Goal: Communication & Community: Answer question/provide support

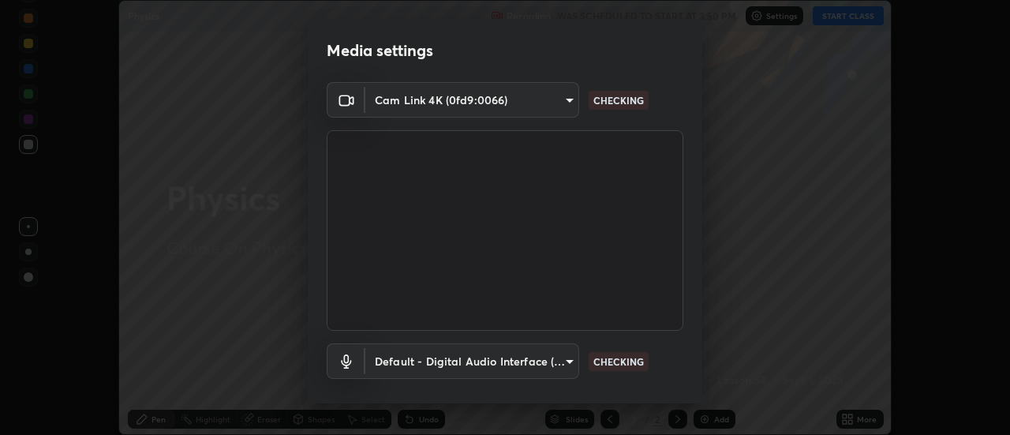
scroll to position [83, 0]
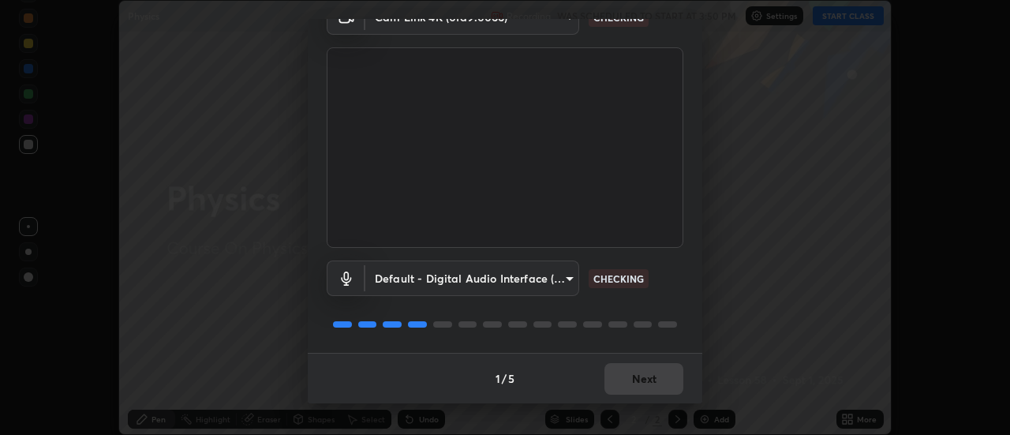
click at [659, 381] on div "1 / 5 Next" at bounding box center [505, 378] width 395 height 51
click at [660, 385] on div "1 / 5 Next" at bounding box center [505, 378] width 395 height 51
click at [657, 385] on div "1 / 5 Next" at bounding box center [505, 378] width 395 height 51
click at [654, 384] on div "1 / 5 Next" at bounding box center [505, 378] width 395 height 51
click at [656, 382] on div "1 / 5 Next" at bounding box center [505, 378] width 395 height 51
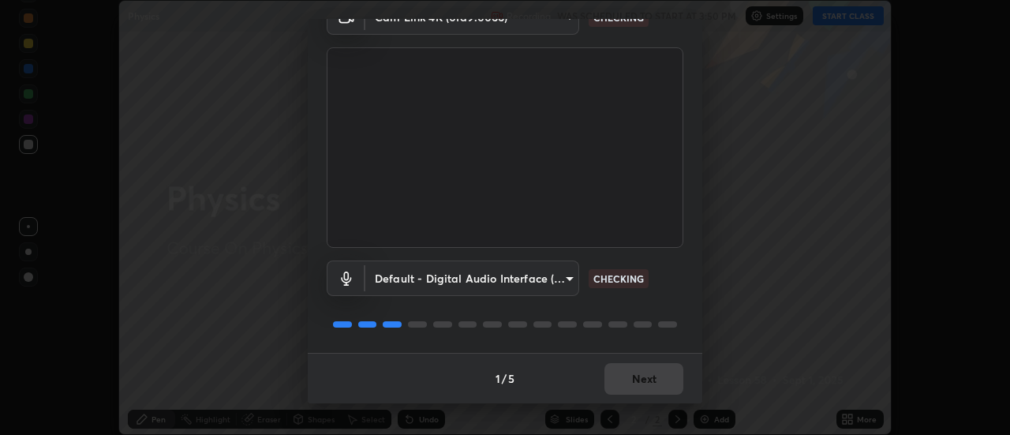
click at [657, 379] on div "1 / 5 Next" at bounding box center [505, 378] width 395 height 51
click at [650, 384] on div "1 / 5 Next" at bounding box center [505, 378] width 395 height 51
click at [652, 378] on div "1 / 5 Next" at bounding box center [505, 378] width 395 height 51
click at [648, 385] on div "1 / 5 Next" at bounding box center [505, 378] width 395 height 51
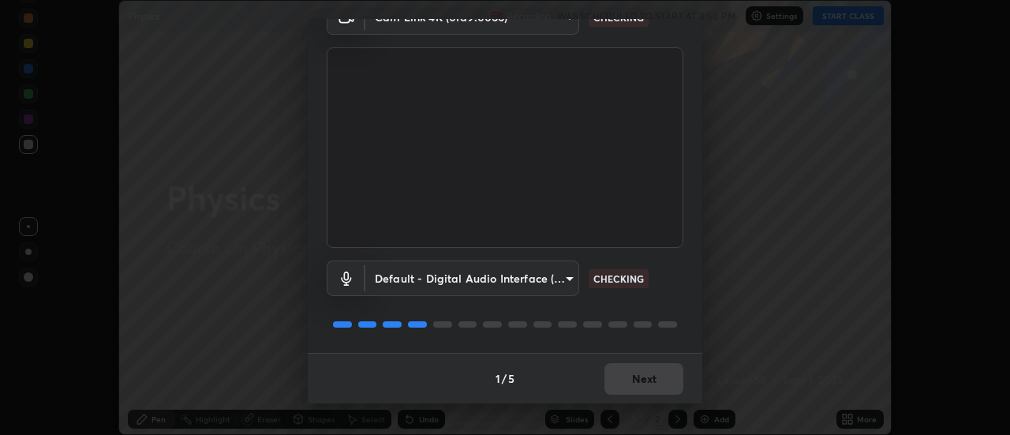
click at [649, 386] on div "1 / 5 Next" at bounding box center [505, 378] width 395 height 51
click at [648, 388] on div "1 / 5 Next" at bounding box center [505, 378] width 395 height 51
click at [649, 387] on div "1 / 5 Next" at bounding box center [505, 378] width 395 height 51
click at [646, 390] on div "1 / 5 Next" at bounding box center [505, 378] width 395 height 51
click at [648, 390] on div "1 / 5 Next" at bounding box center [505, 378] width 395 height 51
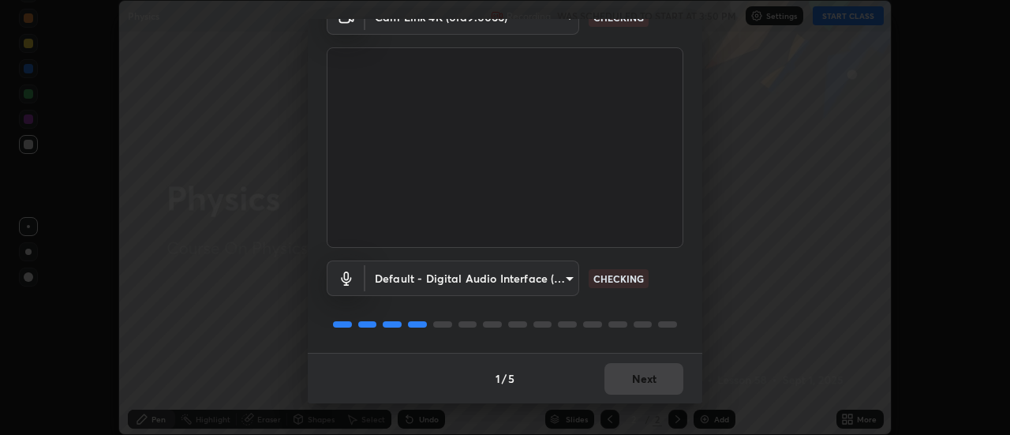
click at [649, 388] on div "1 / 5 Next" at bounding box center [505, 378] width 395 height 51
click at [648, 386] on div "1 / 5 Next" at bounding box center [505, 378] width 395 height 51
click at [645, 384] on div "1 / 5 Next" at bounding box center [505, 378] width 395 height 51
click at [643, 383] on div "1 / 5 Next" at bounding box center [505, 378] width 395 height 51
click at [642, 382] on div "1 / 5 Next" at bounding box center [505, 378] width 395 height 51
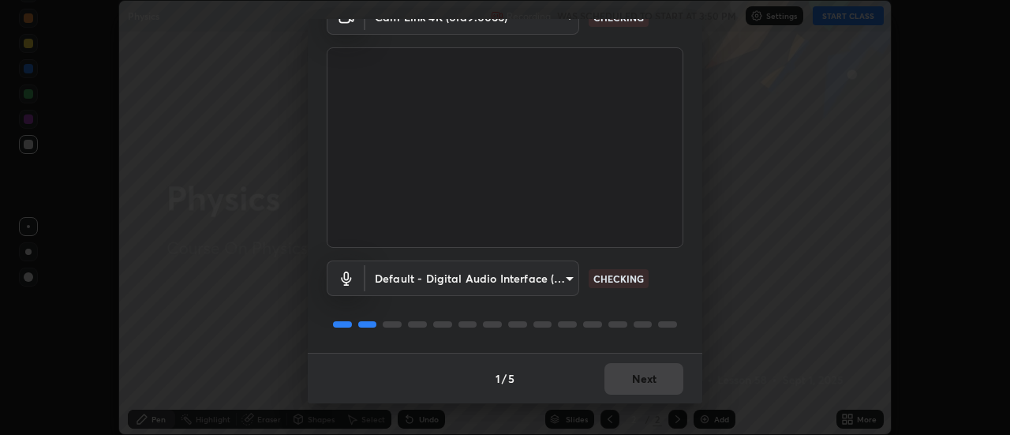
click at [646, 379] on div "1 / 5 Next" at bounding box center [505, 378] width 395 height 51
click at [645, 378] on div "1 / 5 Next" at bounding box center [505, 378] width 395 height 51
click at [646, 378] on div "1 / 5 Next" at bounding box center [505, 378] width 395 height 51
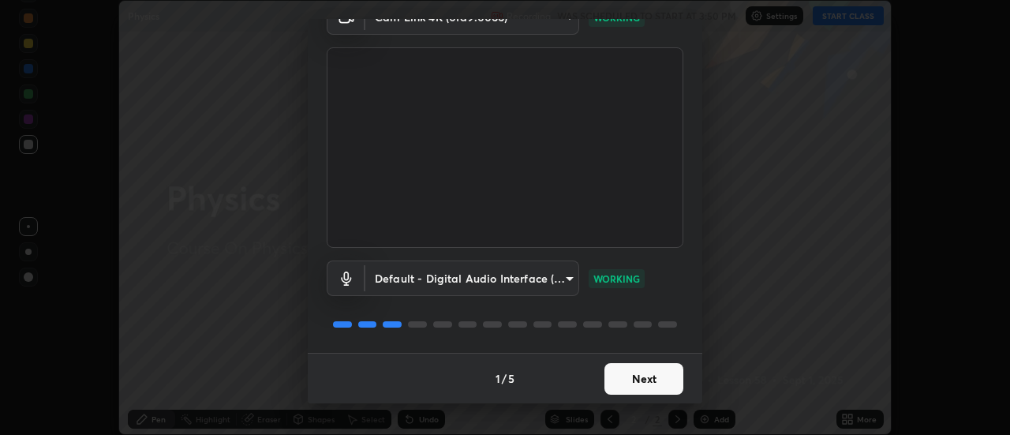
click at [645, 380] on button "Next" at bounding box center [644, 379] width 79 height 32
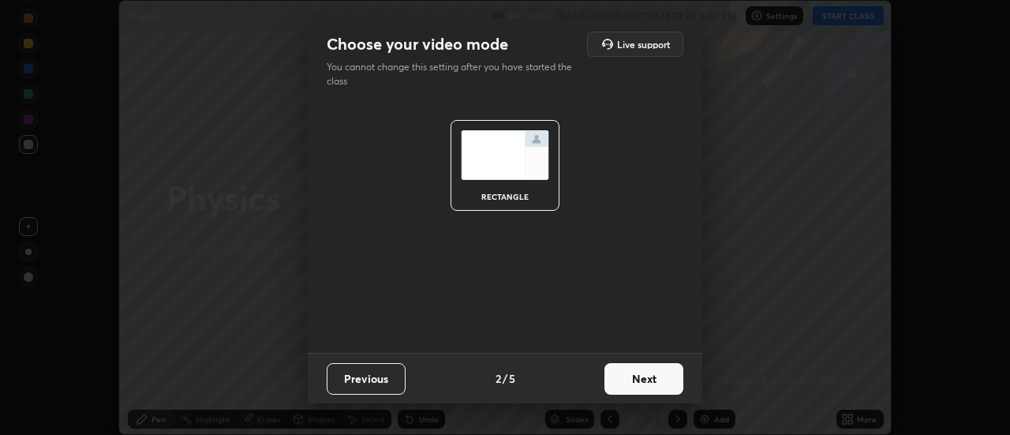
click at [645, 381] on button "Next" at bounding box center [644, 379] width 79 height 32
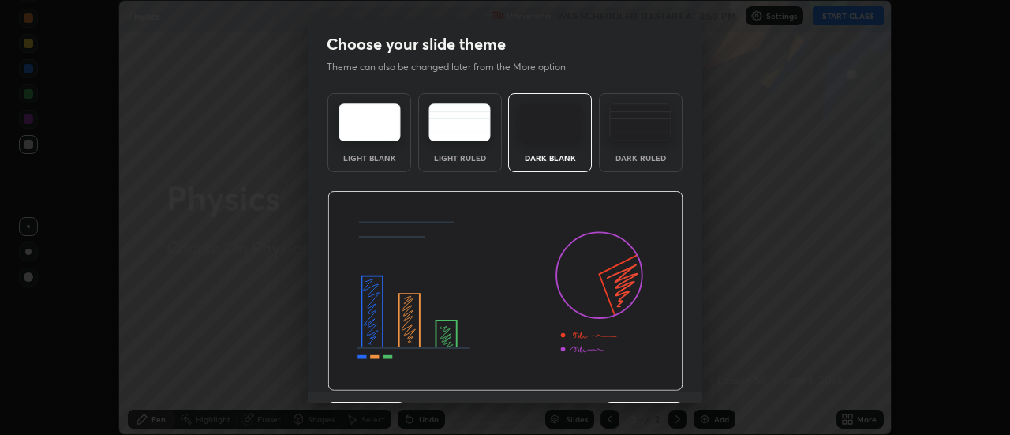
click at [644, 382] on img at bounding box center [506, 291] width 356 height 200
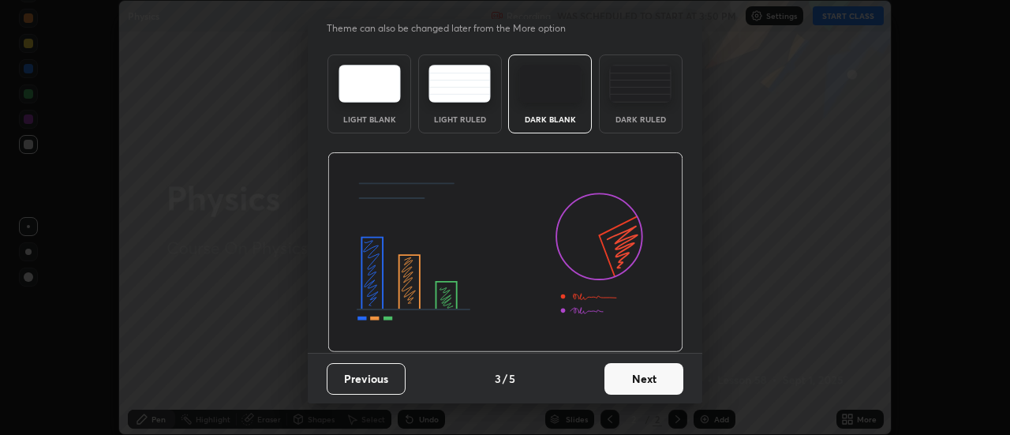
click at [635, 383] on button "Next" at bounding box center [644, 379] width 79 height 32
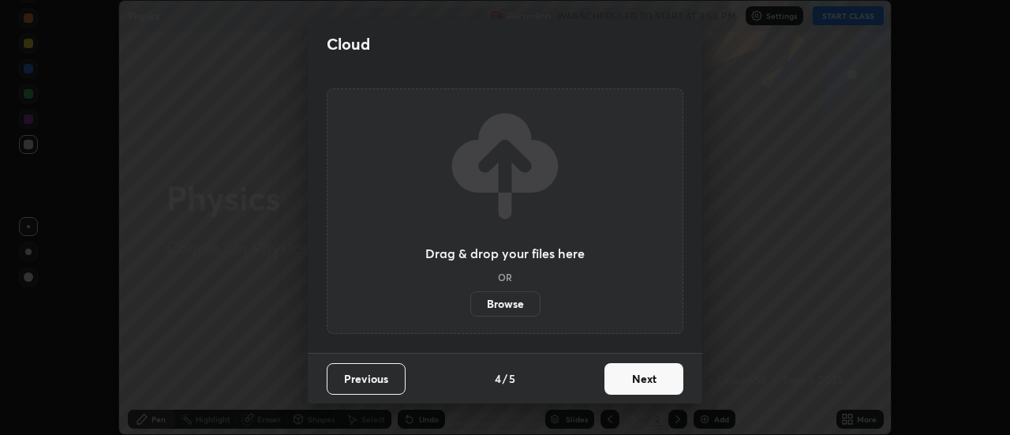
click at [635, 380] on button "Next" at bounding box center [644, 379] width 79 height 32
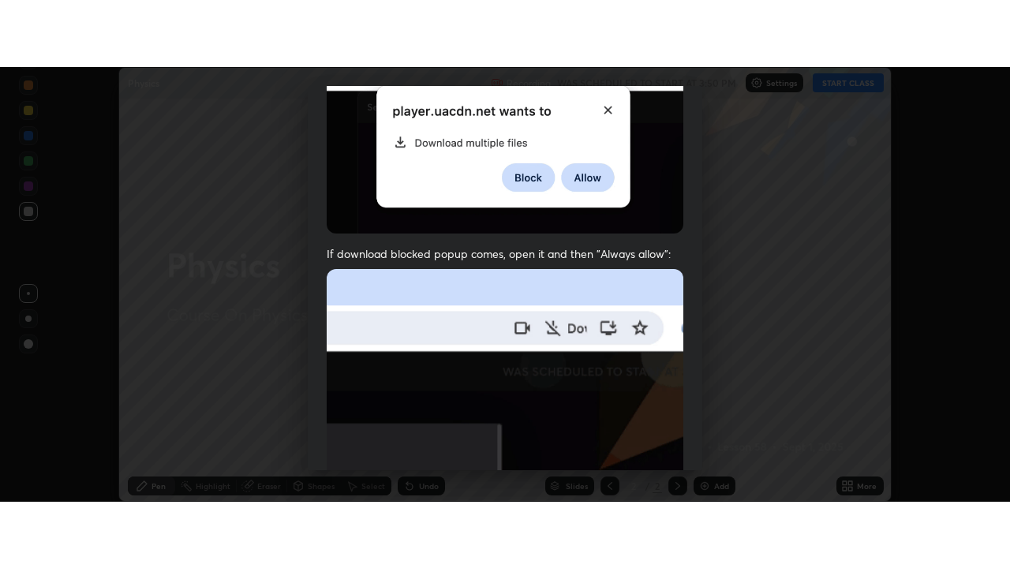
scroll to position [405, 0]
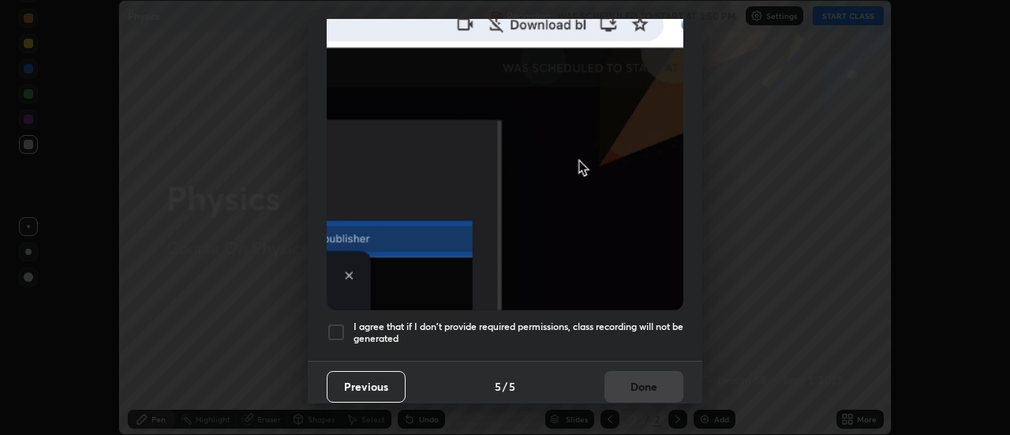
click at [342, 324] on div at bounding box center [336, 332] width 19 height 19
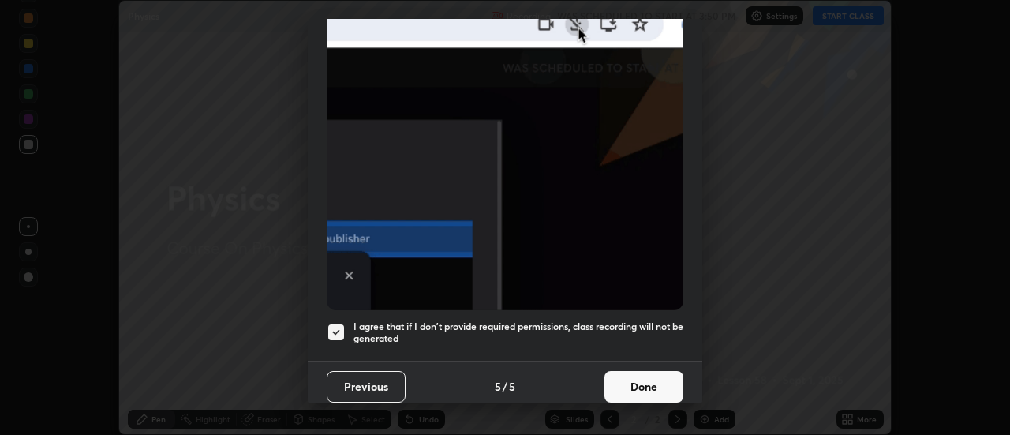
click at [631, 371] on button "Done" at bounding box center [644, 387] width 79 height 32
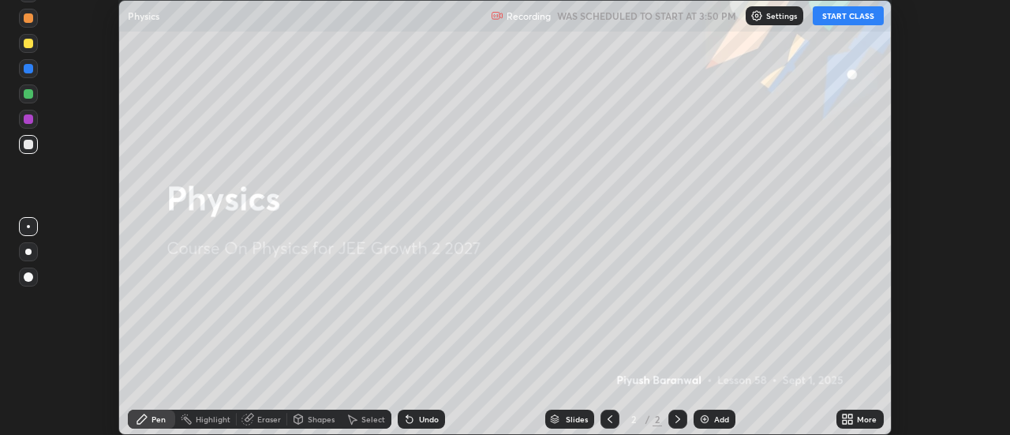
click at [840, 20] on button "START CLASS" at bounding box center [848, 15] width 71 height 19
click at [864, 419] on div "More" at bounding box center [867, 419] width 20 height 8
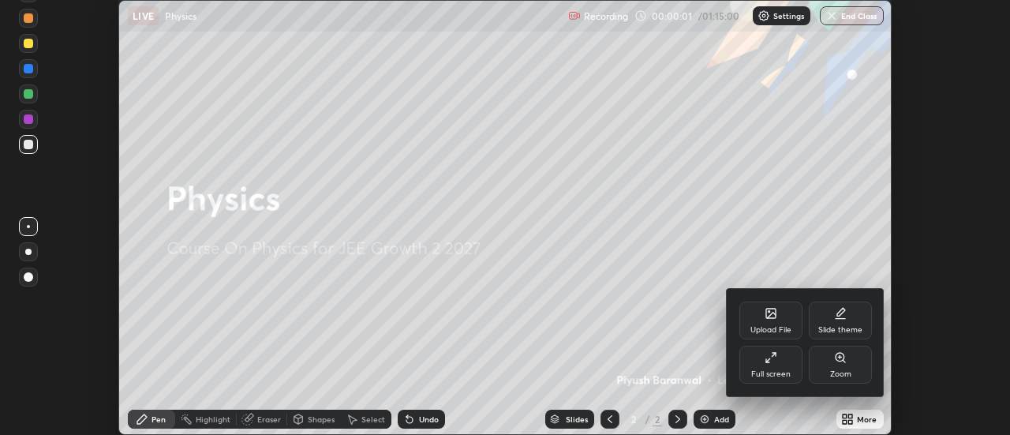
click at [785, 361] on div "Full screen" at bounding box center [771, 365] width 63 height 38
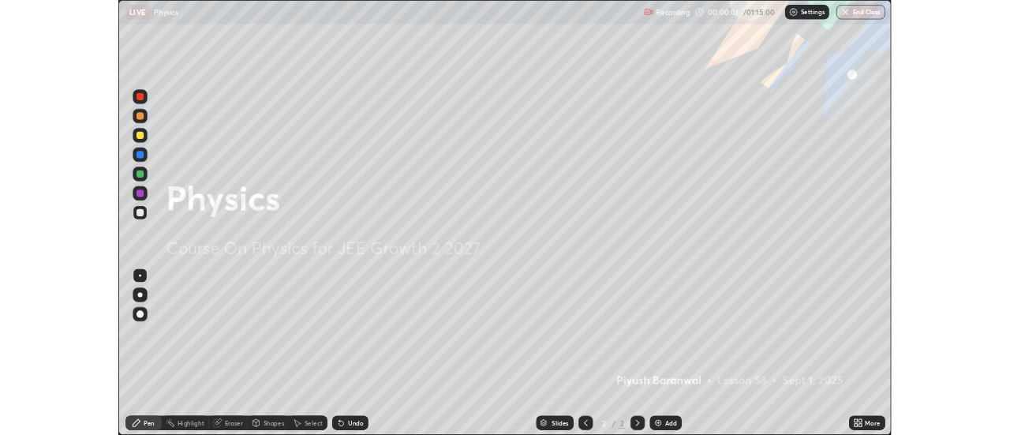
scroll to position [568, 1010]
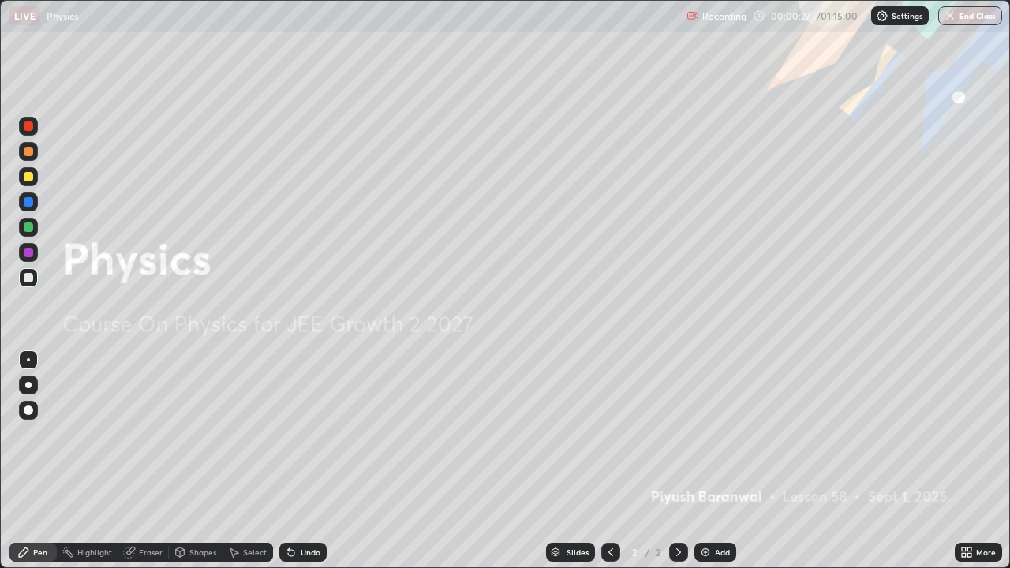
click at [710, 434] on img at bounding box center [705, 552] width 13 height 13
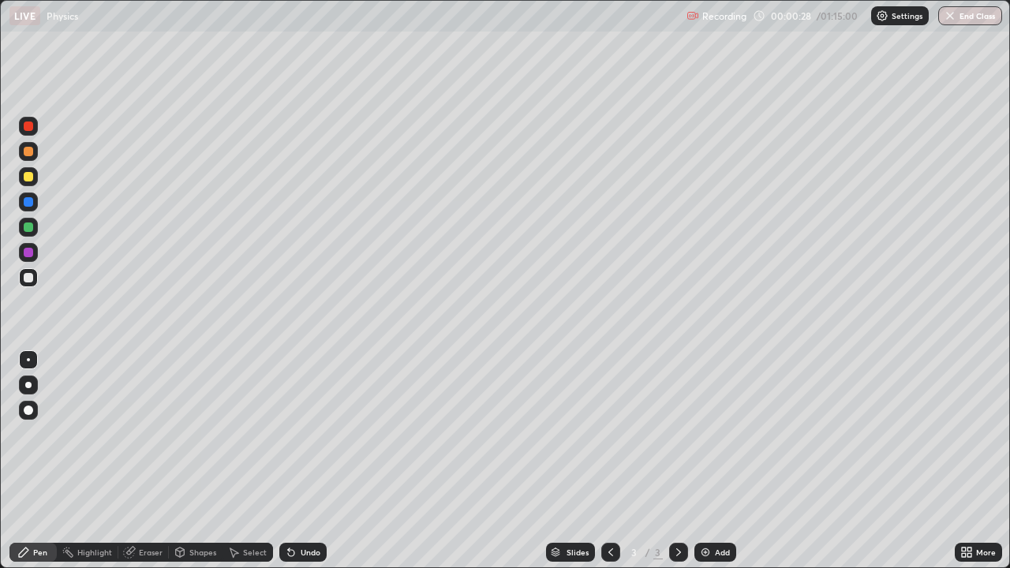
click at [28, 178] on div at bounding box center [28, 176] width 9 height 9
click at [26, 181] on div at bounding box center [28, 176] width 9 height 9
click at [193, 434] on div "Shapes" at bounding box center [202, 553] width 27 height 8
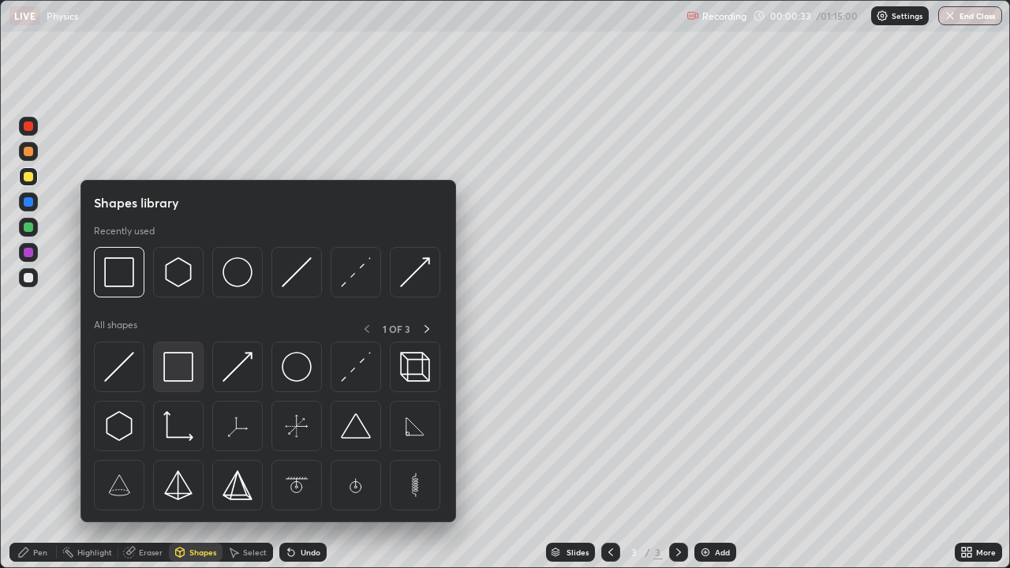
click at [179, 365] on img at bounding box center [178, 367] width 30 height 30
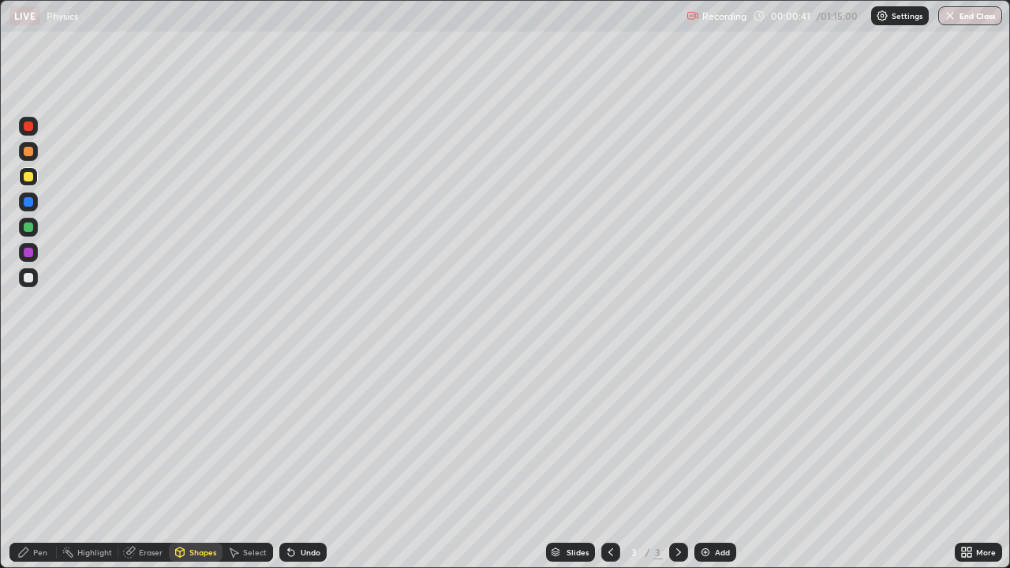
click at [25, 280] on div at bounding box center [28, 277] width 9 height 9
click at [36, 434] on div "Pen" at bounding box center [40, 553] width 14 height 8
click at [144, 434] on div "Eraser" at bounding box center [151, 553] width 24 height 8
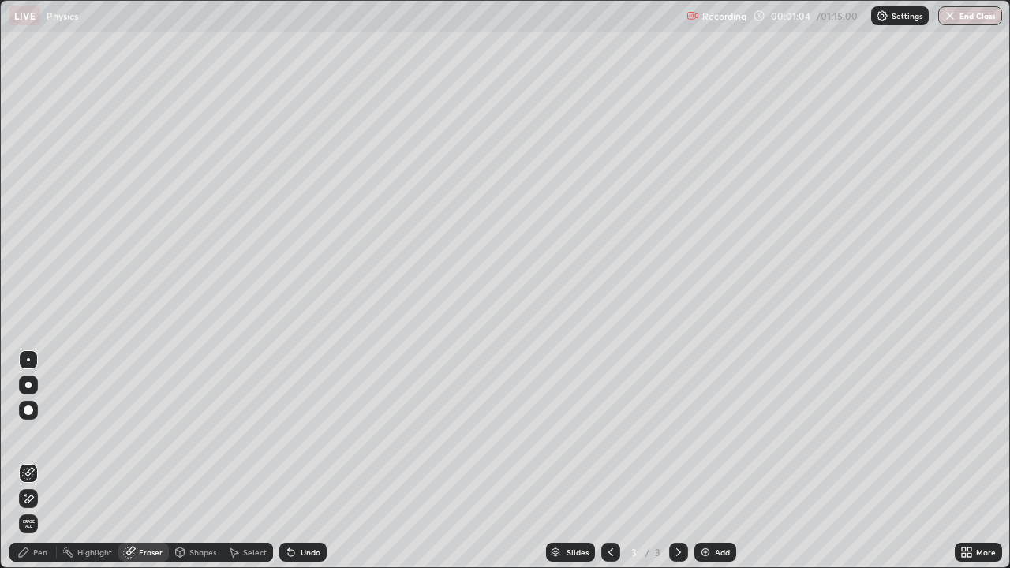
click at [250, 434] on div "Select" at bounding box center [255, 553] width 24 height 8
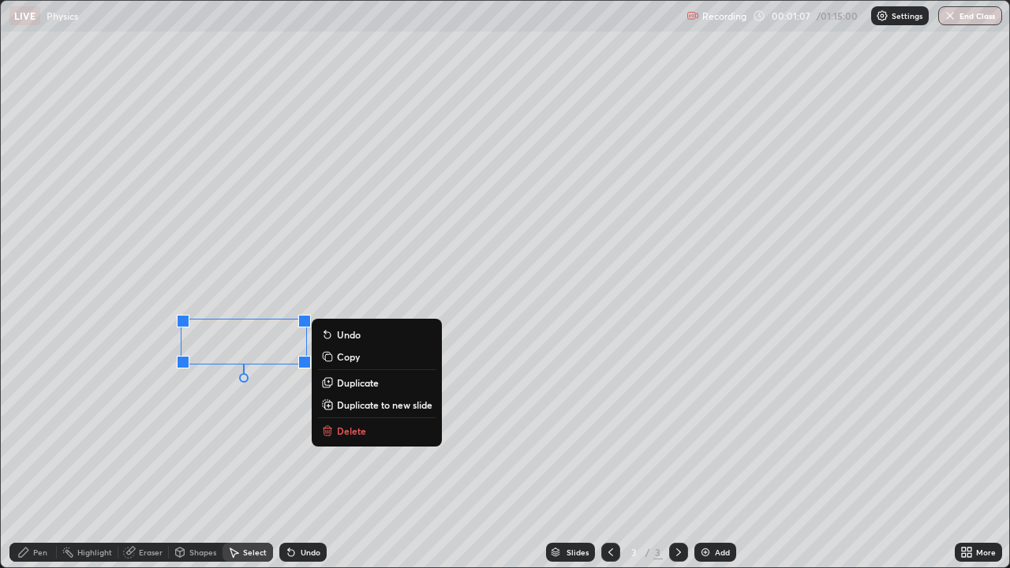
click at [263, 419] on div "0 ° Undo Copy Duplicate Duplicate to new slide Delete" at bounding box center [505, 284] width 1009 height 567
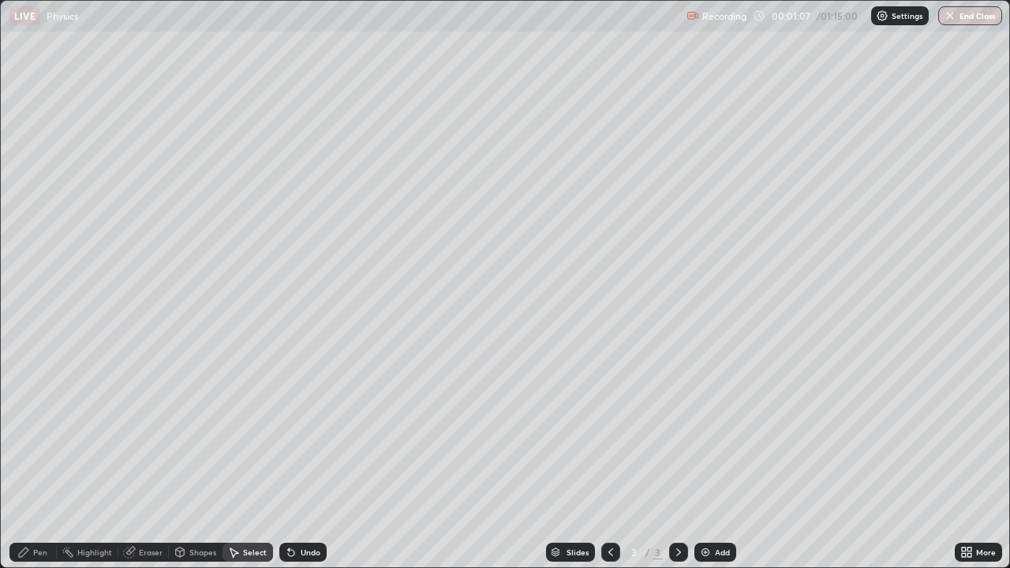
click at [47, 434] on div "Pen" at bounding box center [32, 552] width 47 height 19
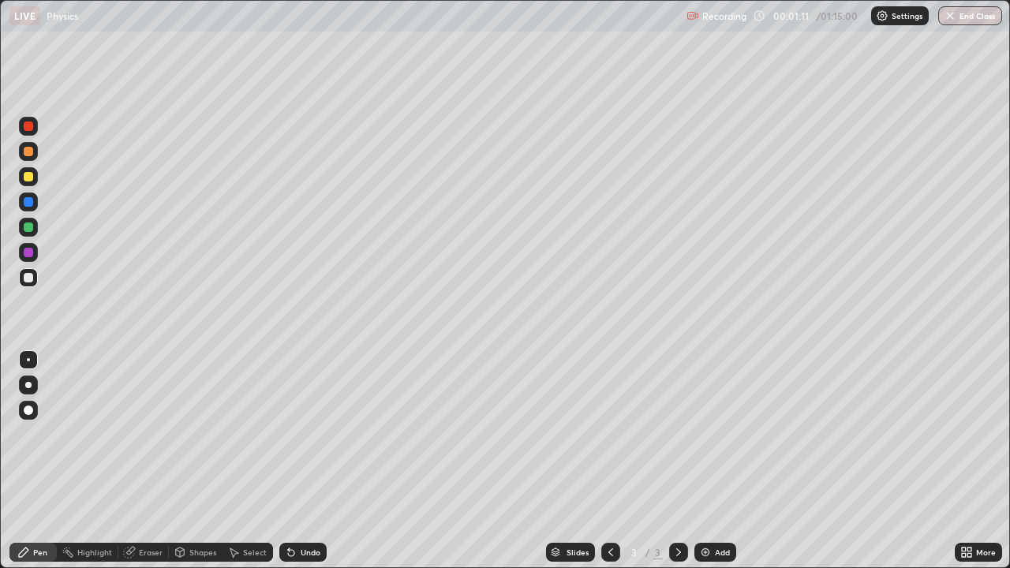
click at [147, 434] on div "Eraser" at bounding box center [151, 553] width 24 height 8
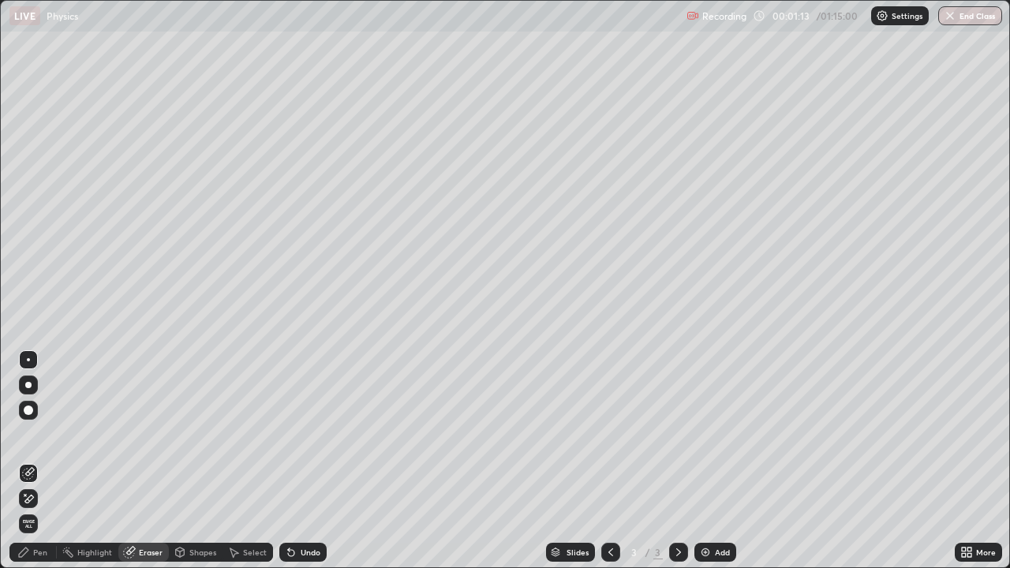
click at [40, 434] on div "Pen" at bounding box center [40, 553] width 14 height 8
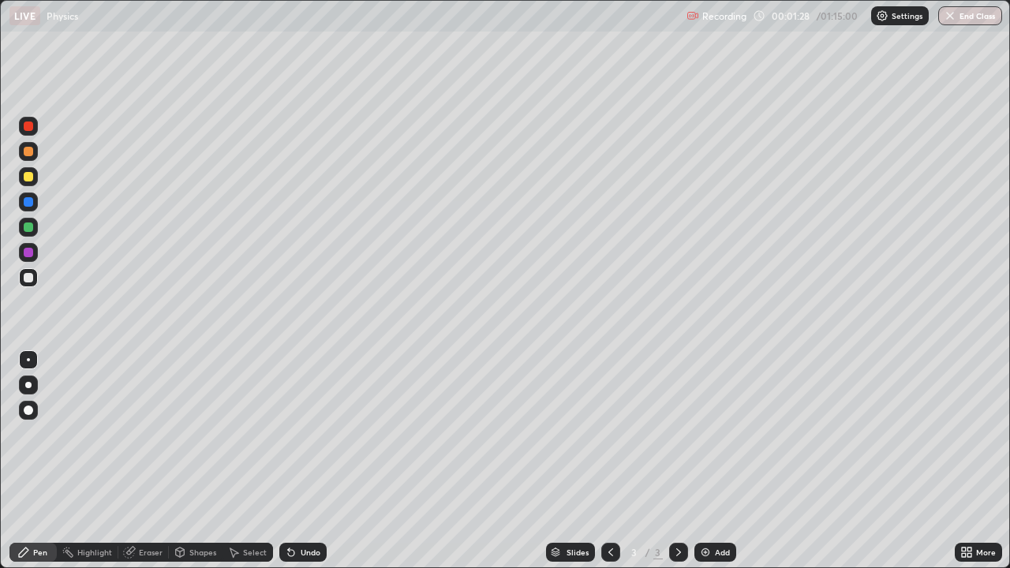
click at [243, 434] on div "Select" at bounding box center [255, 553] width 24 height 8
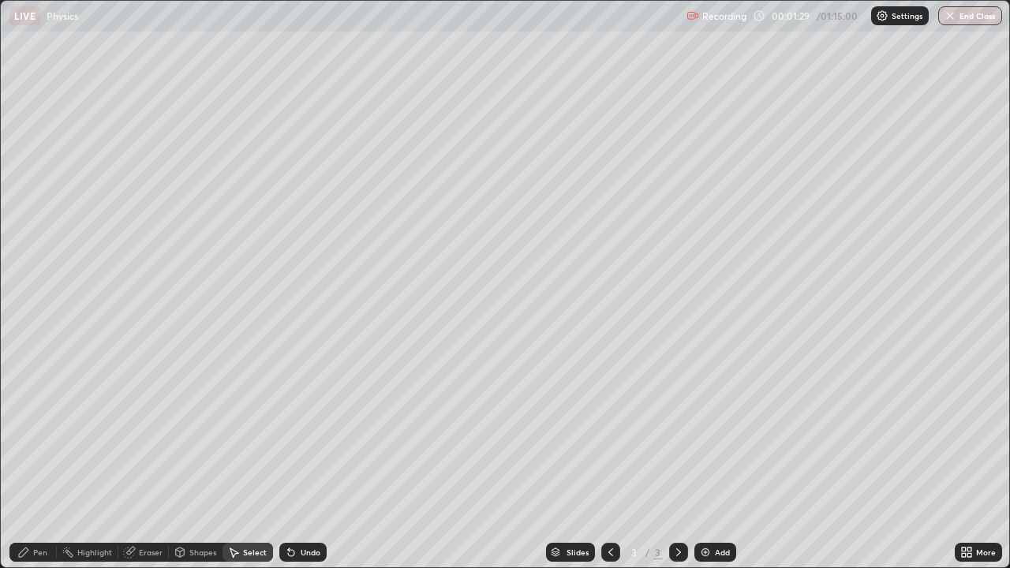
click at [36, 434] on div "Pen" at bounding box center [40, 553] width 14 height 8
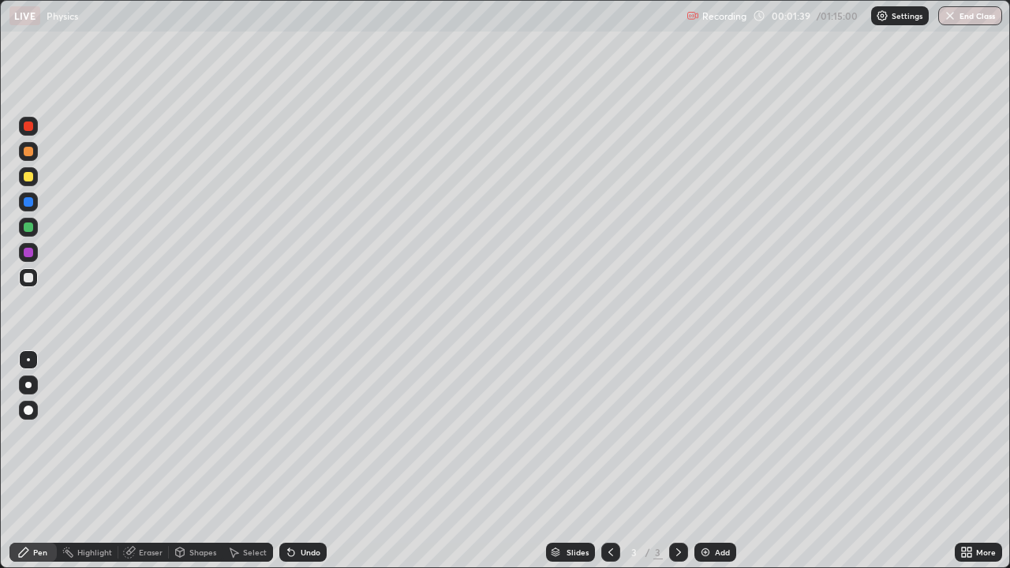
click at [293, 434] on icon at bounding box center [291, 552] width 13 height 13
click at [294, 434] on icon at bounding box center [291, 552] width 13 height 13
click at [300, 434] on div "Undo" at bounding box center [302, 552] width 47 height 19
click at [303, 434] on div "Undo" at bounding box center [302, 552] width 47 height 19
click at [246, 434] on div "Select" at bounding box center [255, 553] width 24 height 8
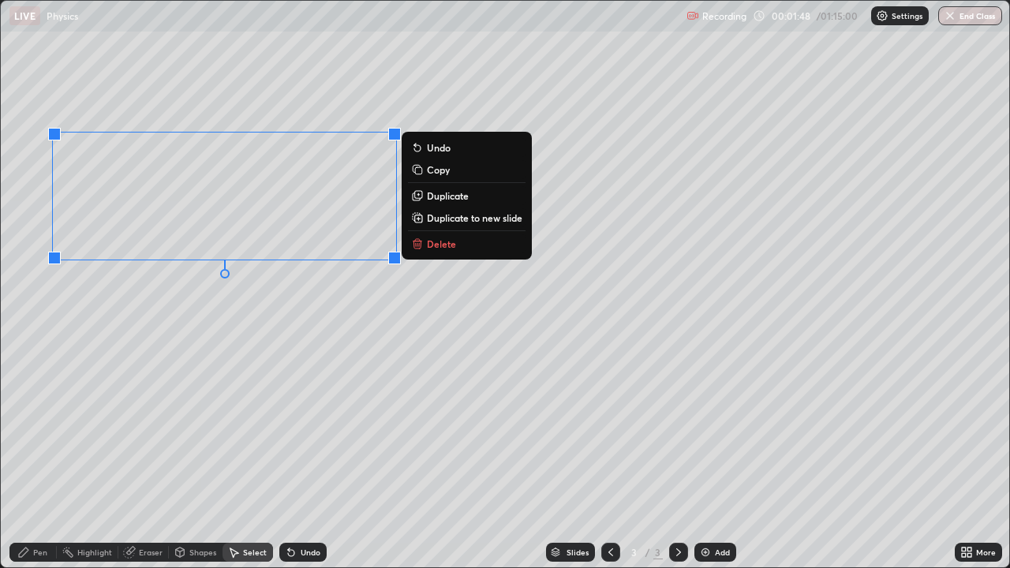
click at [224, 347] on div "0 ° Undo Copy Duplicate Duplicate to new slide Delete" at bounding box center [505, 284] width 1009 height 567
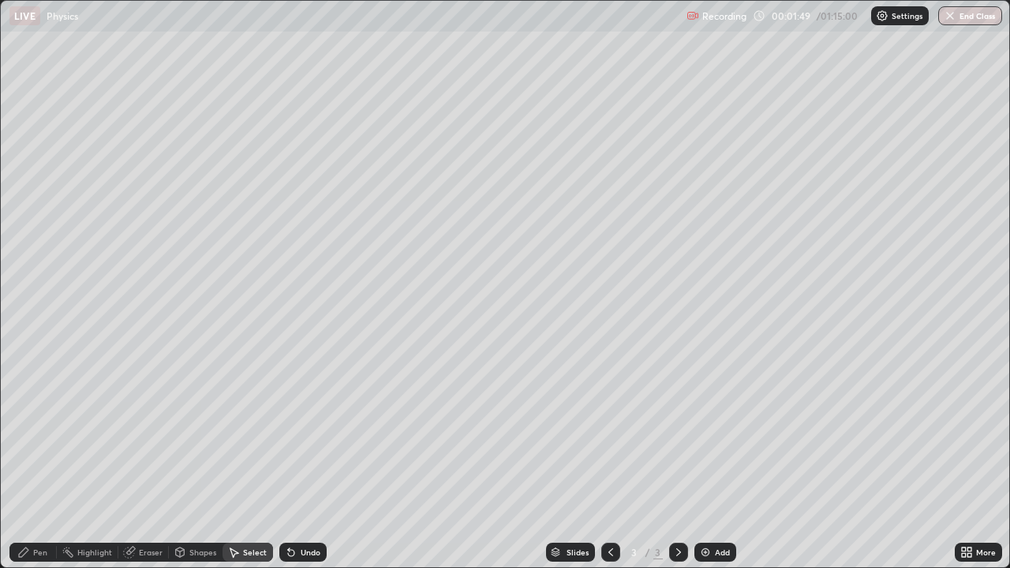
click at [36, 434] on div "Pen" at bounding box center [32, 552] width 47 height 19
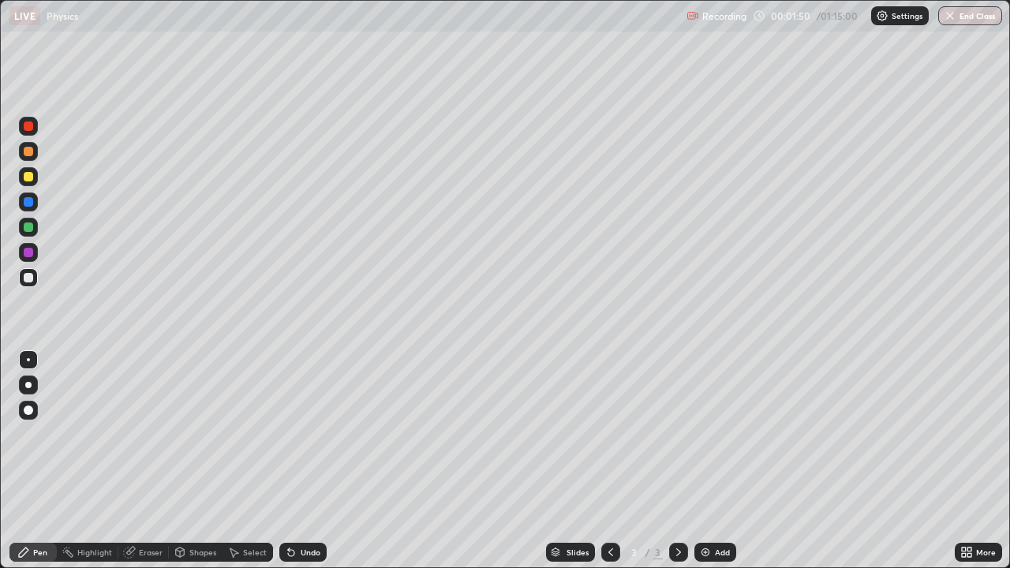
click at [26, 275] on div at bounding box center [28, 277] width 9 height 9
click at [24, 253] on div at bounding box center [28, 252] width 9 height 9
click at [24, 278] on div at bounding box center [28, 277] width 9 height 9
click at [28, 228] on div at bounding box center [28, 227] width 9 height 9
click at [301, 434] on div "Undo" at bounding box center [311, 553] width 20 height 8
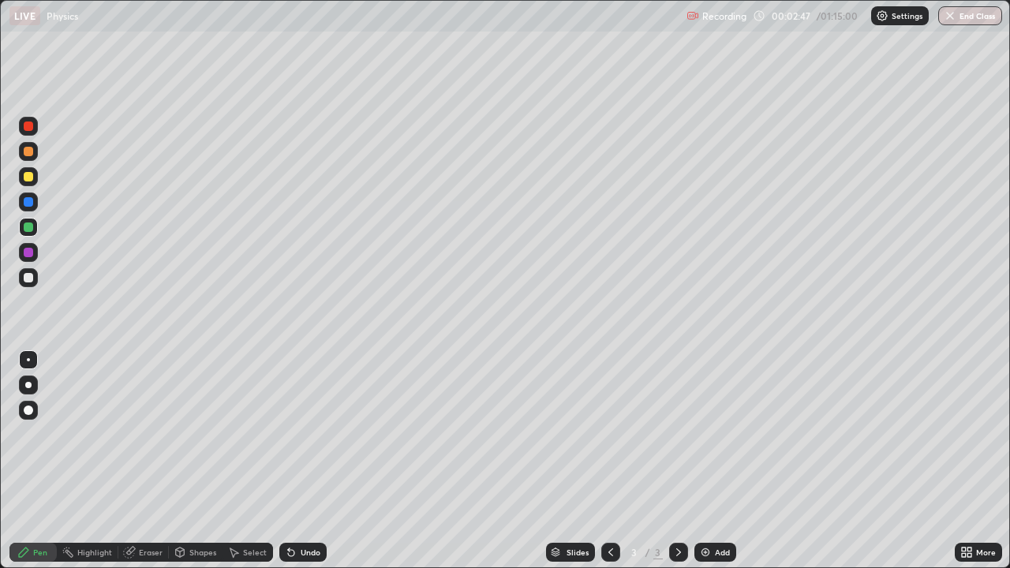
click at [297, 434] on div "Undo" at bounding box center [302, 552] width 47 height 19
click at [294, 434] on icon at bounding box center [291, 552] width 13 height 13
click at [246, 434] on div "Select" at bounding box center [255, 553] width 24 height 8
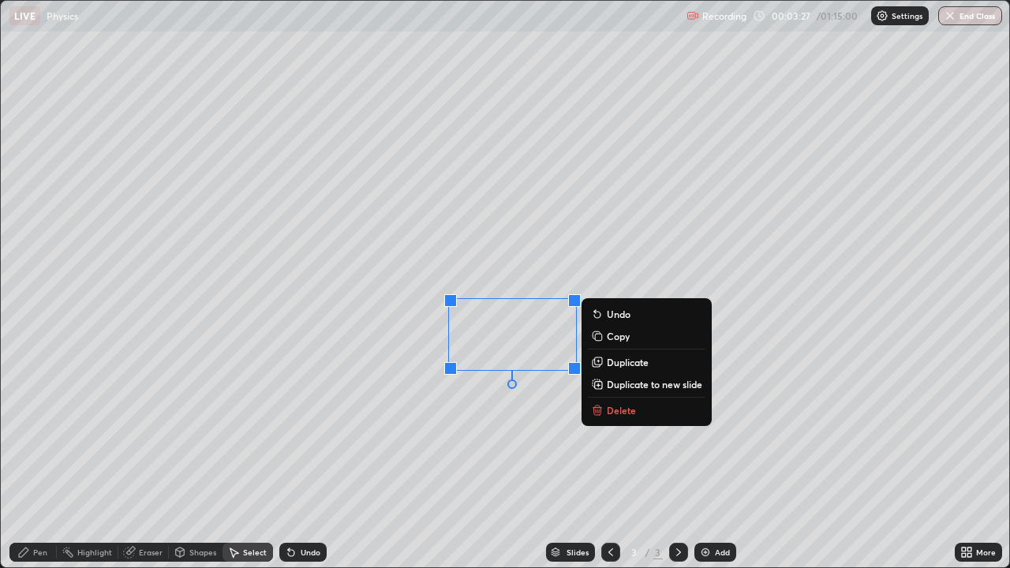
click at [40, 434] on div "Pen" at bounding box center [40, 553] width 14 height 8
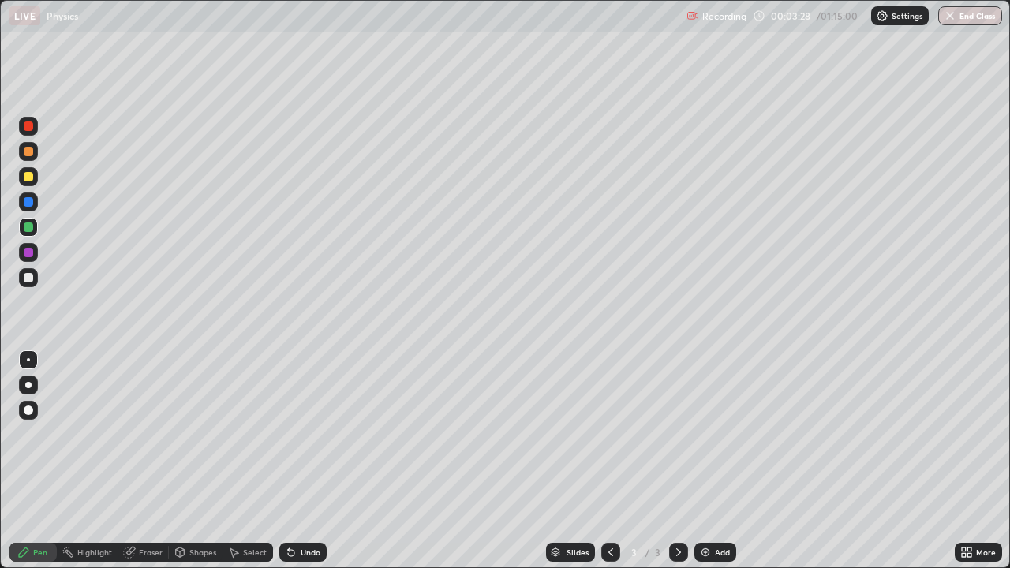
click at [28, 279] on div at bounding box center [28, 277] width 9 height 9
click at [28, 179] on div at bounding box center [28, 176] width 9 height 9
click at [301, 434] on div "Undo" at bounding box center [311, 553] width 20 height 8
click at [309, 434] on div "Undo" at bounding box center [311, 553] width 20 height 8
click at [27, 278] on div at bounding box center [28, 277] width 9 height 9
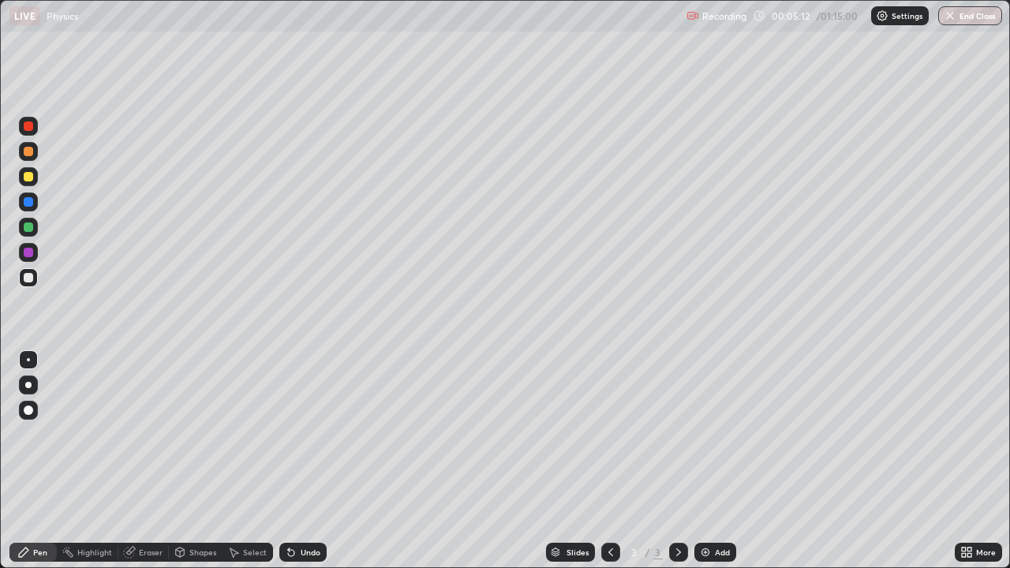
click at [24, 154] on div at bounding box center [28, 151] width 9 height 9
click at [249, 434] on div "Select" at bounding box center [255, 553] width 24 height 8
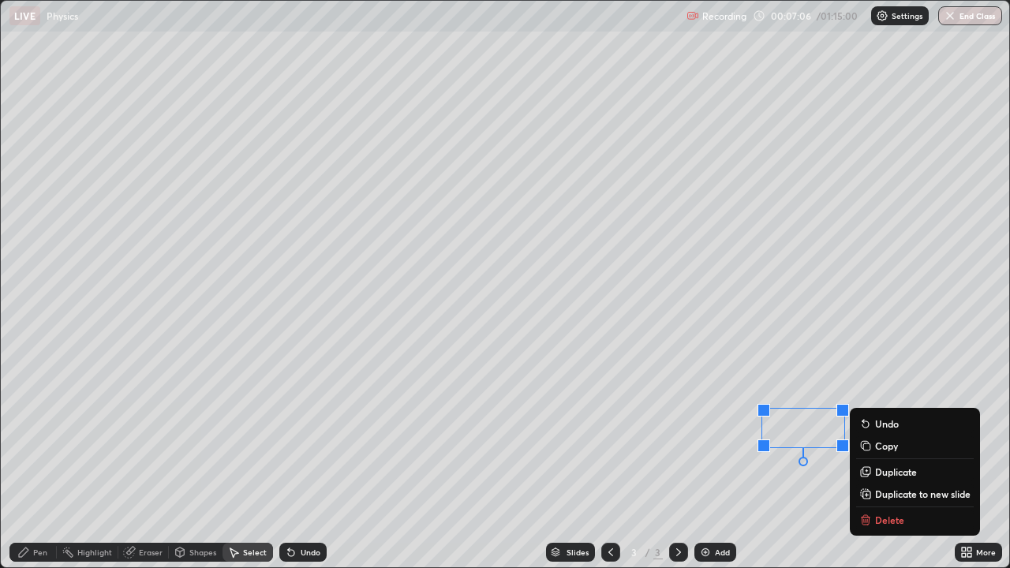
click at [886, 434] on p "Delete" at bounding box center [889, 520] width 29 height 13
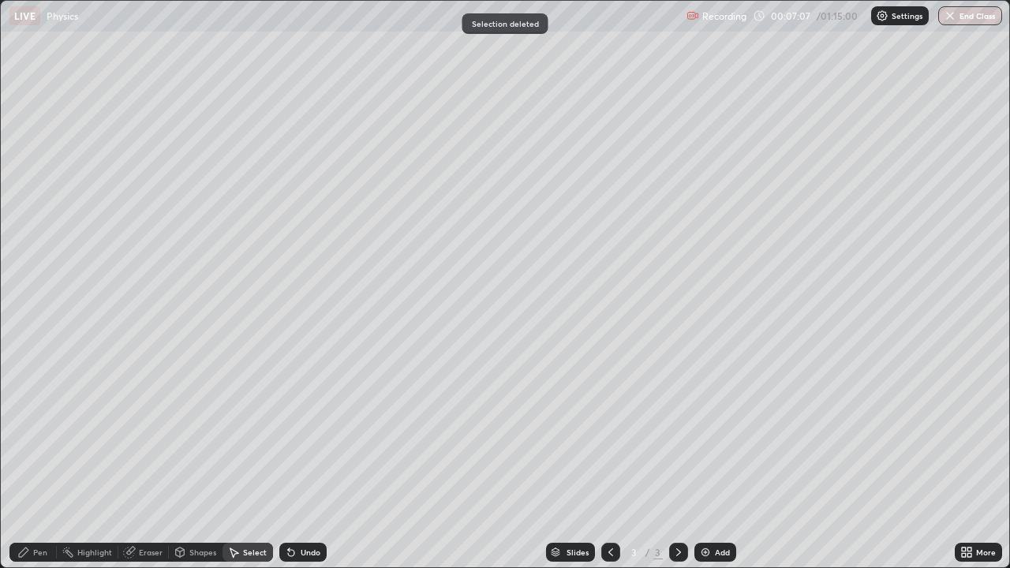
click at [38, 434] on div "Pen" at bounding box center [40, 553] width 14 height 8
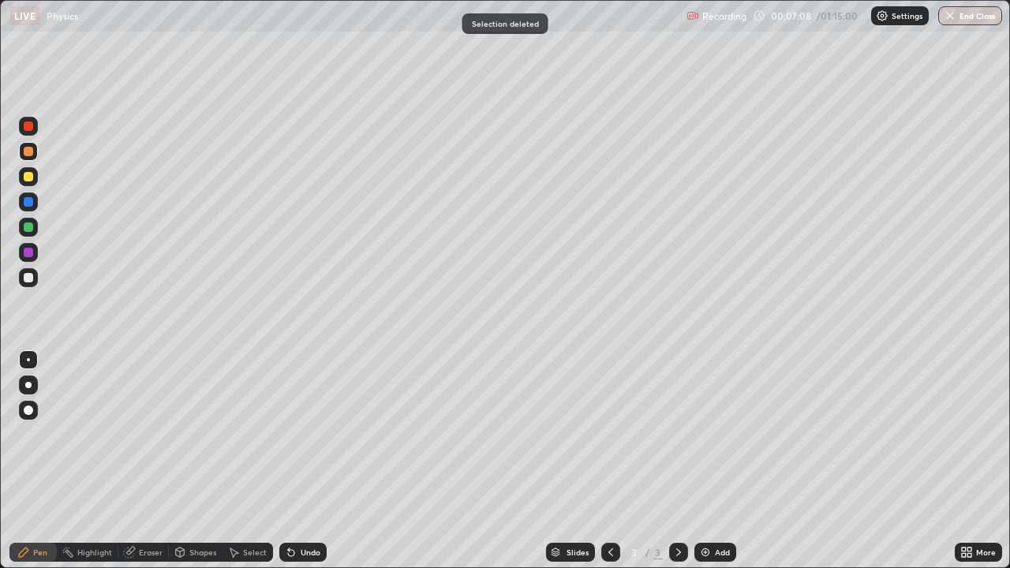
click at [24, 282] on div at bounding box center [28, 277] width 9 height 9
click at [28, 221] on div at bounding box center [28, 227] width 19 height 19
click at [304, 434] on div "Undo" at bounding box center [302, 552] width 47 height 19
click at [892, 434] on div "Slides 3 / 3 Add" at bounding box center [641, 553] width 628 height 32
click at [705, 434] on img at bounding box center [705, 552] width 13 height 13
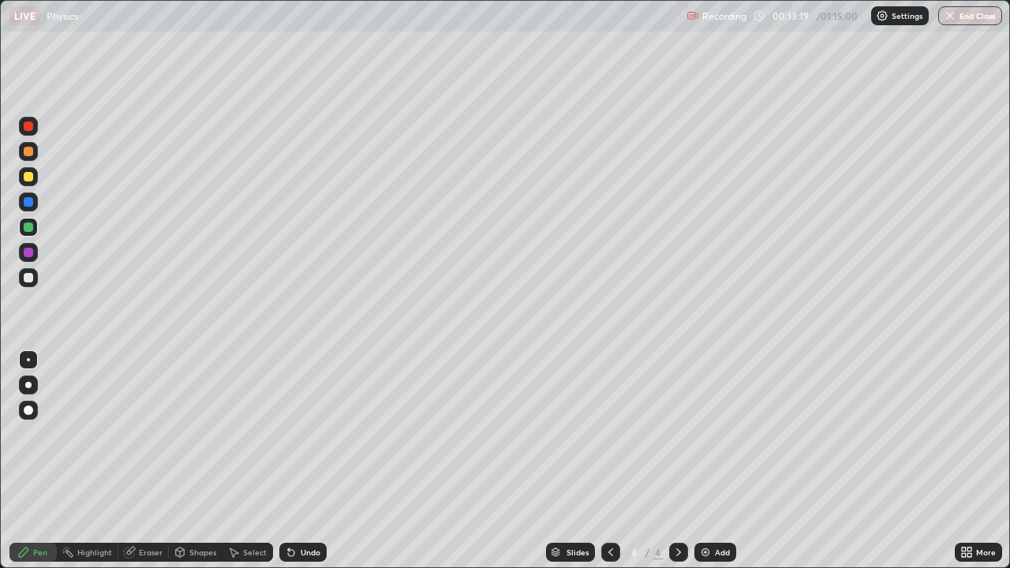
click at [32, 286] on div at bounding box center [28, 277] width 19 height 19
click at [206, 434] on div "Shapes" at bounding box center [202, 553] width 27 height 8
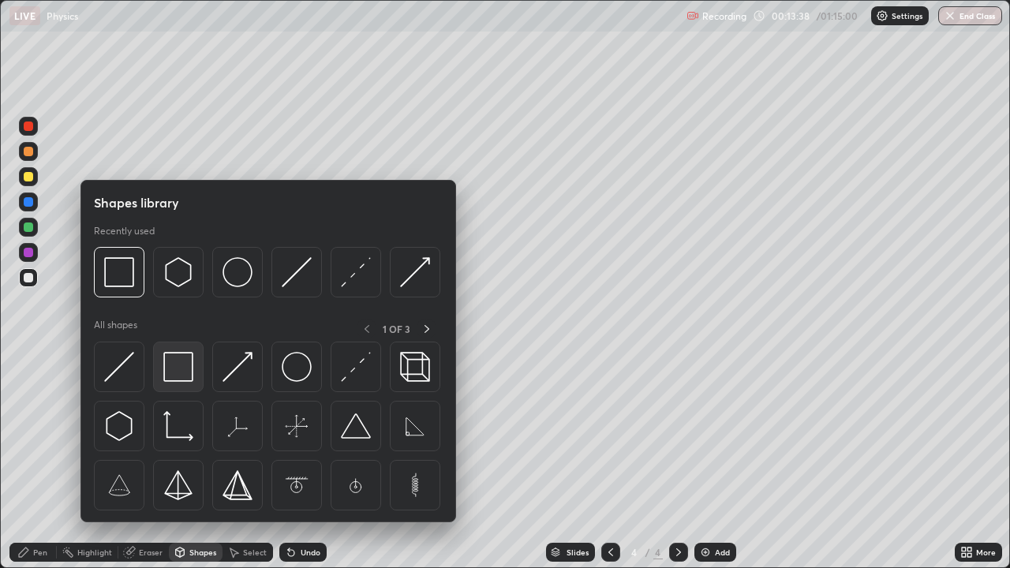
click at [182, 365] on img at bounding box center [178, 367] width 30 height 30
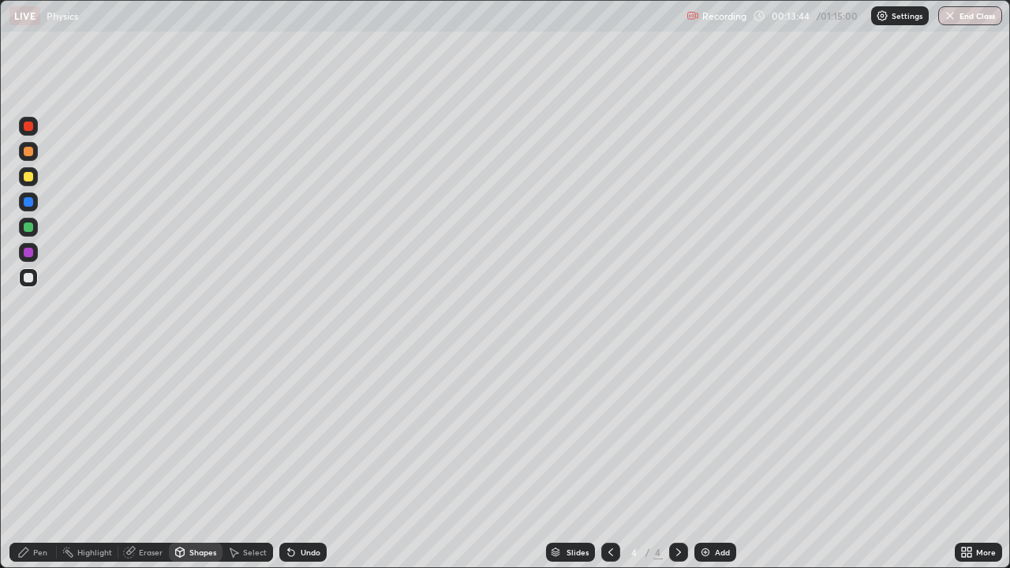
click at [40, 434] on div "Pen" at bounding box center [40, 553] width 14 height 8
click at [27, 228] on div at bounding box center [28, 227] width 9 height 9
click at [301, 434] on div "Undo" at bounding box center [302, 552] width 47 height 19
click at [27, 175] on div at bounding box center [28, 176] width 9 height 9
click at [297, 434] on div "Undo" at bounding box center [302, 552] width 47 height 19
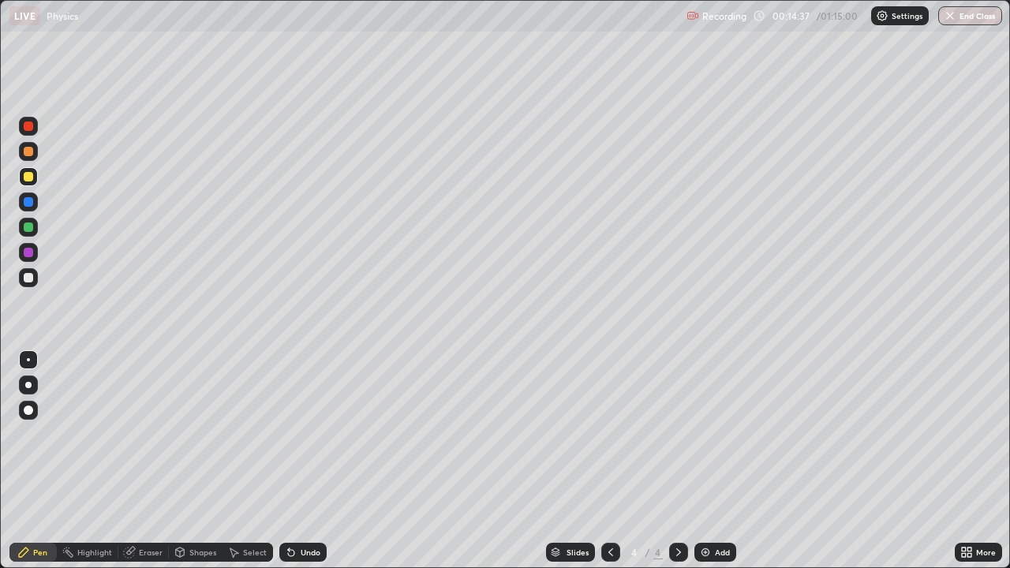
click at [296, 434] on div "Undo" at bounding box center [302, 552] width 47 height 19
click at [29, 287] on div at bounding box center [28, 277] width 19 height 19
click at [307, 434] on div "Undo" at bounding box center [311, 553] width 20 height 8
click at [28, 234] on div at bounding box center [28, 227] width 19 height 19
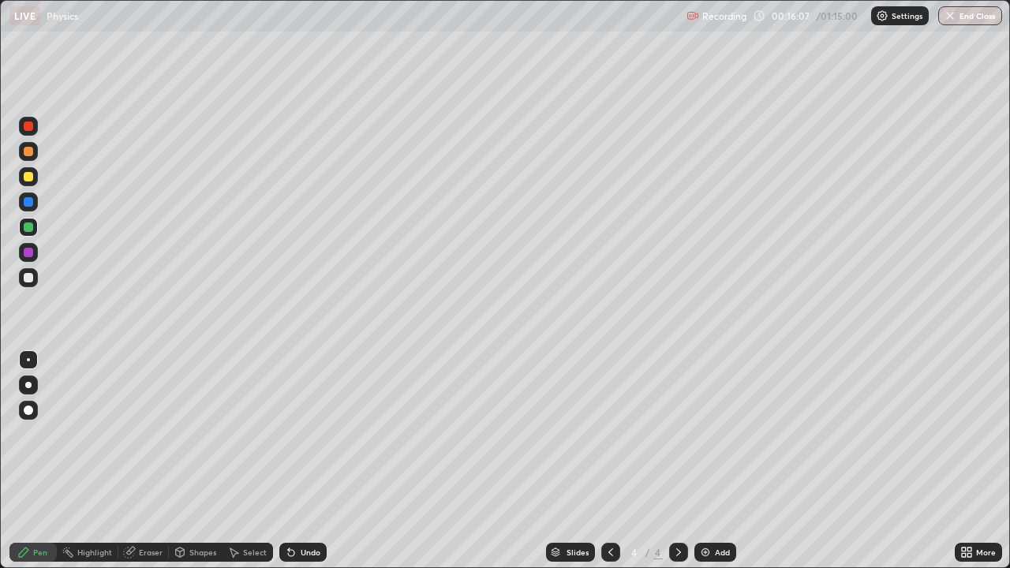
click at [31, 280] on div at bounding box center [28, 277] width 9 height 9
click at [24, 230] on div at bounding box center [28, 227] width 9 height 9
click at [32, 178] on div at bounding box center [28, 176] width 9 height 9
click at [301, 434] on div "Undo" at bounding box center [311, 553] width 20 height 8
click at [247, 434] on div "Select" at bounding box center [248, 552] width 51 height 19
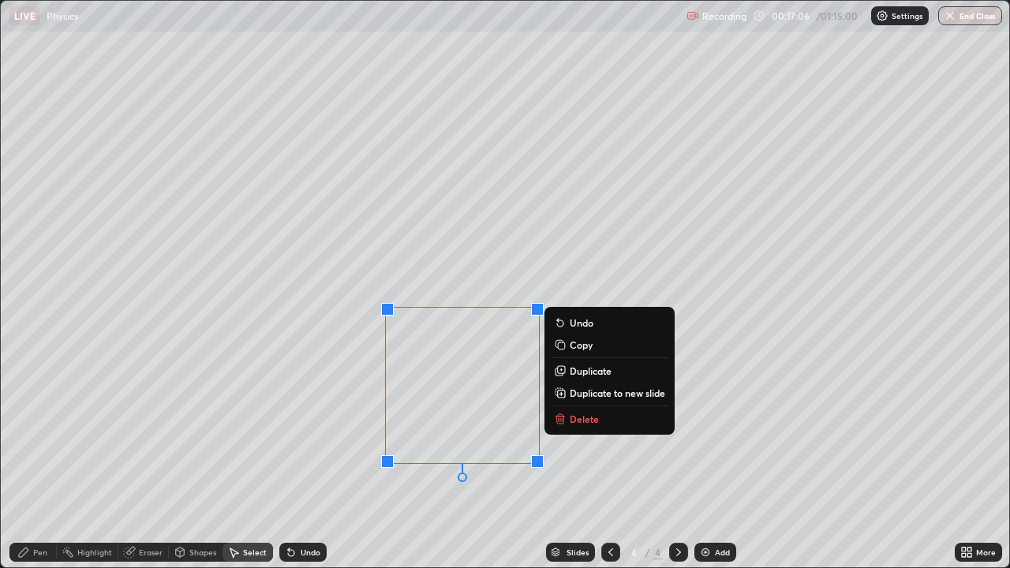
click at [700, 434] on div "0 ° Undo Copy Duplicate Duplicate to new slide Delete" at bounding box center [505, 284] width 1009 height 567
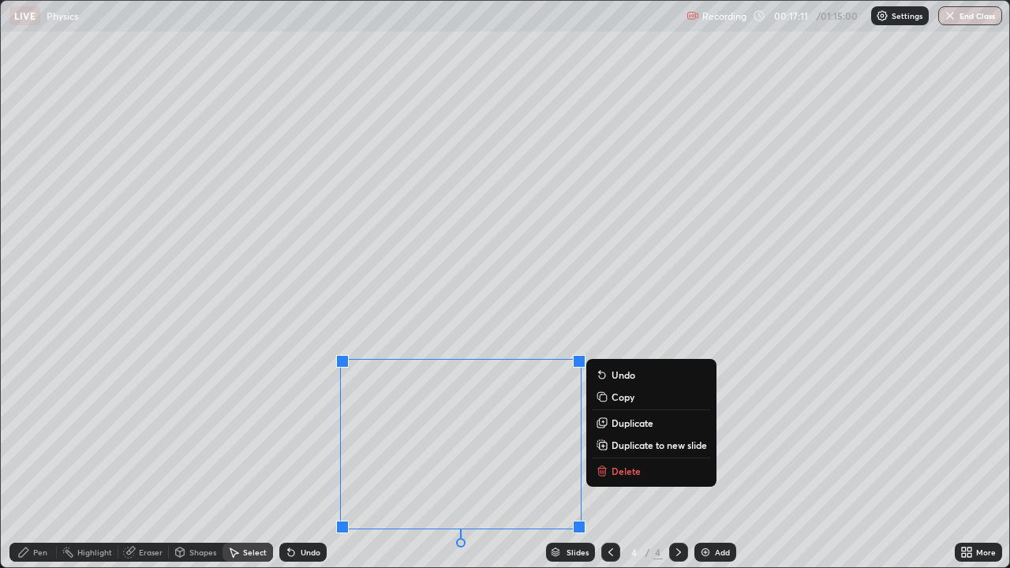
click at [459, 306] on div "0 ° Undo Copy Duplicate Duplicate to new slide Delete" at bounding box center [505, 284] width 1009 height 567
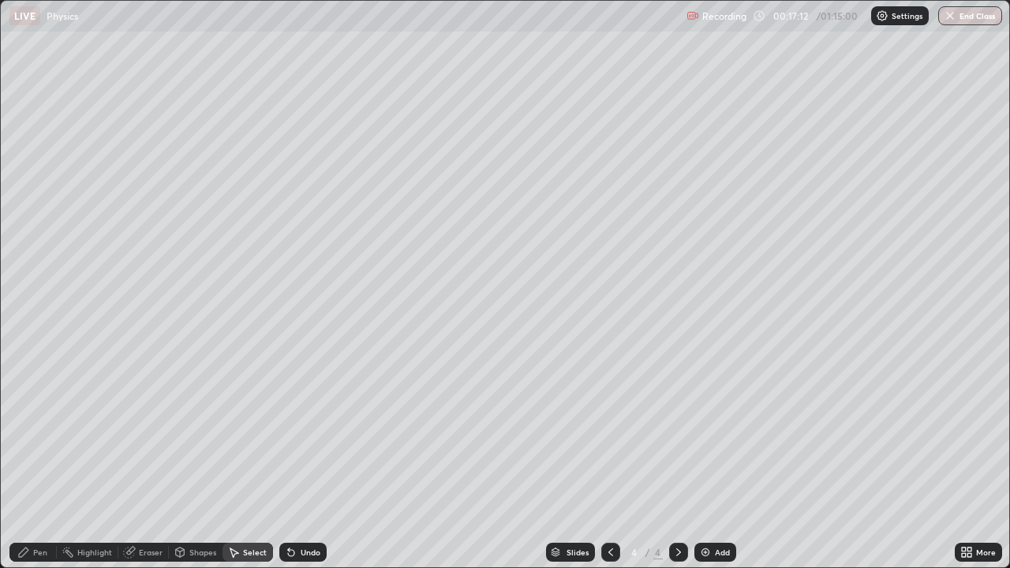
click at [42, 434] on div "Pen" at bounding box center [32, 552] width 47 height 19
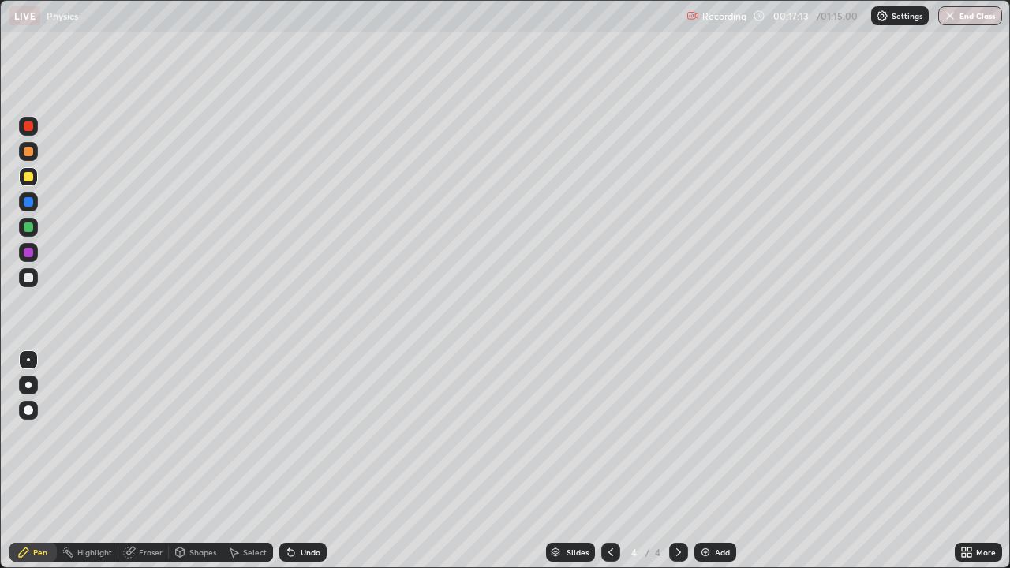
click at [26, 273] on div at bounding box center [28, 277] width 9 height 9
click at [252, 434] on div "Select" at bounding box center [248, 552] width 51 height 19
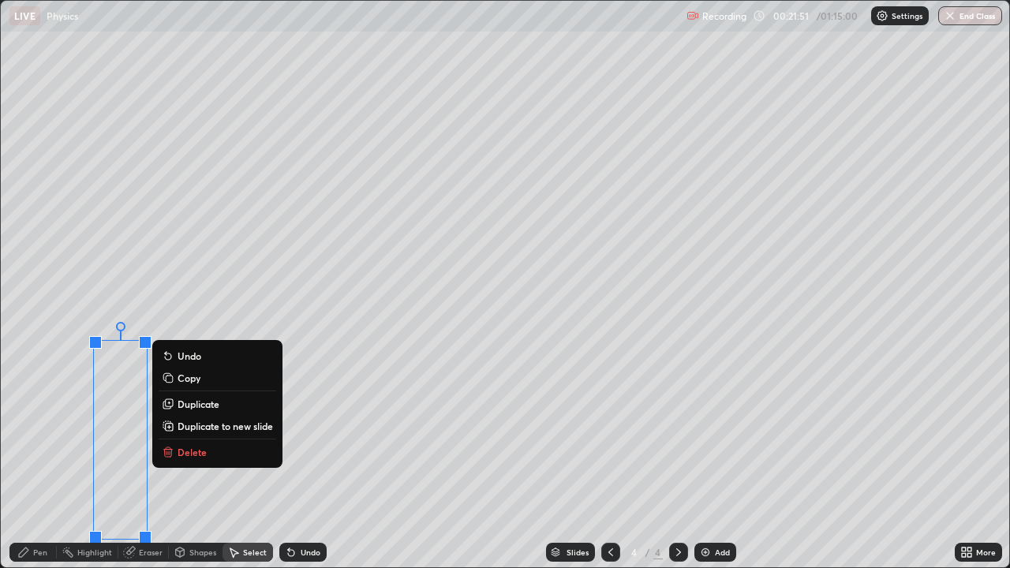
click at [193, 434] on p "Delete" at bounding box center [192, 452] width 29 height 13
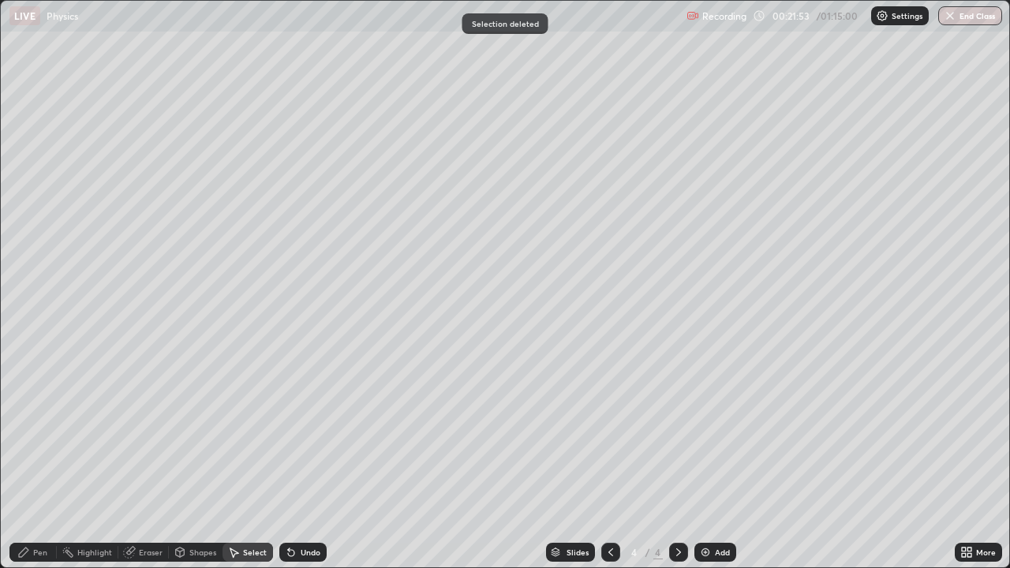
click at [31, 434] on div "Pen" at bounding box center [32, 552] width 47 height 19
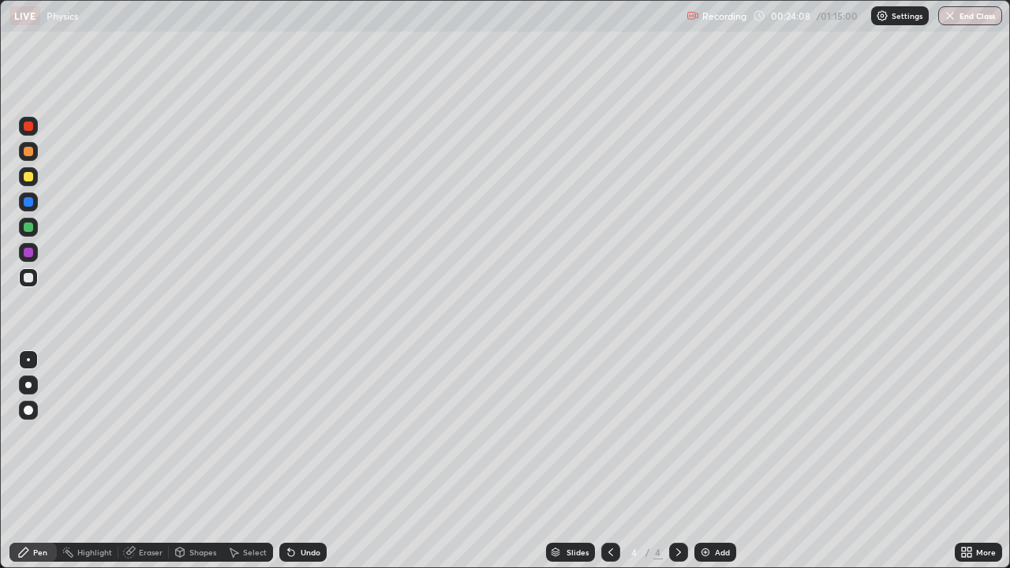
click at [712, 434] on div "Add" at bounding box center [716, 552] width 42 height 19
click at [970, 434] on icon at bounding box center [970, 555] width 4 height 4
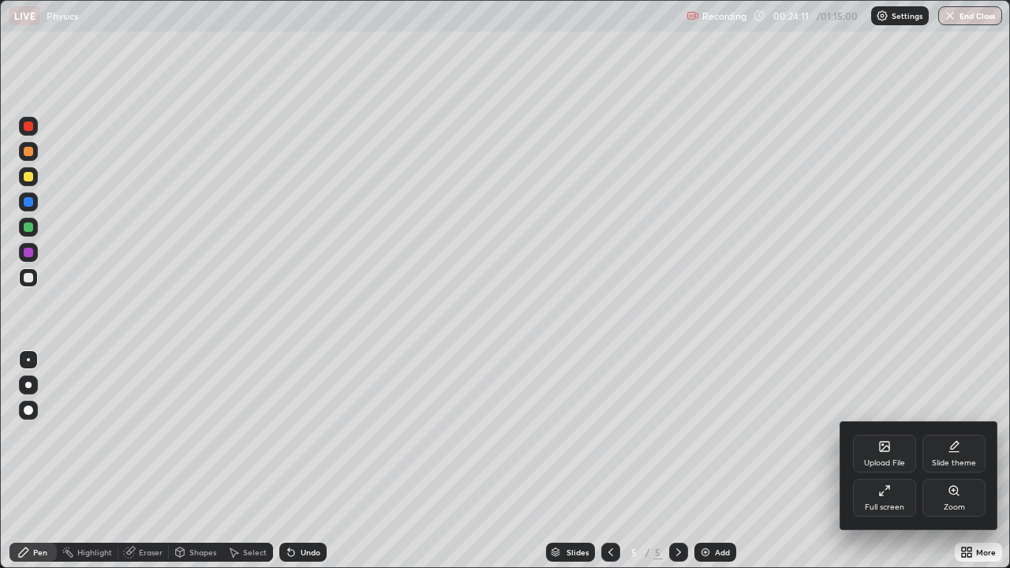
click at [888, 434] on icon at bounding box center [884, 491] width 13 height 13
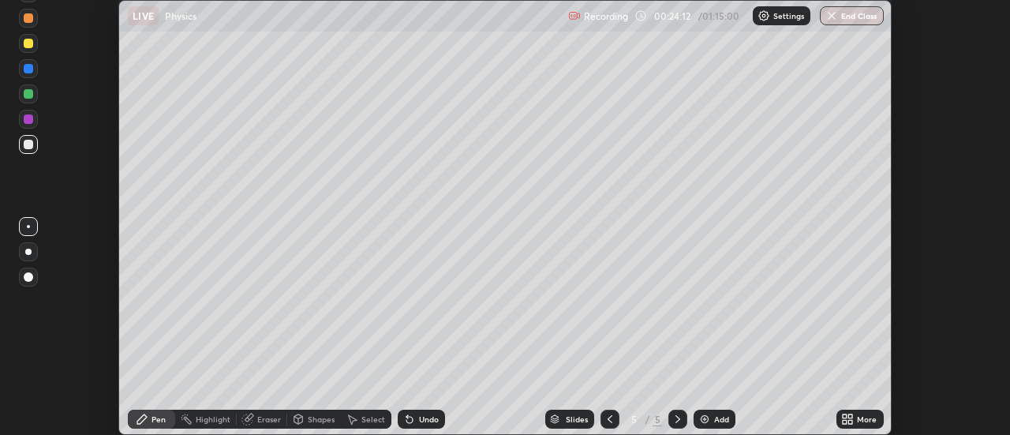
scroll to position [78494, 77918]
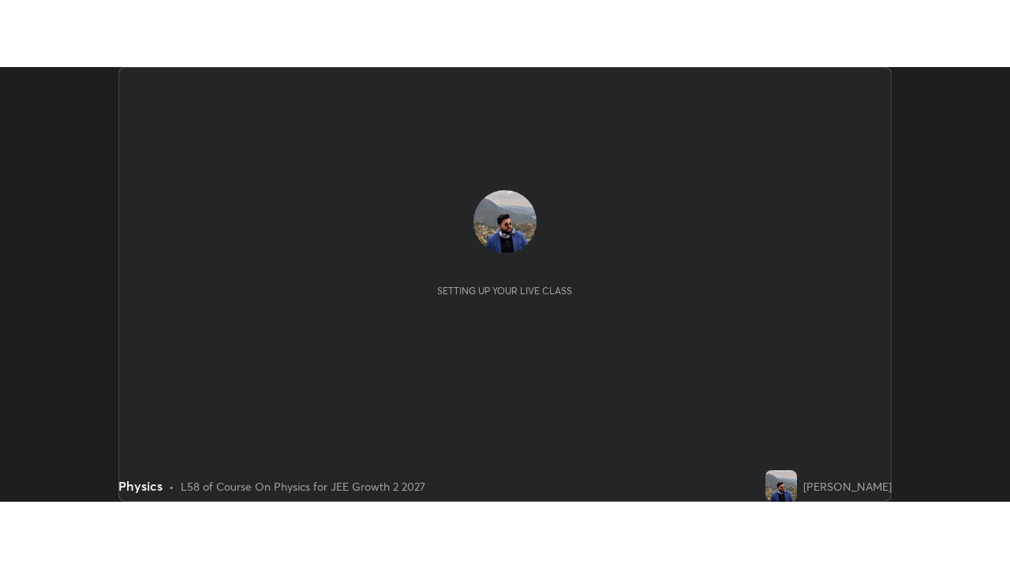
scroll to position [435, 1010]
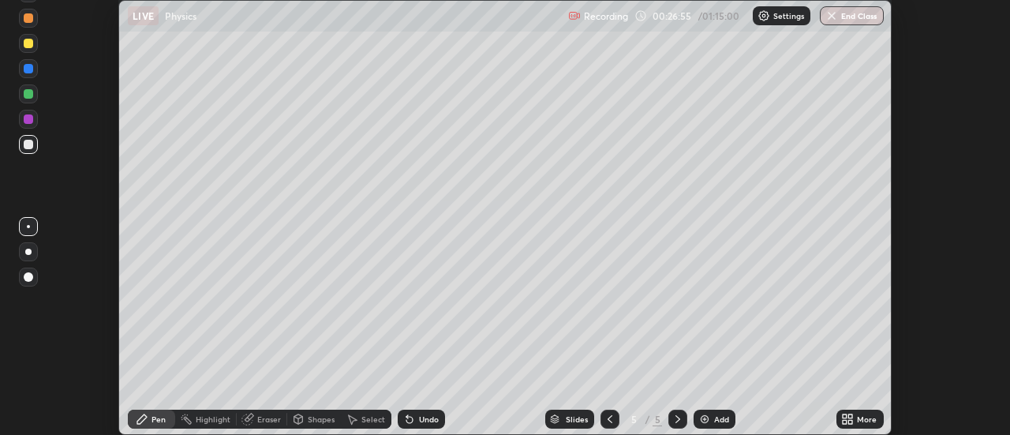
click at [851, 421] on icon at bounding box center [851, 422] width 4 height 4
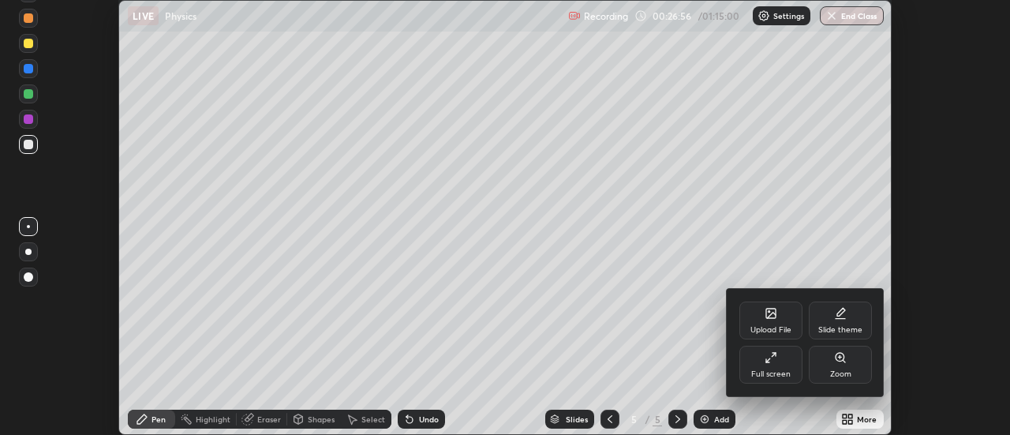
click at [772, 366] on div "Full screen" at bounding box center [771, 365] width 63 height 38
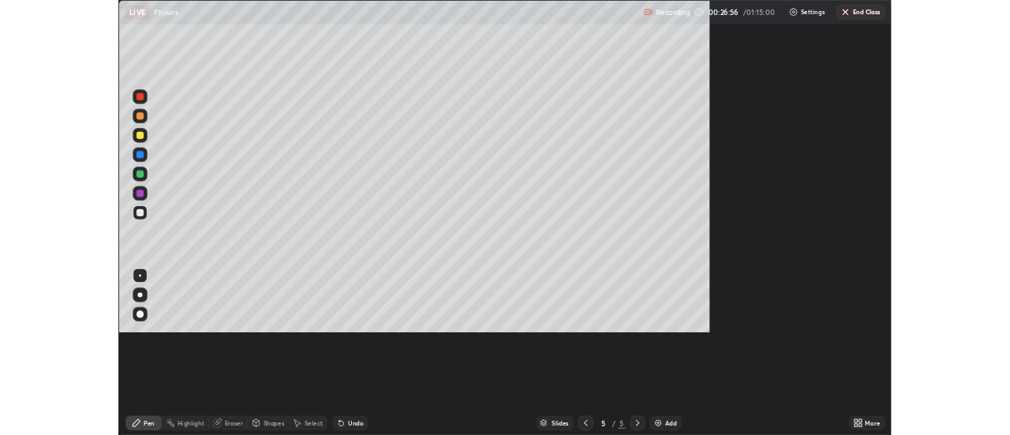
scroll to position [568, 1010]
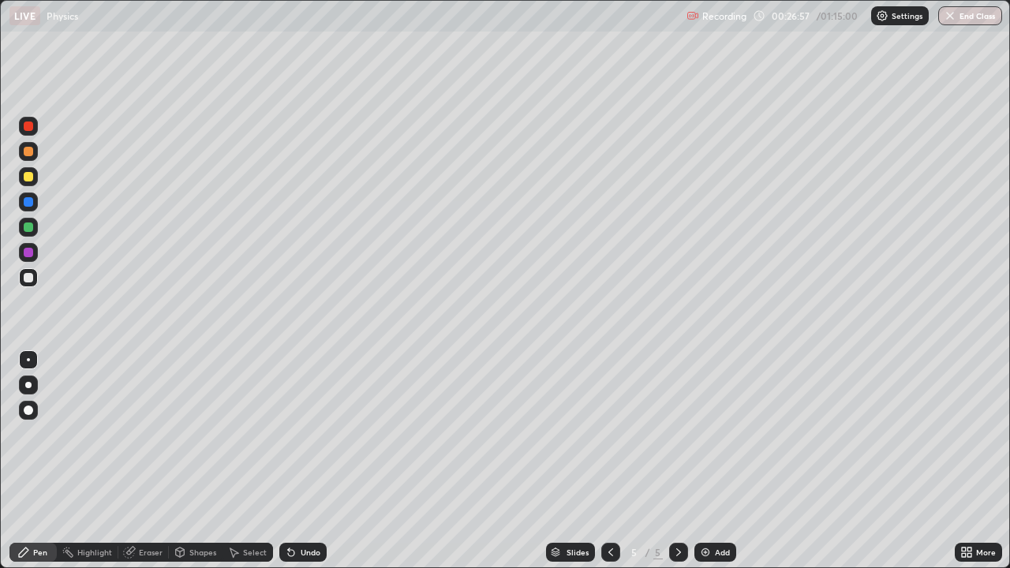
click at [198, 434] on div "Shapes" at bounding box center [202, 553] width 27 height 8
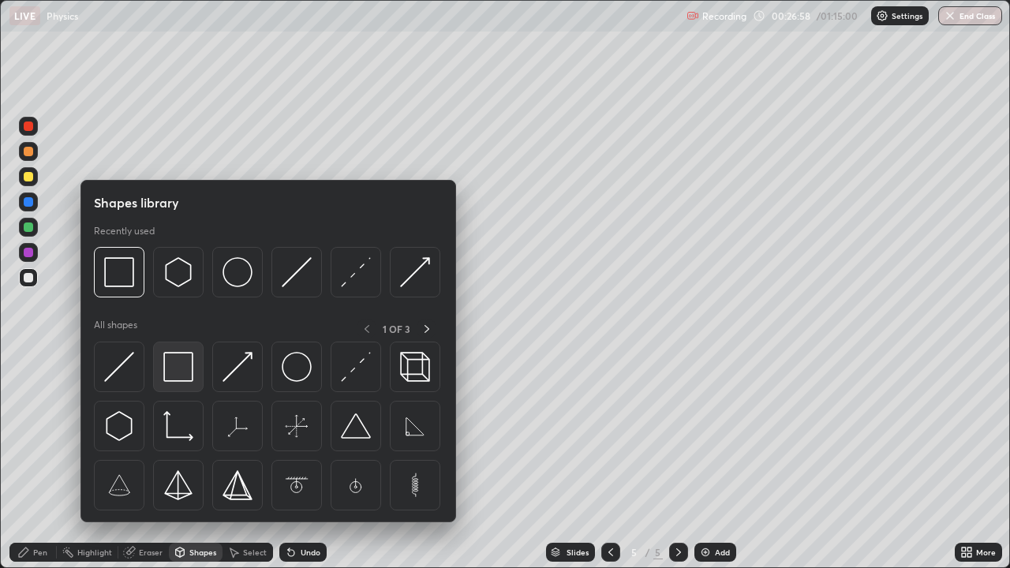
click at [189, 369] on img at bounding box center [178, 367] width 30 height 30
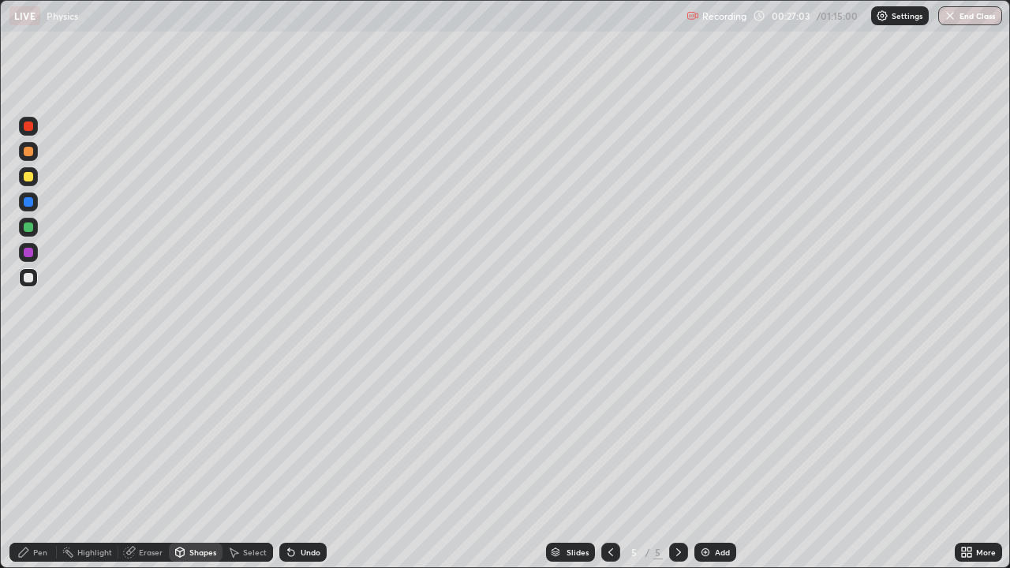
click at [36, 434] on div "Pen" at bounding box center [40, 553] width 14 height 8
click at [288, 434] on icon at bounding box center [289, 550] width 2 height 2
click at [27, 226] on div at bounding box center [28, 227] width 9 height 9
click at [28, 182] on div at bounding box center [28, 176] width 19 height 19
click at [149, 434] on div "Eraser" at bounding box center [143, 552] width 51 height 19
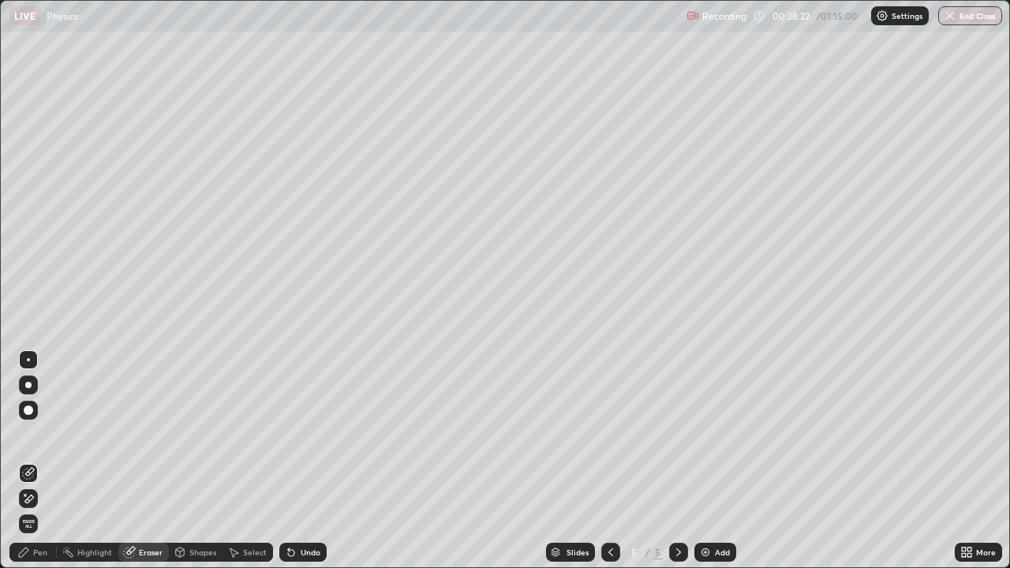
click at [41, 434] on div "Pen" at bounding box center [32, 552] width 47 height 19
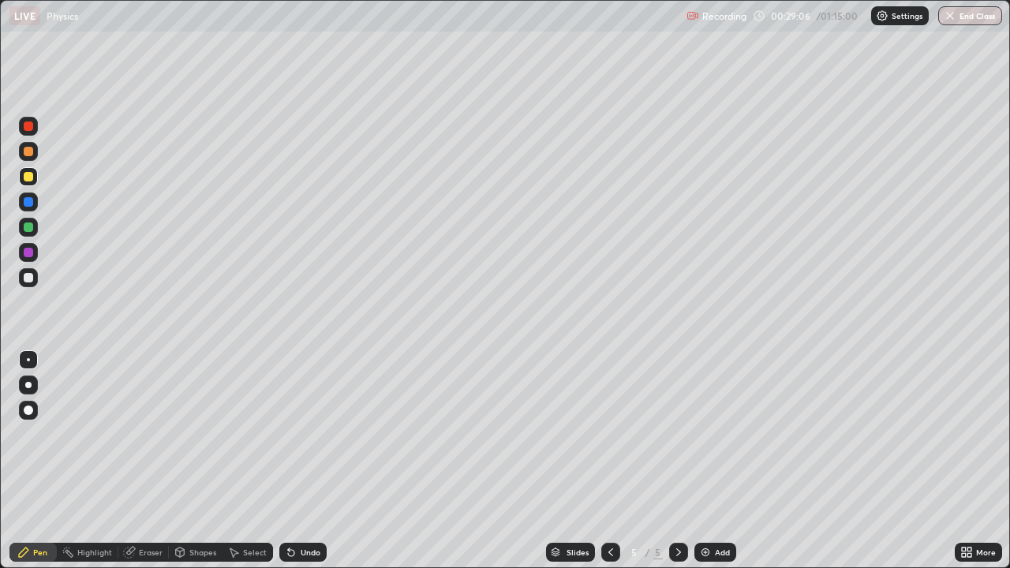
click at [28, 154] on div at bounding box center [28, 151] width 9 height 9
click at [21, 281] on div at bounding box center [28, 277] width 19 height 19
click at [20, 277] on div at bounding box center [28, 277] width 19 height 19
click at [44, 434] on div "Pen" at bounding box center [40, 553] width 14 height 8
click at [28, 227] on div at bounding box center [28, 227] width 9 height 9
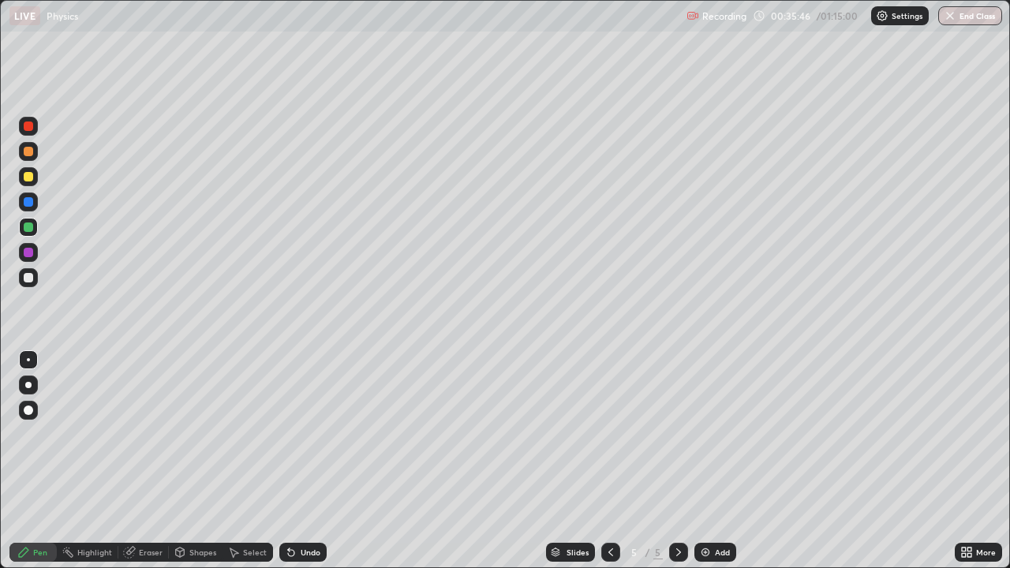
click at [715, 434] on div "Add" at bounding box center [722, 553] width 15 height 8
click at [26, 278] on div at bounding box center [28, 277] width 9 height 9
click at [29, 177] on div at bounding box center [28, 176] width 9 height 9
click at [24, 279] on div at bounding box center [28, 277] width 9 height 9
click at [31, 180] on div at bounding box center [28, 176] width 9 height 9
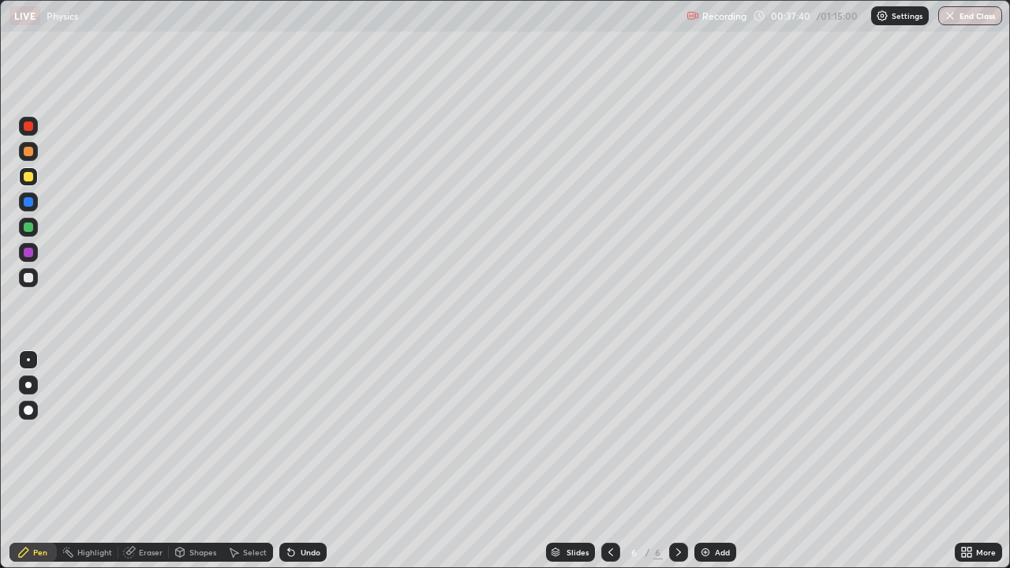
click at [29, 282] on div at bounding box center [28, 277] width 9 height 9
click at [27, 251] on div at bounding box center [28, 252] width 9 height 9
click at [245, 434] on div "Select" at bounding box center [255, 553] width 24 height 8
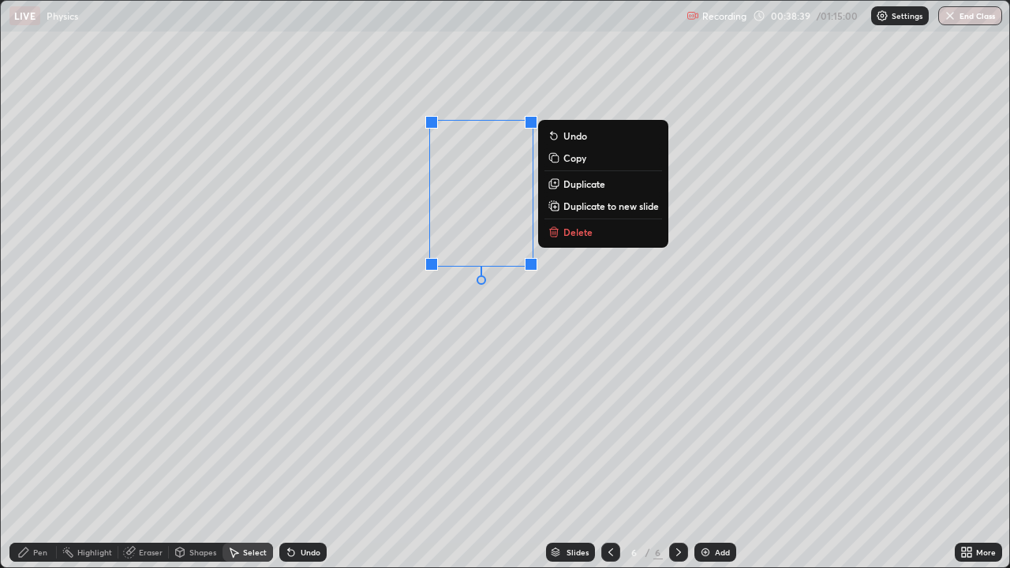
click at [587, 234] on p "Delete" at bounding box center [578, 232] width 29 height 13
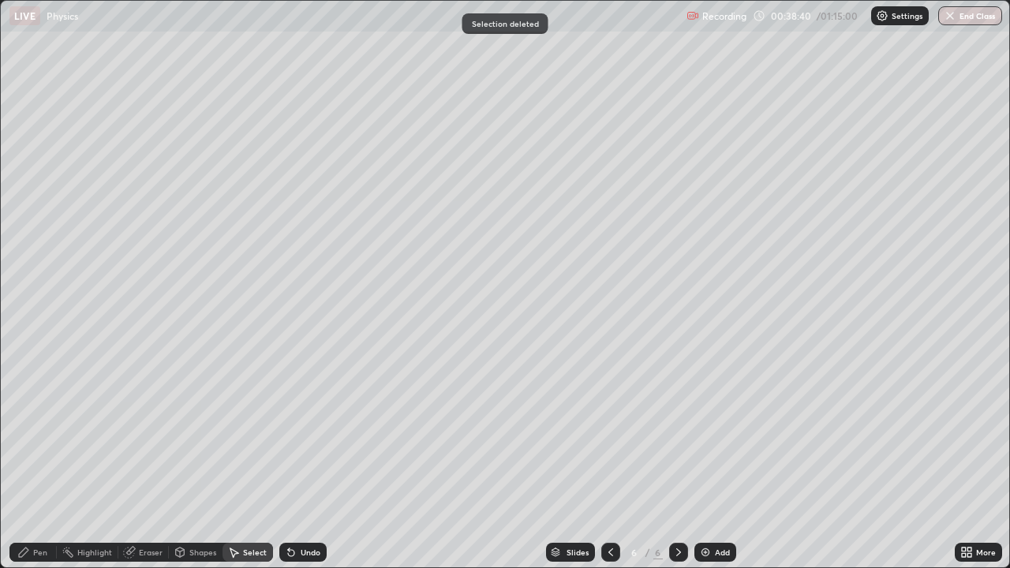
click at [33, 434] on div "Pen" at bounding box center [40, 553] width 14 height 8
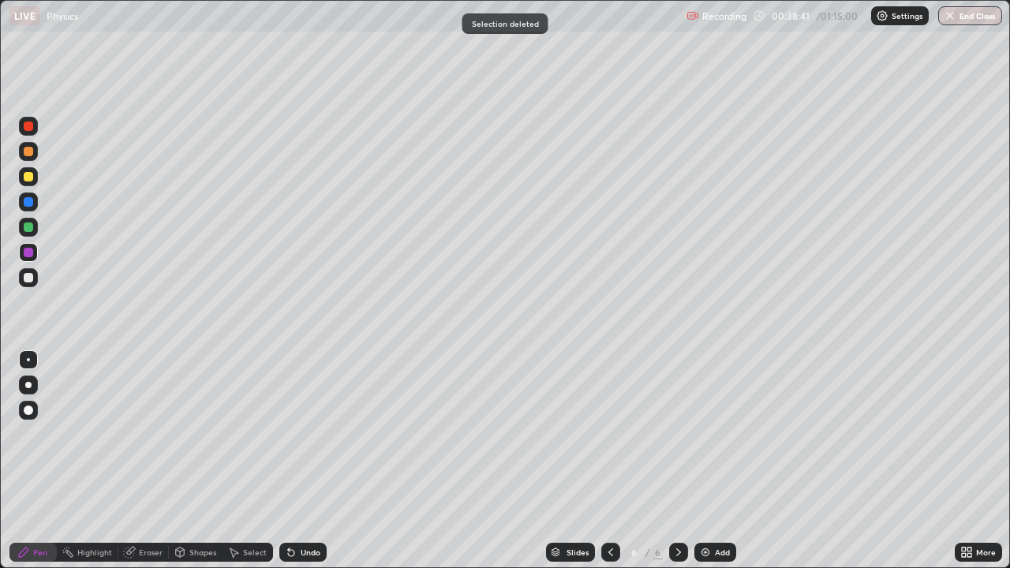
click at [28, 279] on div at bounding box center [28, 277] width 9 height 9
click at [253, 434] on div "Select" at bounding box center [255, 553] width 24 height 8
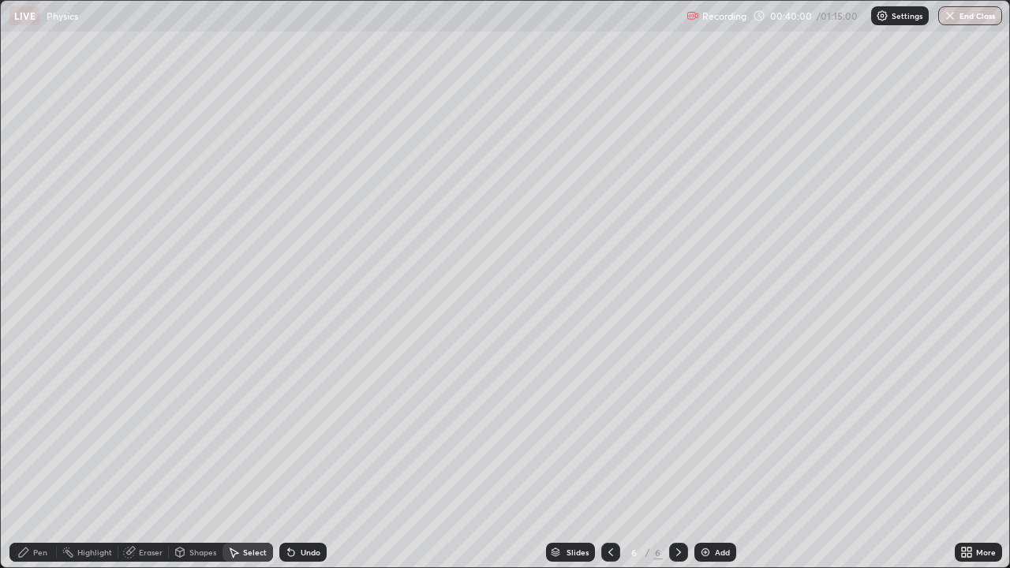
click at [145, 434] on div "Eraser" at bounding box center [151, 553] width 24 height 8
click at [36, 434] on div "Pen" at bounding box center [40, 553] width 14 height 8
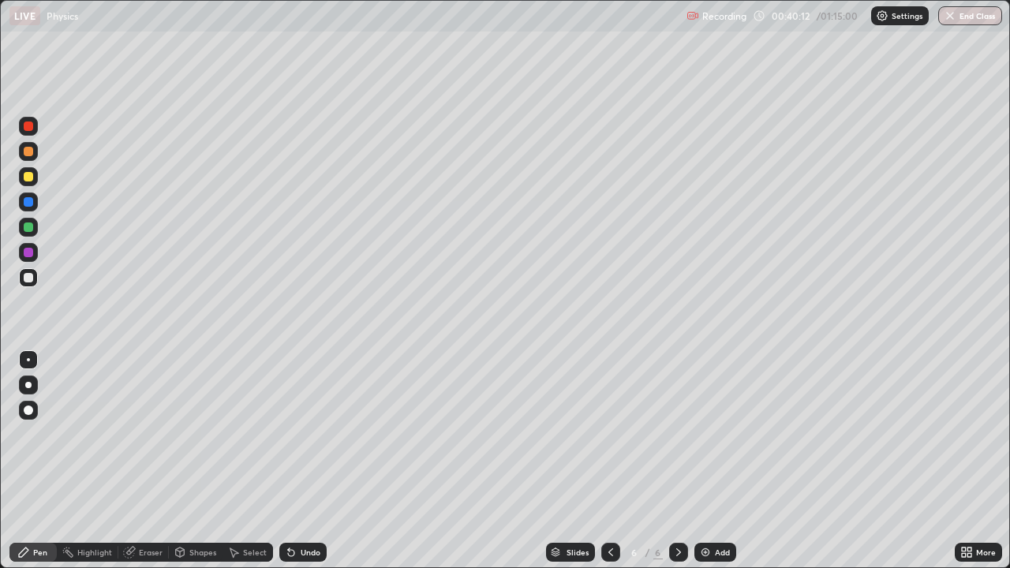
click at [30, 201] on div at bounding box center [28, 201] width 9 height 9
click at [26, 152] on div at bounding box center [28, 151] width 9 height 9
click at [253, 434] on div "Select" at bounding box center [255, 553] width 24 height 8
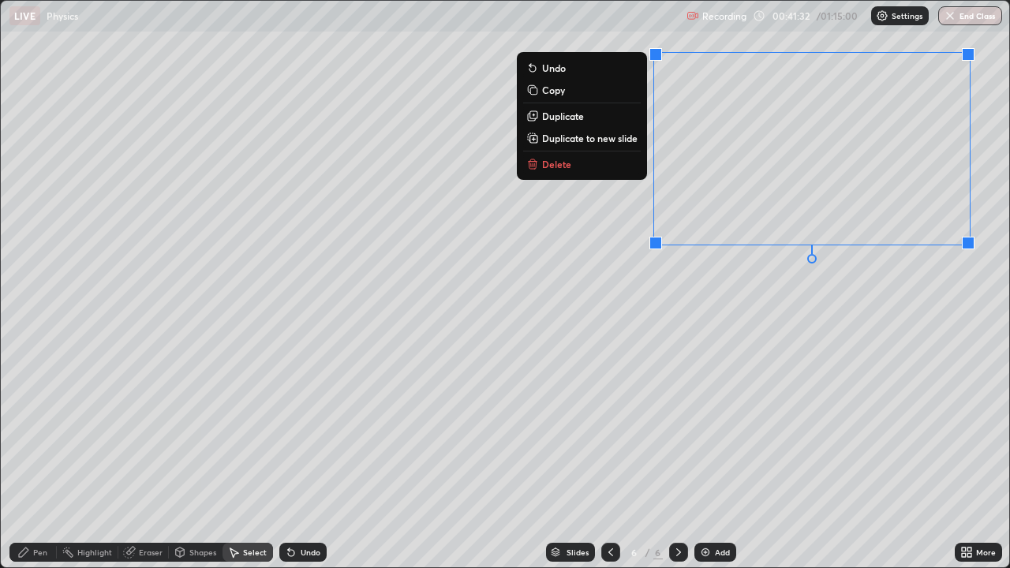
click at [808, 345] on div "0 ° Undo Copy Duplicate Duplicate to new slide Delete" at bounding box center [505, 284] width 1009 height 567
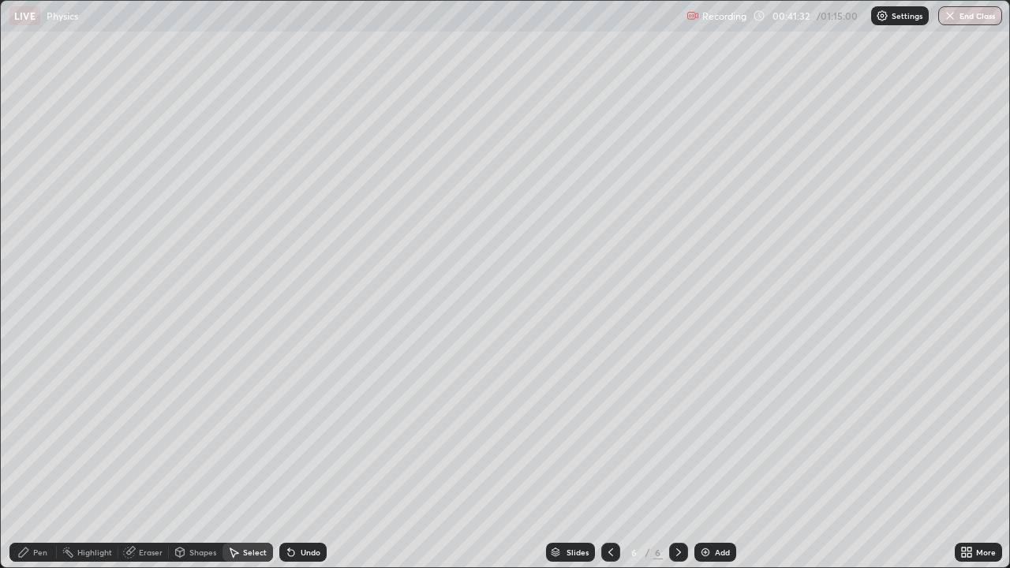
click at [53, 434] on div "Pen" at bounding box center [32, 552] width 47 height 19
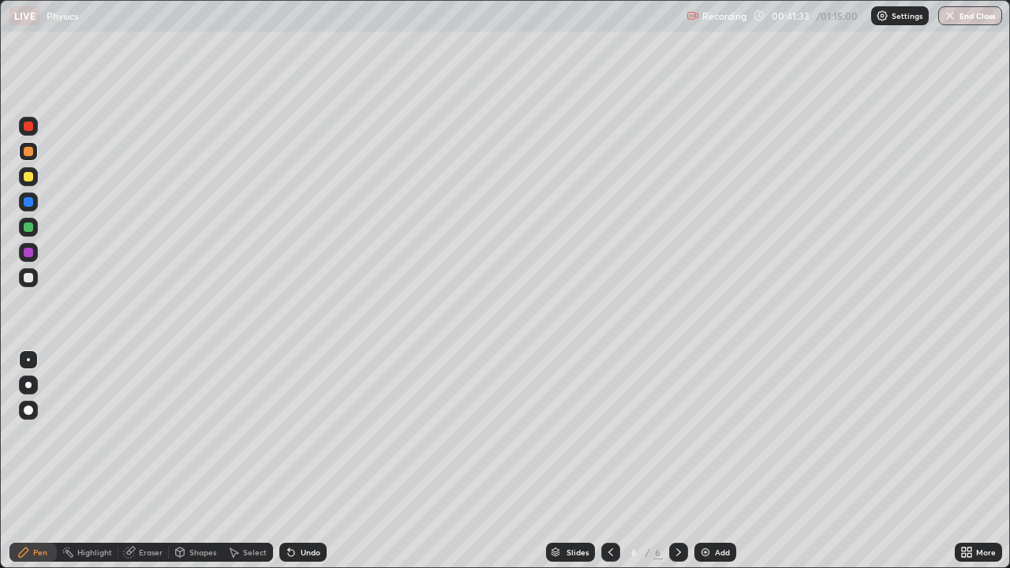
click at [30, 227] on div at bounding box center [28, 227] width 9 height 9
click at [32, 279] on div at bounding box center [28, 277] width 9 height 9
click at [28, 253] on div at bounding box center [28, 252] width 9 height 9
click at [294, 434] on icon at bounding box center [291, 552] width 13 height 13
click at [28, 278] on div at bounding box center [28, 277] width 9 height 9
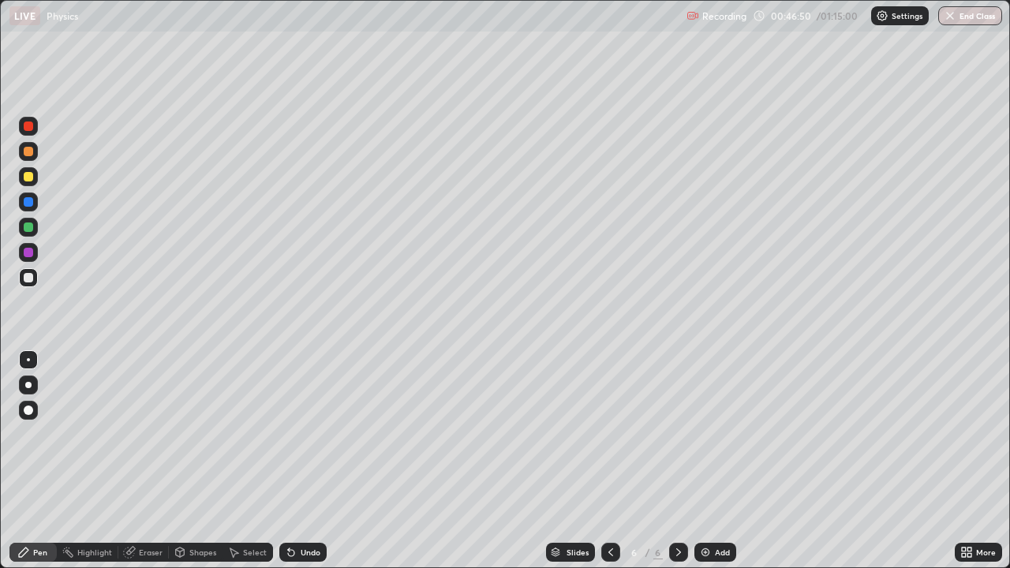
click at [720, 434] on div "Add" at bounding box center [722, 553] width 15 height 8
click at [31, 181] on div at bounding box center [28, 176] width 9 height 9
click at [28, 203] on div at bounding box center [28, 201] width 9 height 9
click at [29, 152] on div at bounding box center [28, 151] width 9 height 9
click at [29, 280] on div at bounding box center [28, 277] width 9 height 9
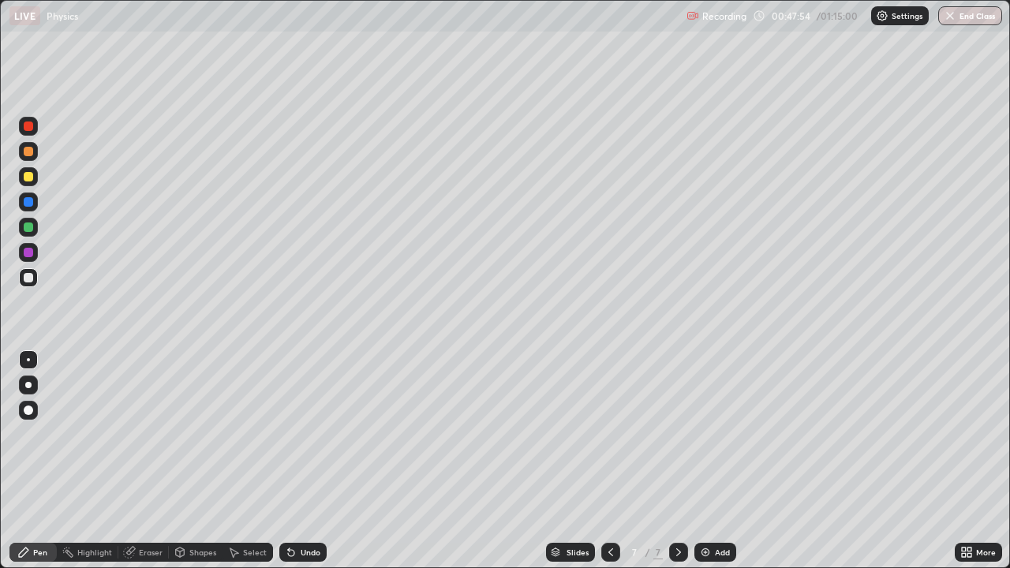
click at [28, 230] on div at bounding box center [28, 227] width 9 height 9
click at [28, 178] on div at bounding box center [28, 176] width 9 height 9
click at [29, 206] on div at bounding box center [28, 201] width 9 height 9
click at [239, 434] on div "Select" at bounding box center [248, 552] width 51 height 19
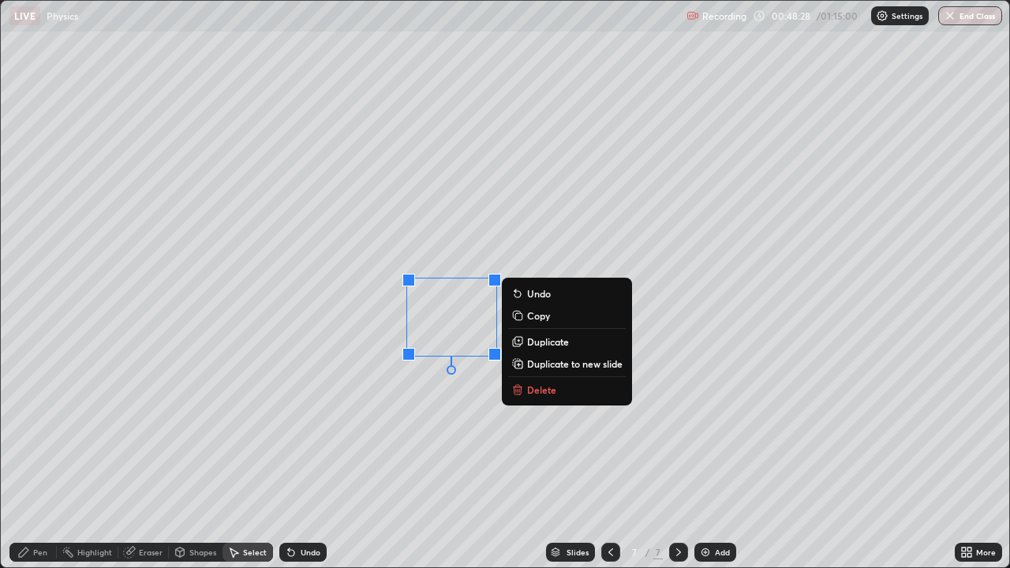
click at [542, 344] on p "Duplicate" at bounding box center [548, 341] width 42 height 13
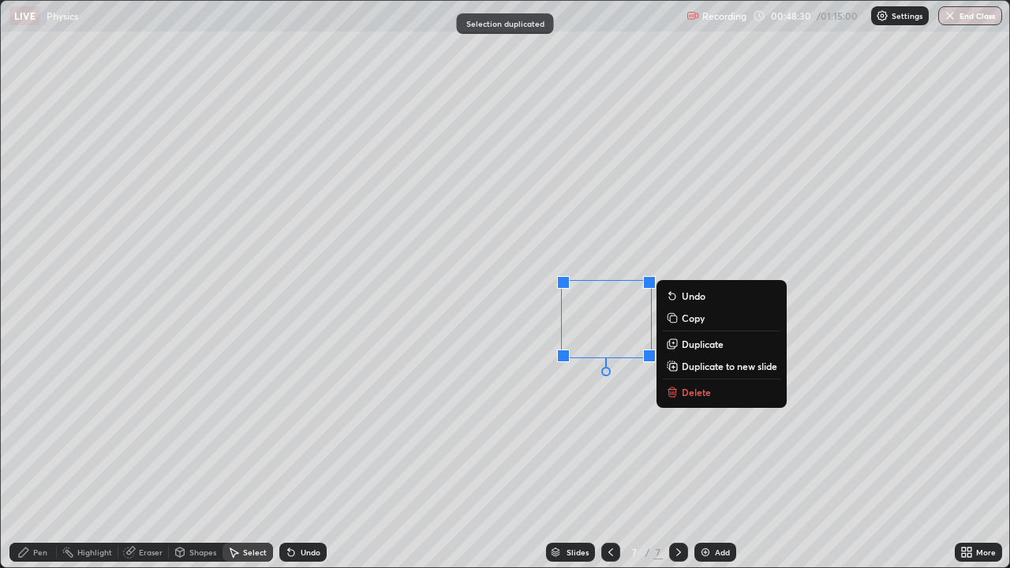
click at [565, 416] on div "0 ° Undo Copy Duplicate Duplicate to new slide Delete" at bounding box center [505, 284] width 1009 height 567
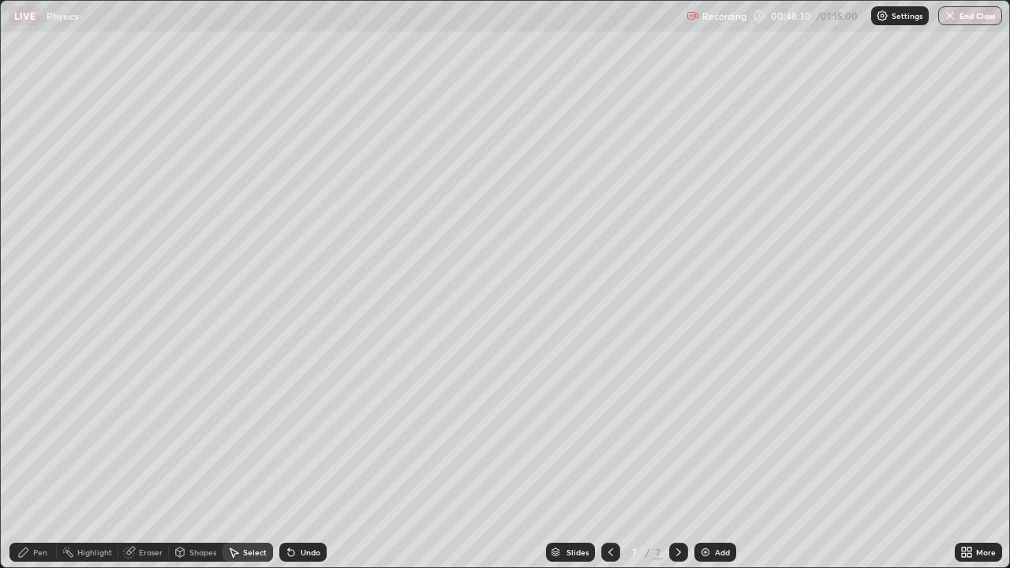
click at [34, 434] on div "Pen" at bounding box center [40, 553] width 14 height 8
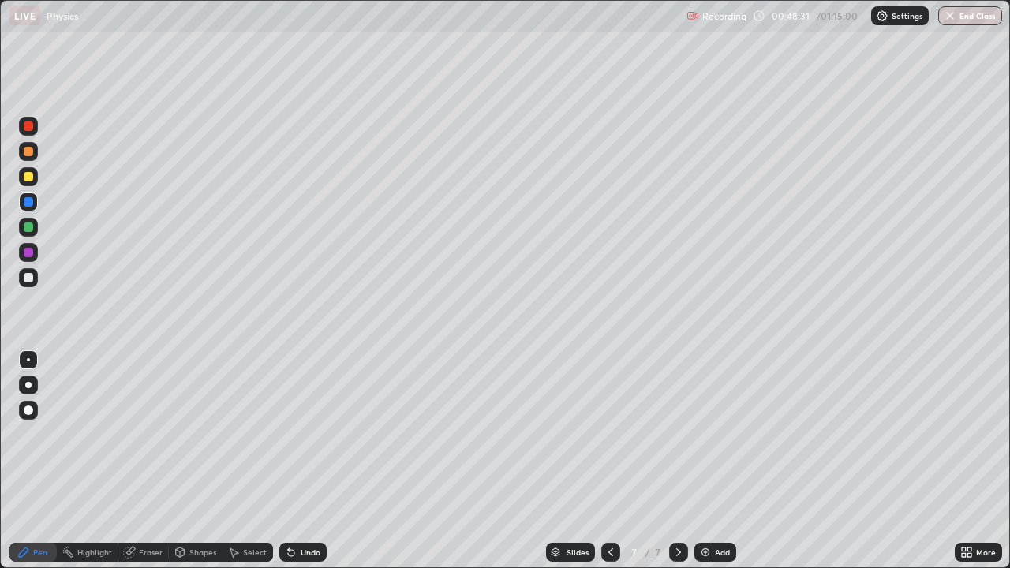
click at [28, 279] on div at bounding box center [28, 277] width 9 height 9
click at [130, 434] on div "Eraser" at bounding box center [143, 552] width 51 height 19
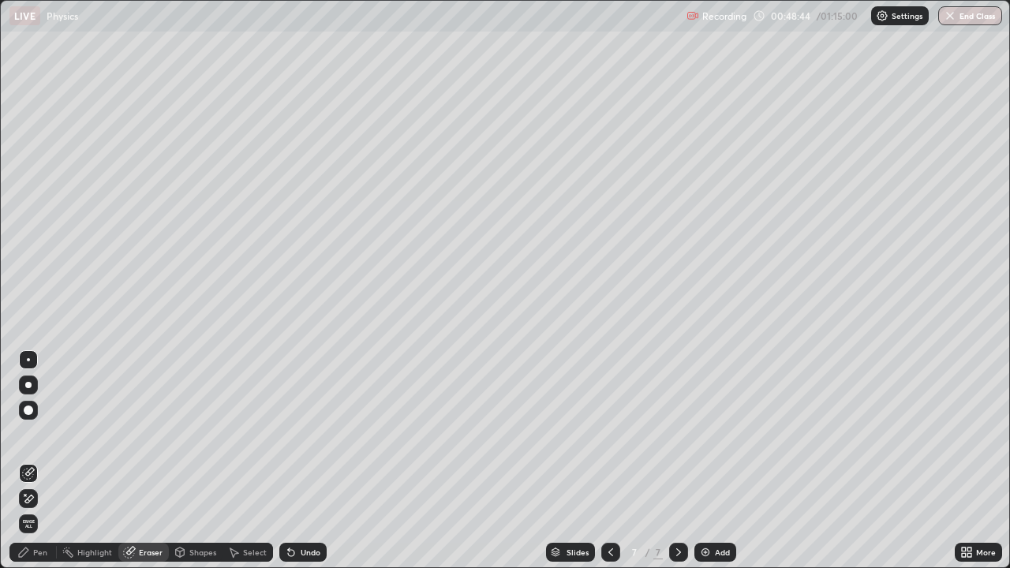
click at [36, 434] on div "Pen" at bounding box center [40, 553] width 14 height 8
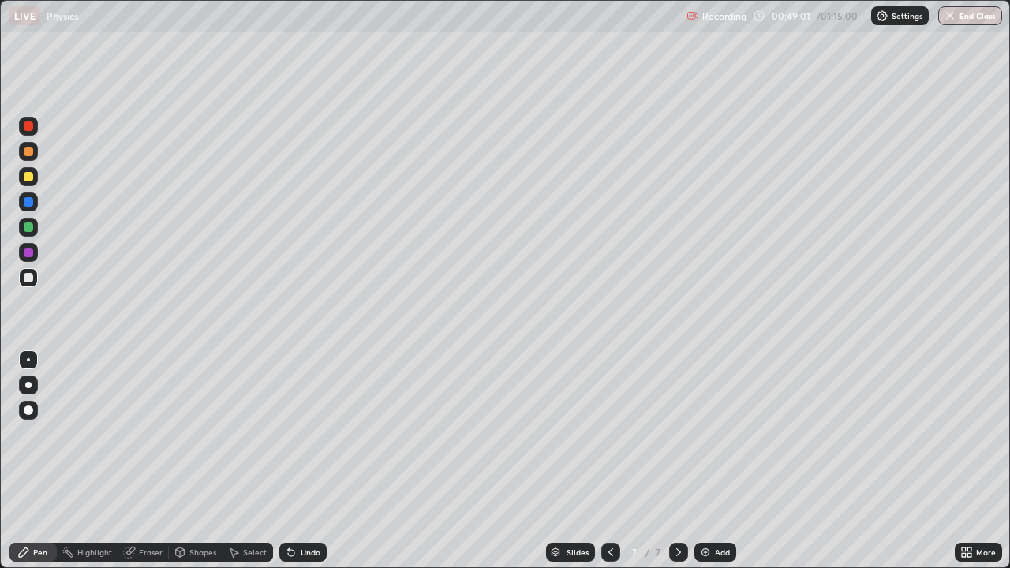
click at [27, 233] on div at bounding box center [28, 227] width 19 height 19
click at [27, 176] on div at bounding box center [28, 176] width 9 height 9
click at [26, 204] on div at bounding box center [28, 201] width 9 height 9
click at [32, 278] on div at bounding box center [28, 277] width 9 height 9
click at [680, 434] on div at bounding box center [678, 553] width 19 height 32
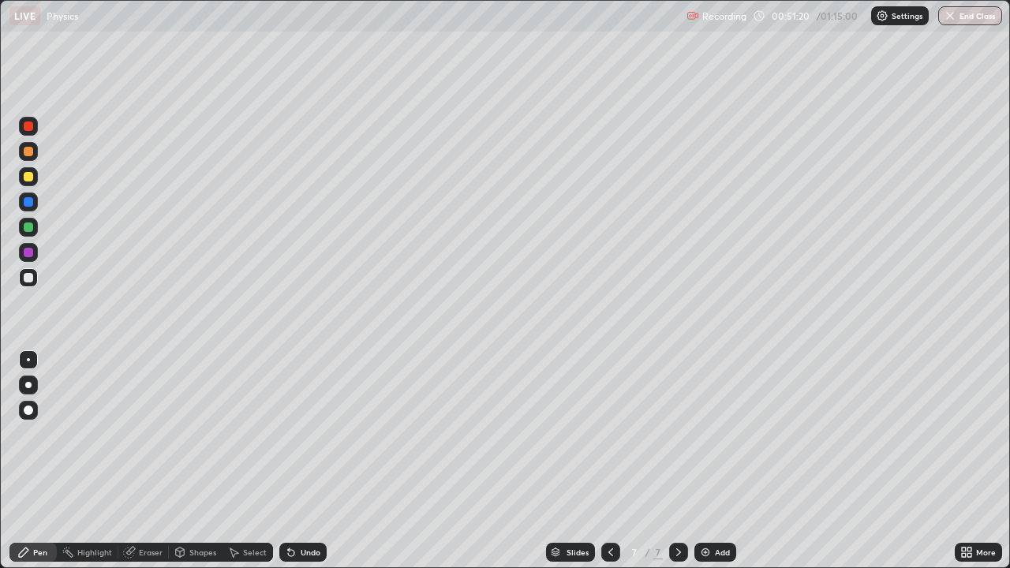
click at [815, 14] on div "Recording 00:51:20 / 01:15:00 Settings End Class" at bounding box center [845, 16] width 316 height 31
click at [802, 17] on div "Recording 00:51:33 / 01:15:00 Settings End Class" at bounding box center [845, 16] width 316 height 31
click at [803, 20] on div "Recording 00:51:34 / 01:15:00 Settings End Class" at bounding box center [845, 16] width 316 height 31
click at [726, 16] on p "Recording" at bounding box center [724, 16] width 44 height 12
click at [730, 13] on p "Recording" at bounding box center [724, 16] width 44 height 12
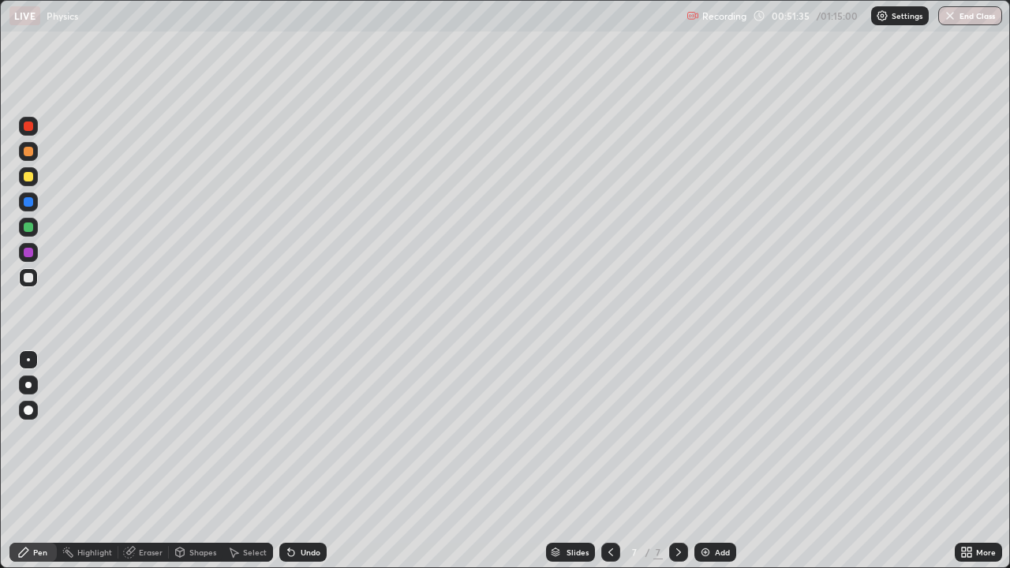
click at [792, 20] on div "Recording 00:51:35 / 01:15:00 Settings End Class" at bounding box center [845, 16] width 316 height 31
click at [717, 434] on div "Add" at bounding box center [722, 553] width 15 height 8
click at [610, 434] on icon at bounding box center [611, 552] width 13 height 13
click at [677, 434] on icon at bounding box center [678, 552] width 13 height 13
click at [30, 174] on div at bounding box center [28, 176] width 9 height 9
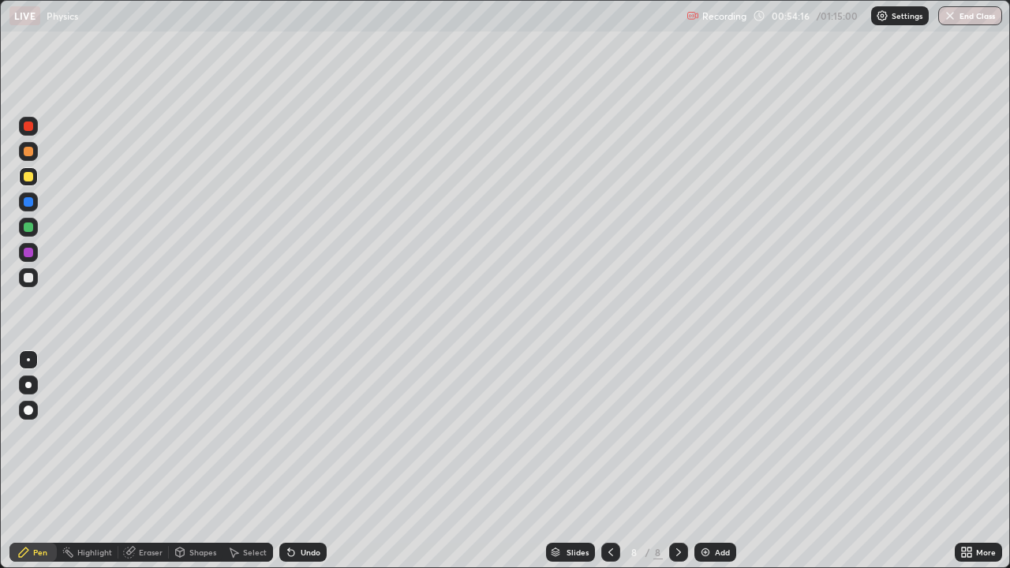
click at [29, 178] on div at bounding box center [28, 176] width 9 height 9
click at [26, 147] on div at bounding box center [28, 151] width 9 height 9
click at [26, 281] on div at bounding box center [28, 277] width 9 height 9
click at [27, 182] on div at bounding box center [28, 176] width 19 height 19
click at [193, 434] on div "Shapes" at bounding box center [196, 552] width 54 height 19
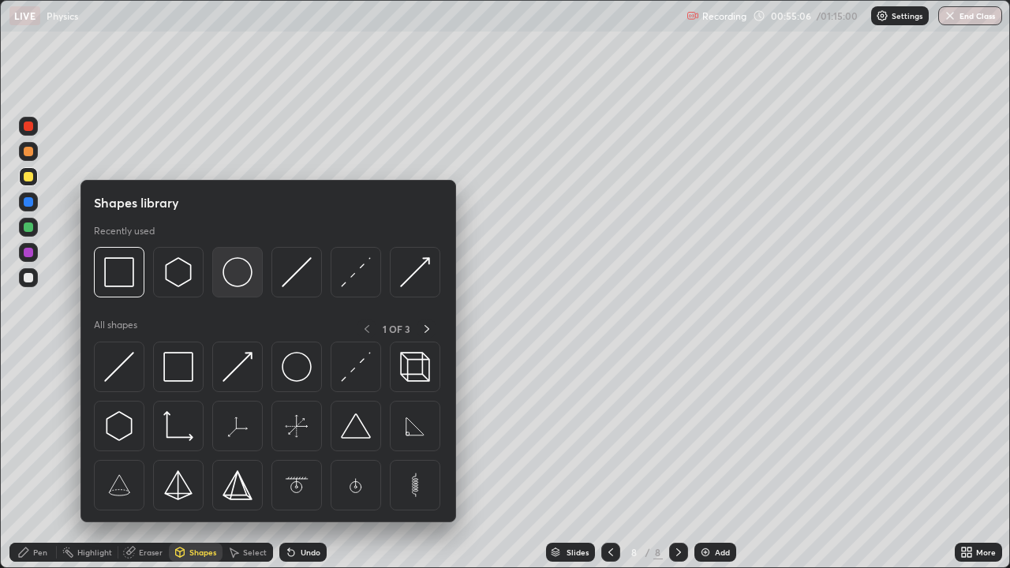
click at [238, 282] on img at bounding box center [238, 272] width 30 height 30
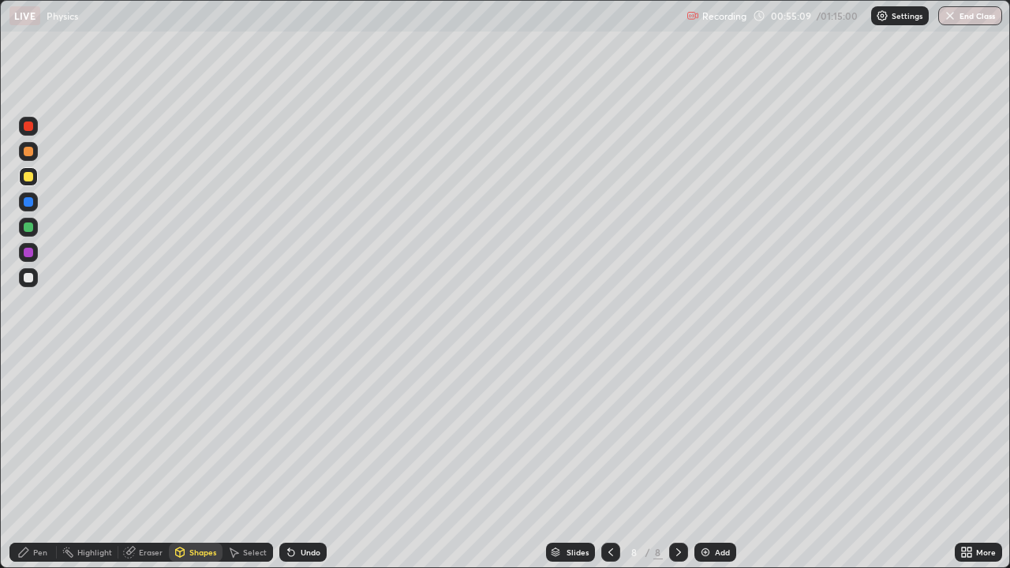
click at [28, 228] on div at bounding box center [28, 227] width 9 height 9
click at [36, 434] on div "Pen" at bounding box center [40, 553] width 14 height 8
click at [238, 434] on div "Select" at bounding box center [248, 552] width 51 height 19
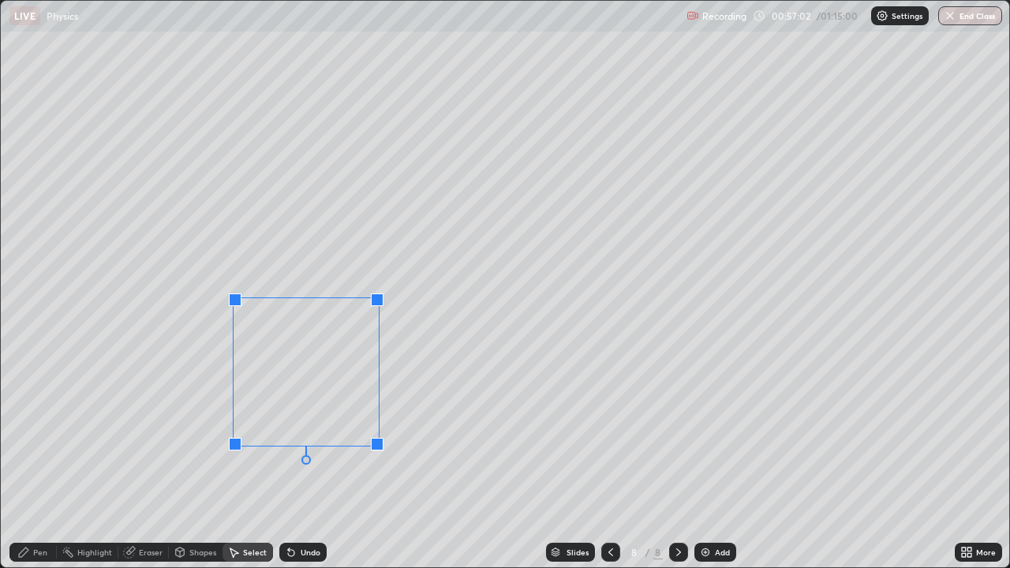
click at [386, 305] on div "0 ° Undo Copy Duplicate Duplicate to new slide Delete" at bounding box center [505, 284] width 1009 height 567
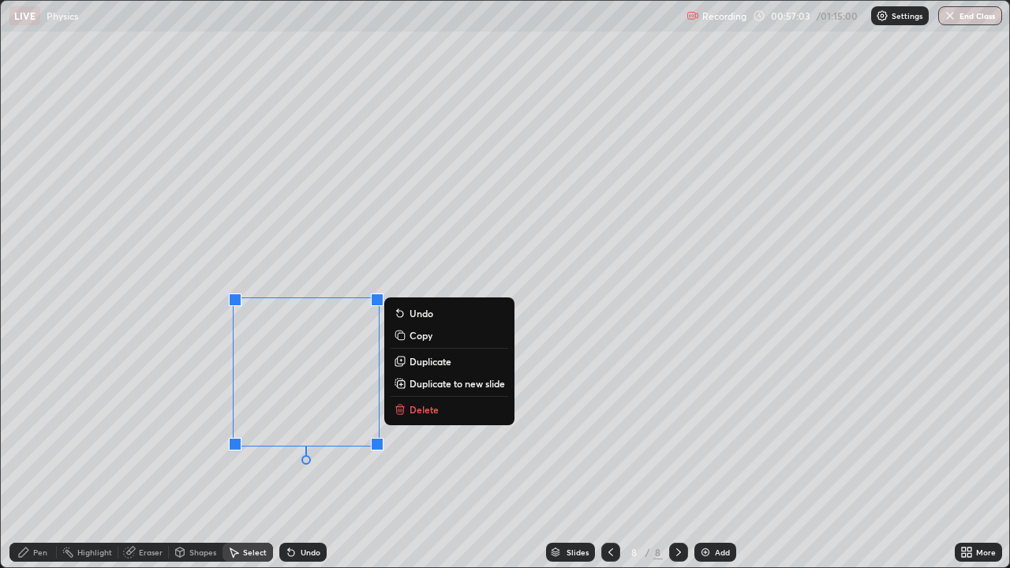
click at [30, 434] on div "Pen" at bounding box center [32, 552] width 47 height 19
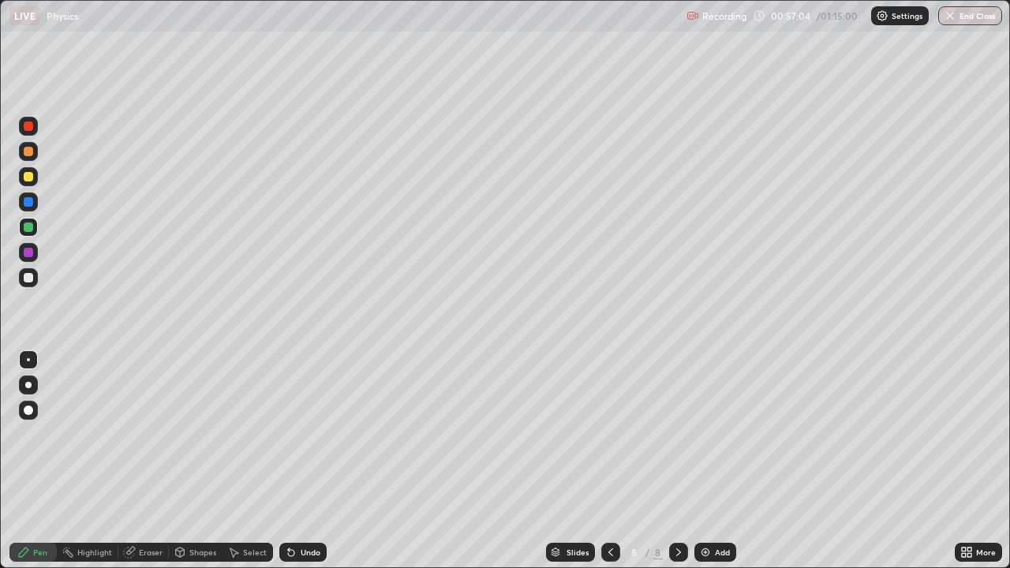
click at [28, 280] on div at bounding box center [28, 277] width 9 height 9
click at [249, 434] on div "Select" at bounding box center [255, 553] width 24 height 8
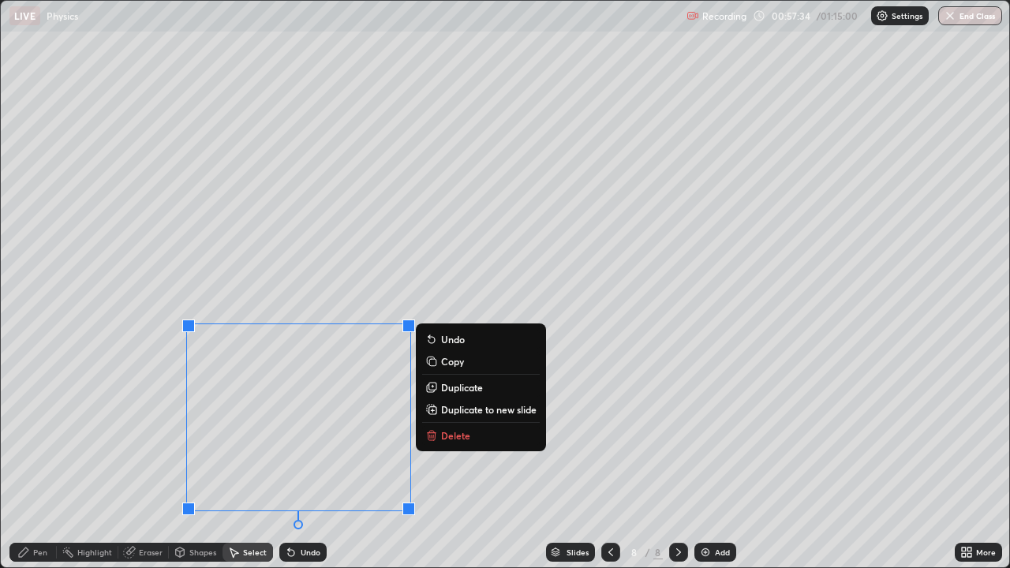
click at [38, 434] on div "Pen" at bounding box center [40, 553] width 14 height 8
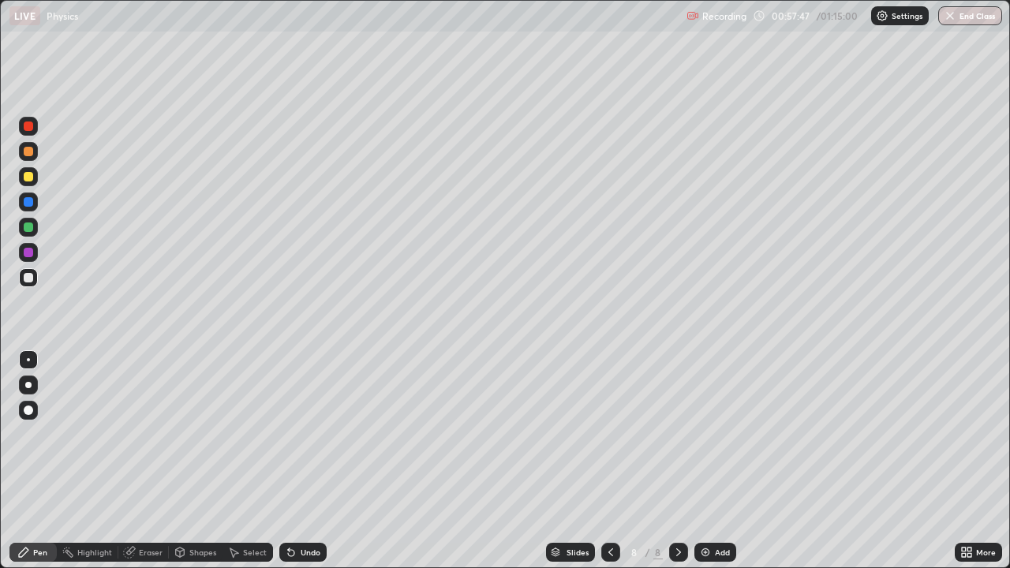
click at [31, 178] on div at bounding box center [28, 176] width 9 height 9
click at [25, 155] on div at bounding box center [28, 151] width 9 height 9
click at [24, 200] on div at bounding box center [28, 201] width 9 height 9
click at [25, 152] on div at bounding box center [28, 151] width 9 height 9
click at [32, 201] on div at bounding box center [28, 201] width 9 height 9
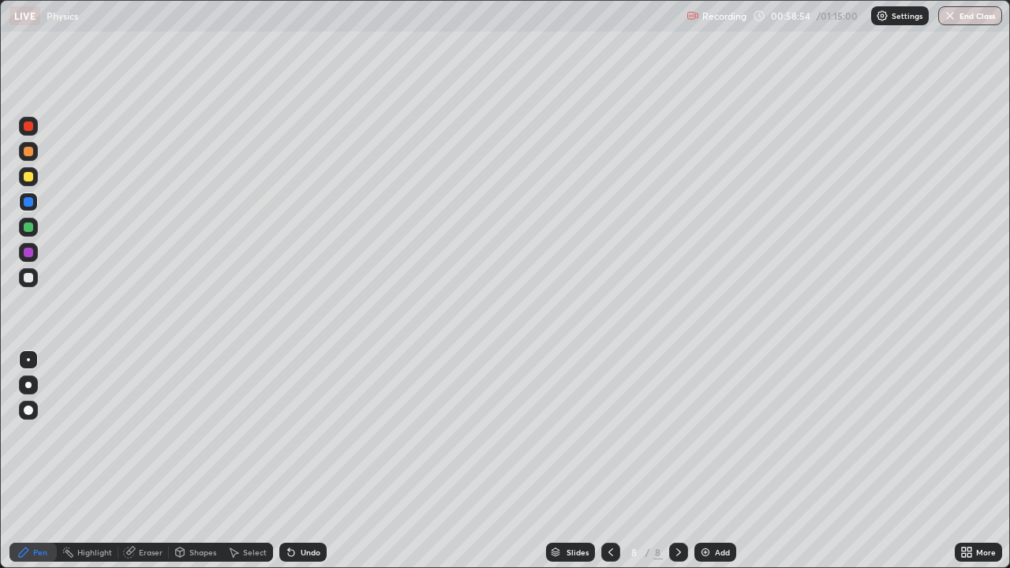
click at [24, 176] on div at bounding box center [28, 176] width 9 height 9
click at [27, 154] on div at bounding box center [28, 151] width 9 height 9
click at [237, 434] on div "Select" at bounding box center [248, 552] width 51 height 19
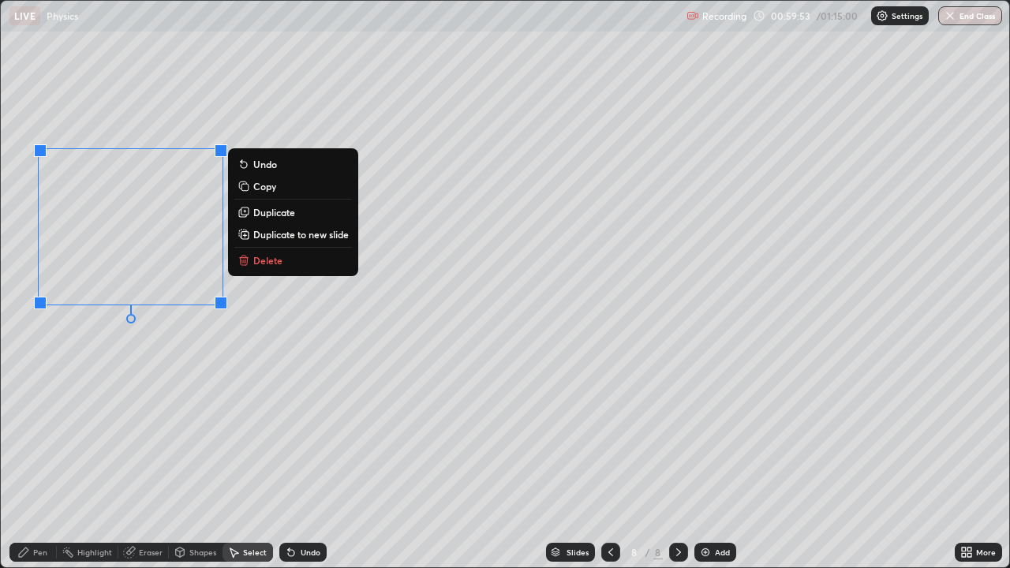
click at [133, 371] on div "0 ° Undo Copy Duplicate Duplicate to new slide Delete" at bounding box center [505, 284] width 1009 height 567
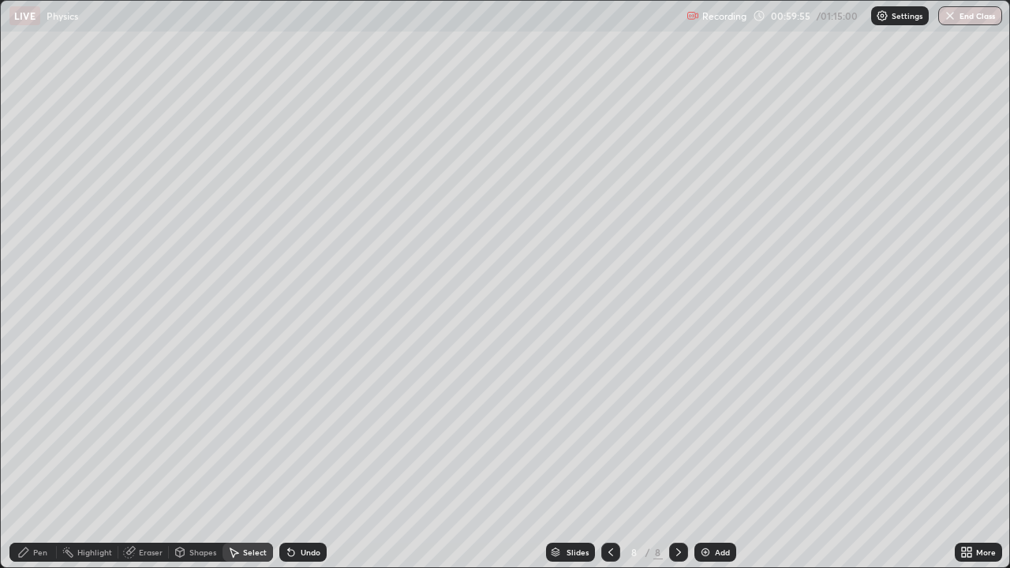
click at [42, 434] on div "Pen" at bounding box center [32, 552] width 47 height 19
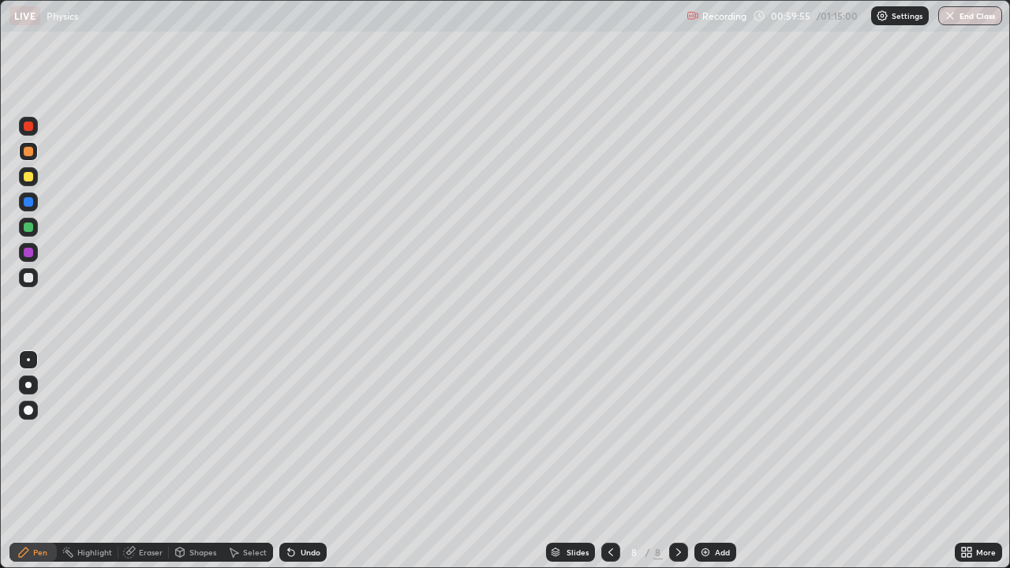
click at [27, 281] on div at bounding box center [28, 277] width 9 height 9
click at [31, 279] on div at bounding box center [28, 277] width 9 height 9
click at [27, 227] on div at bounding box center [28, 227] width 9 height 9
click at [254, 434] on div "Select" at bounding box center [248, 552] width 51 height 19
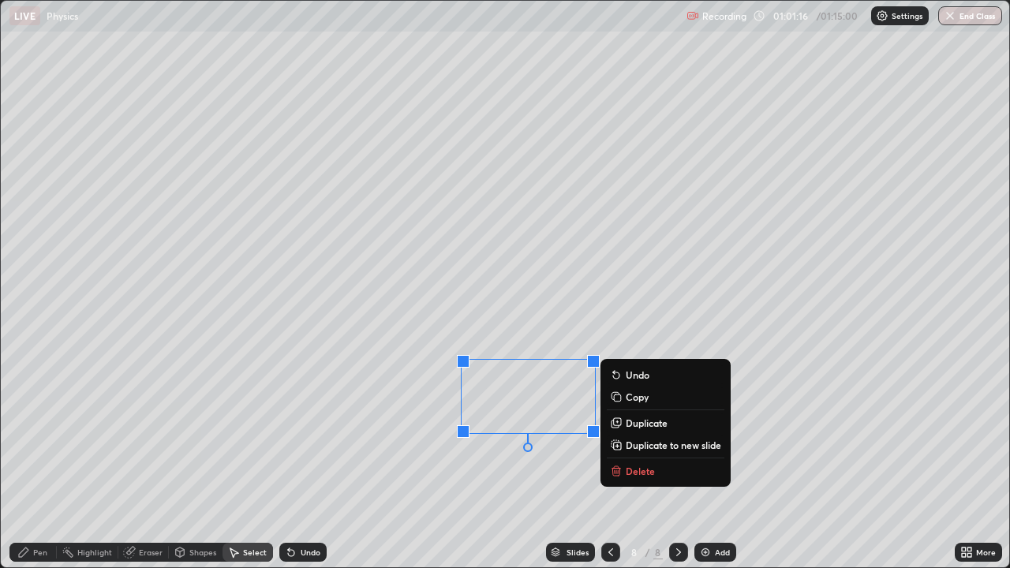
click at [635, 425] on p "Duplicate" at bounding box center [647, 423] width 42 height 13
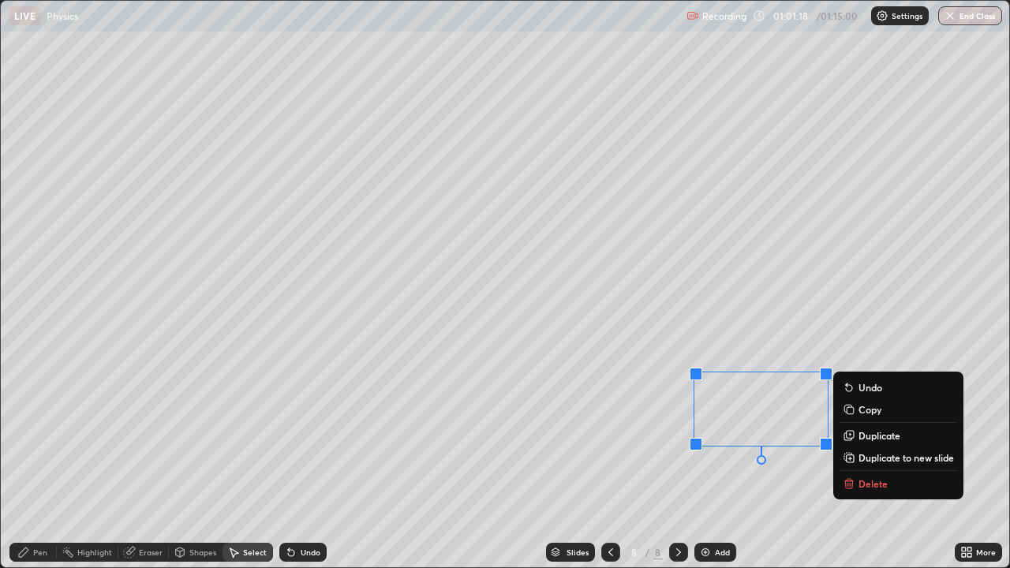
click at [643, 434] on div "0 ° Undo Copy Duplicate Duplicate to new slide Delete" at bounding box center [505, 284] width 1009 height 567
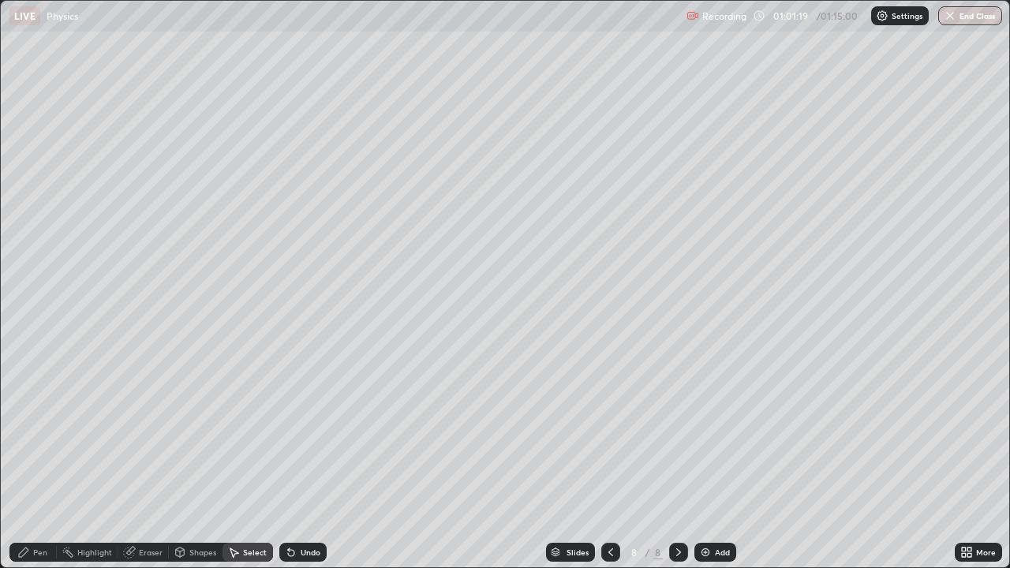
click at [36, 434] on div "Pen" at bounding box center [40, 553] width 14 height 8
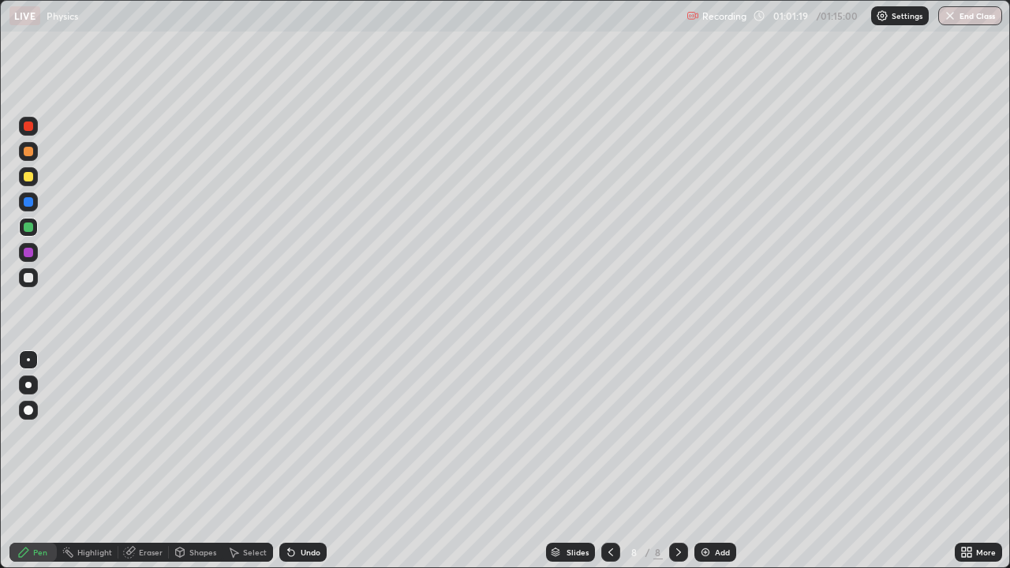
click at [30, 279] on div at bounding box center [28, 277] width 9 height 9
click at [256, 434] on div "Select" at bounding box center [255, 553] width 24 height 8
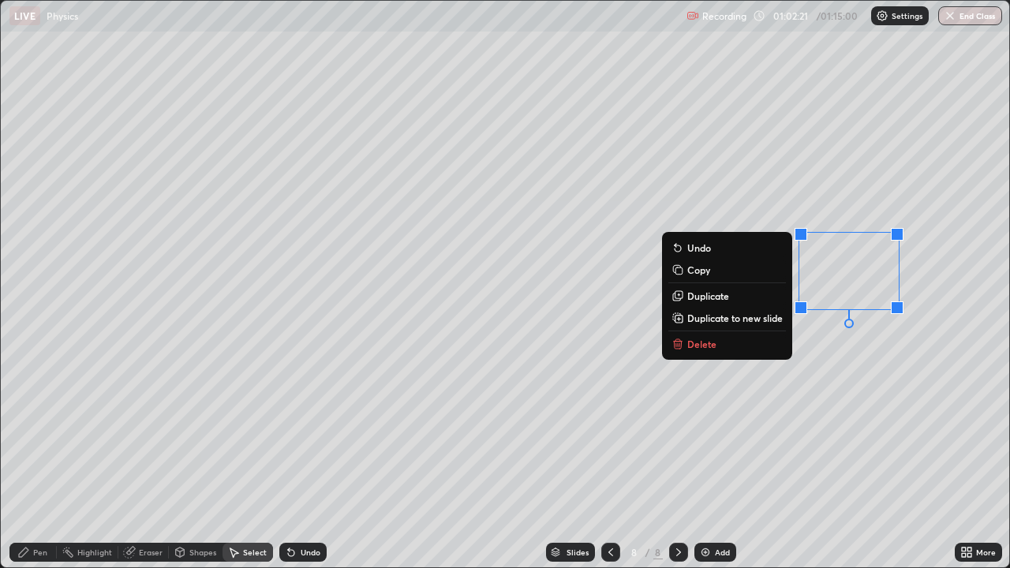
click at [751, 350] on button "Delete" at bounding box center [728, 344] width 118 height 19
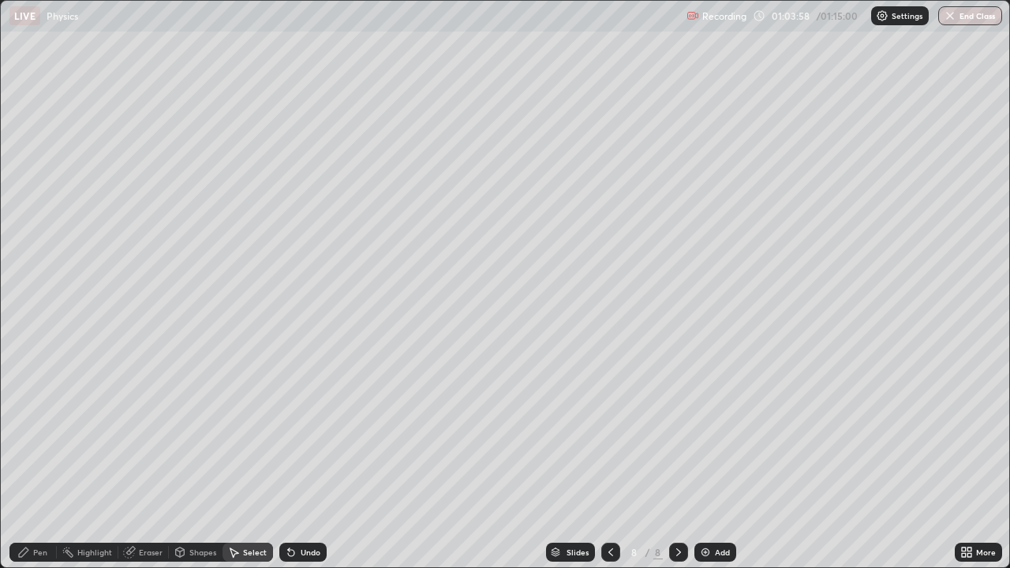
click at [970, 434] on icon at bounding box center [970, 555] width 4 height 4
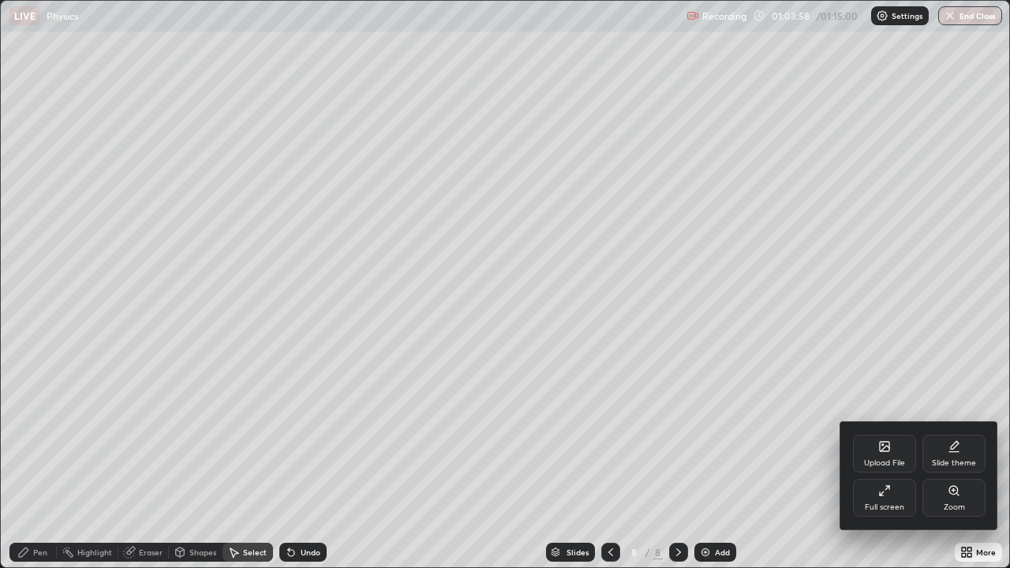
click at [886, 434] on icon at bounding box center [884, 491] width 13 height 13
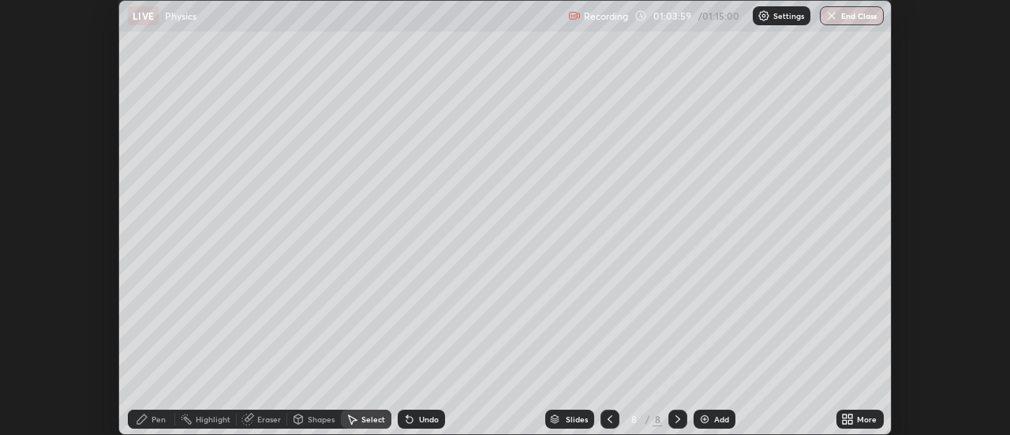
scroll to position [78494, 77918]
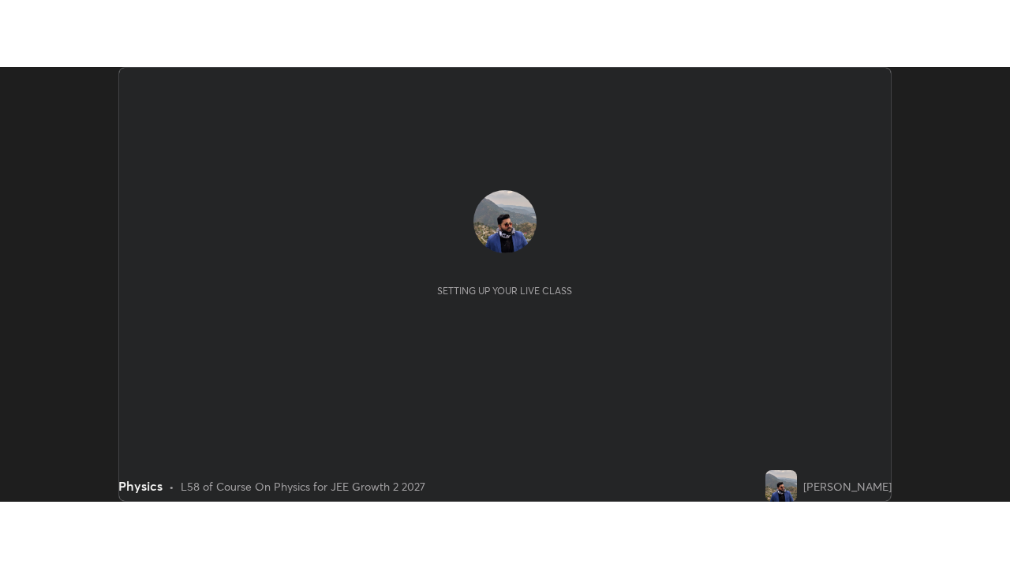
scroll to position [435, 1010]
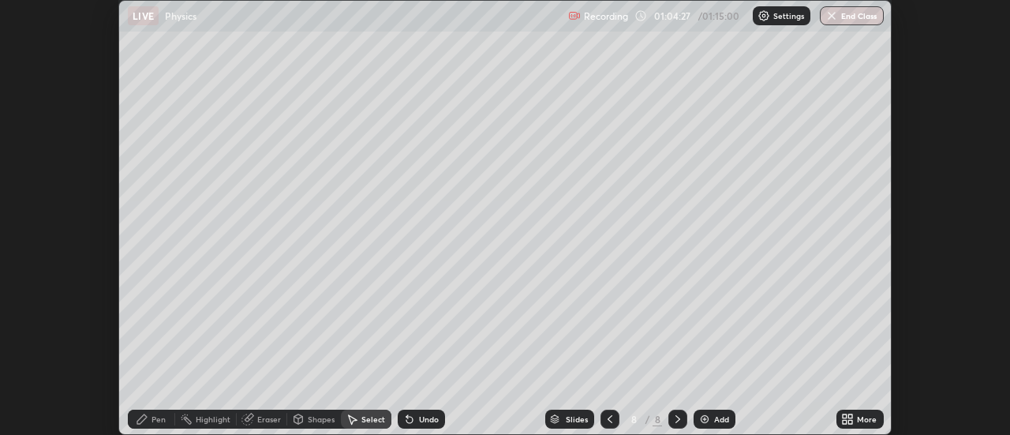
click at [863, 421] on div "More" at bounding box center [867, 419] width 20 height 8
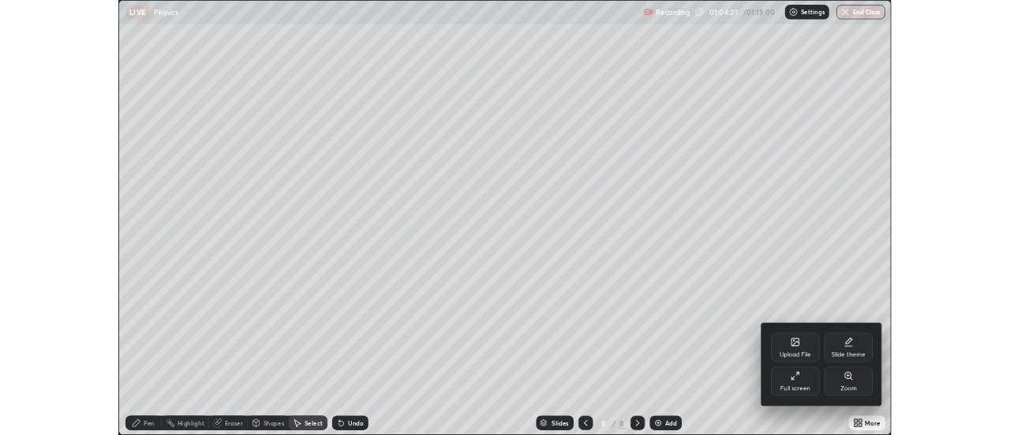
scroll to position [568, 1010]
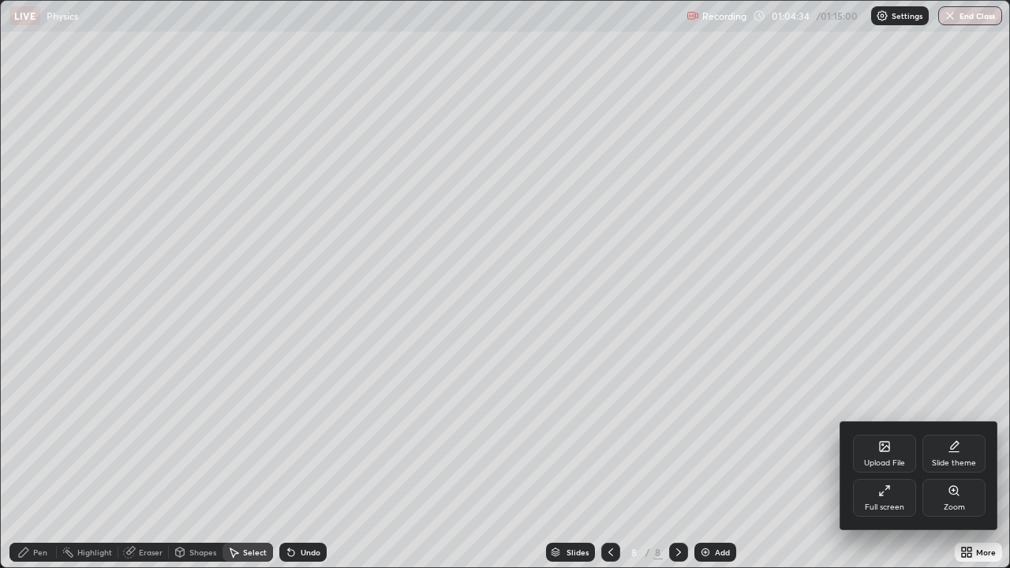
click at [894, 340] on div at bounding box center [505, 284] width 1010 height 568
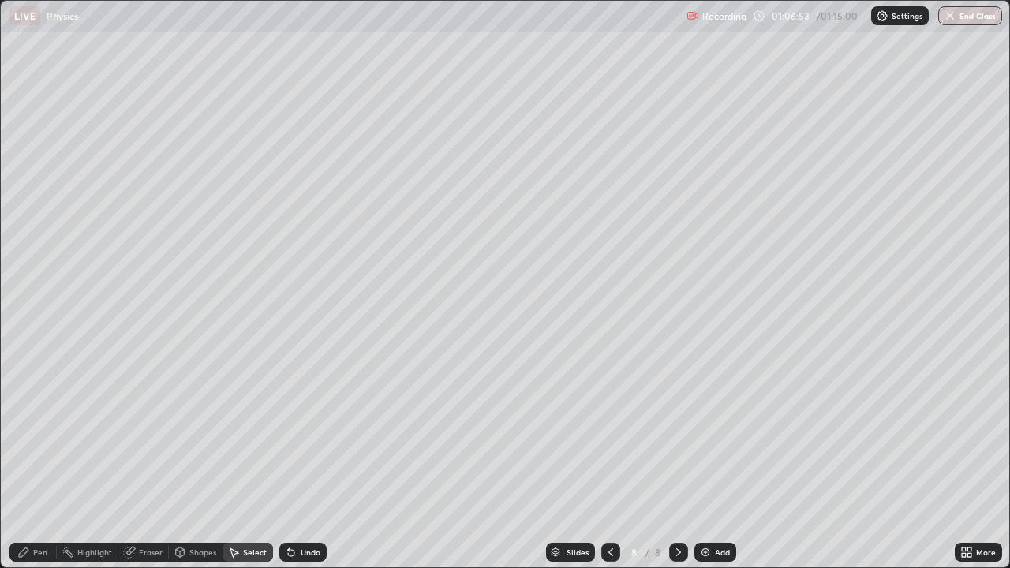
click at [710, 434] on img at bounding box center [705, 552] width 13 height 13
click at [191, 434] on div "Shapes" at bounding box center [202, 553] width 27 height 8
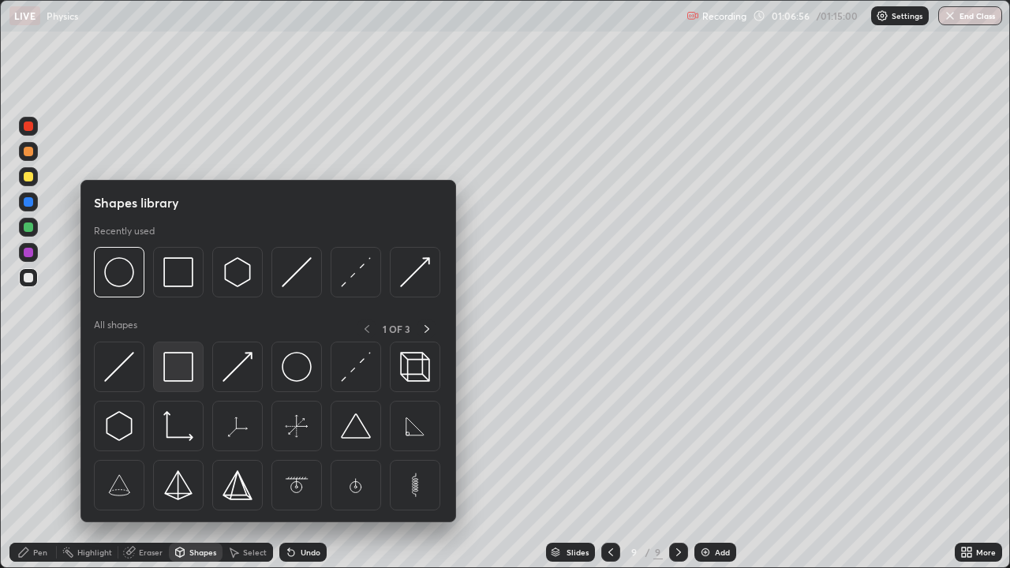
click at [183, 366] on img at bounding box center [178, 367] width 30 height 30
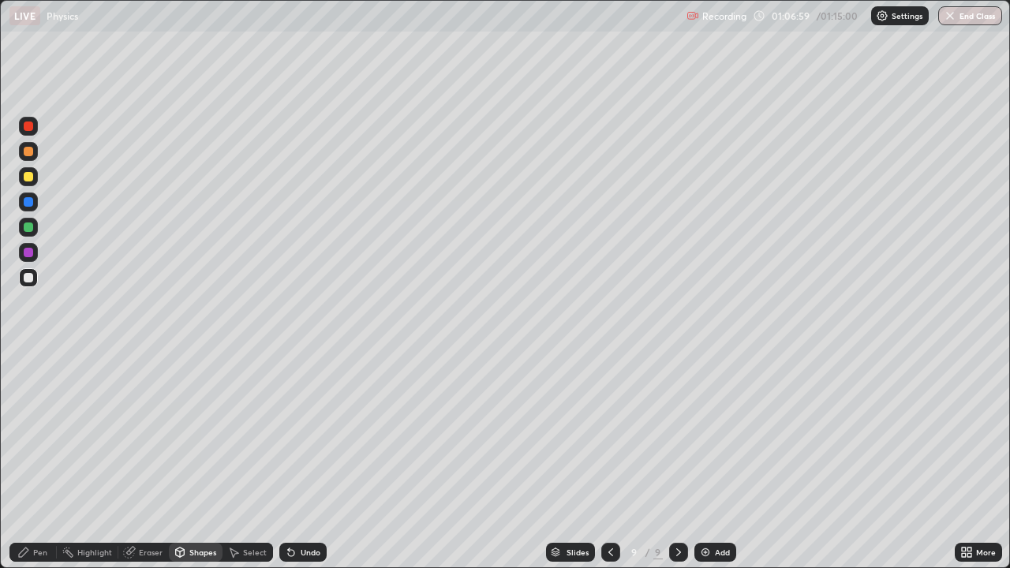
click at [246, 434] on div "Select" at bounding box center [255, 553] width 24 height 8
click at [289, 434] on icon at bounding box center [291, 553] width 6 height 6
click at [242, 434] on div "Select" at bounding box center [248, 552] width 51 height 19
click at [192, 434] on div "Shapes" at bounding box center [196, 552] width 54 height 19
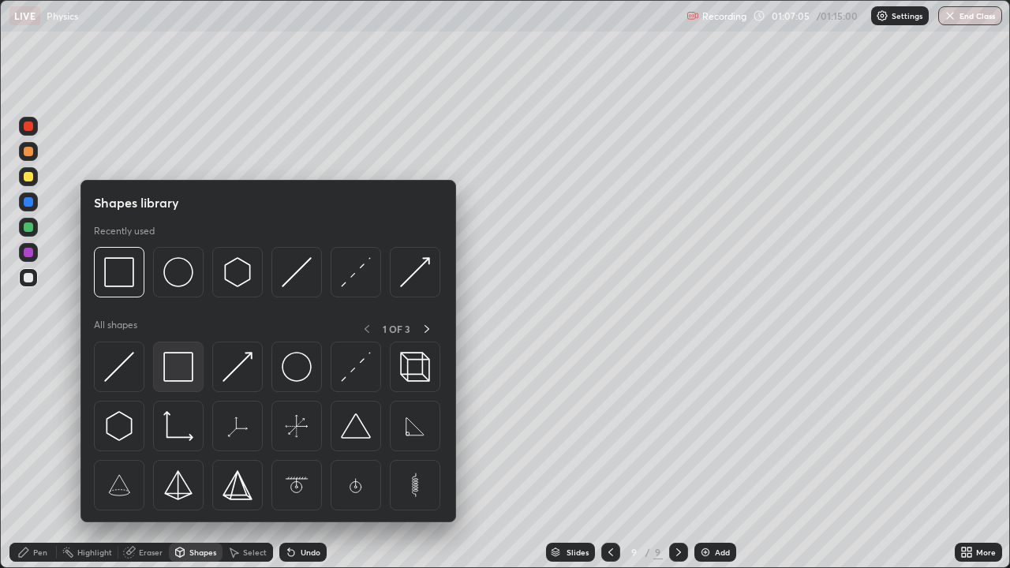
click at [189, 371] on img at bounding box center [178, 367] width 30 height 30
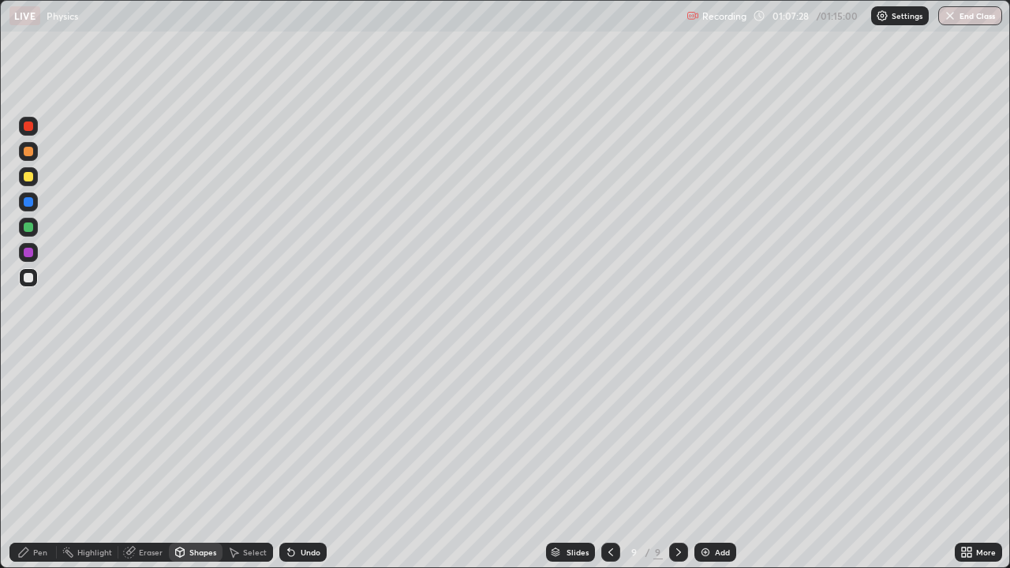
click at [252, 434] on div "Select" at bounding box center [255, 553] width 24 height 8
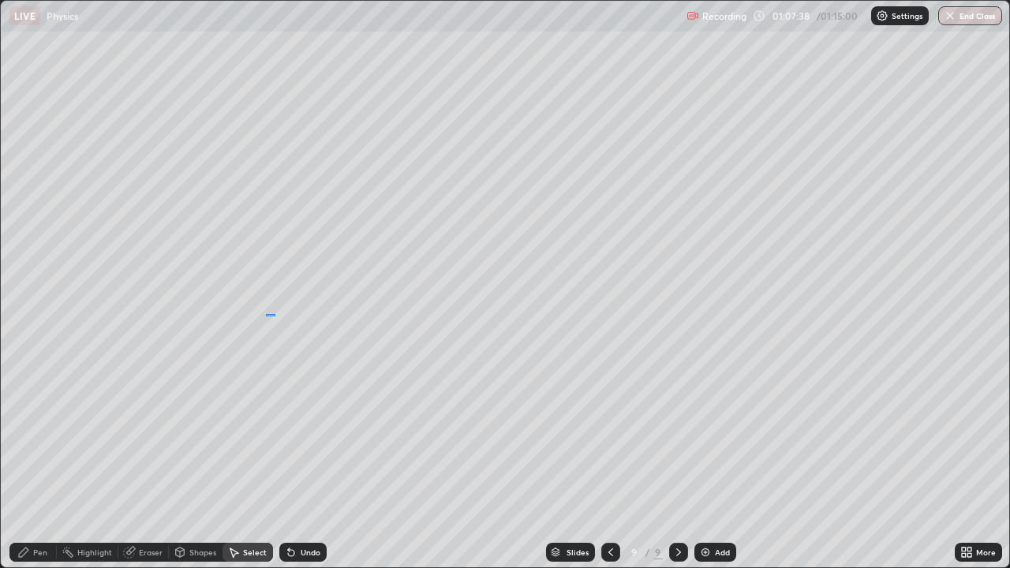
click at [266, 314] on div "0 ° Undo Copy Duplicate Duplicate to new slide Delete" at bounding box center [505, 284] width 1009 height 567
click at [268, 434] on div at bounding box center [266, 529] width 13 height 13
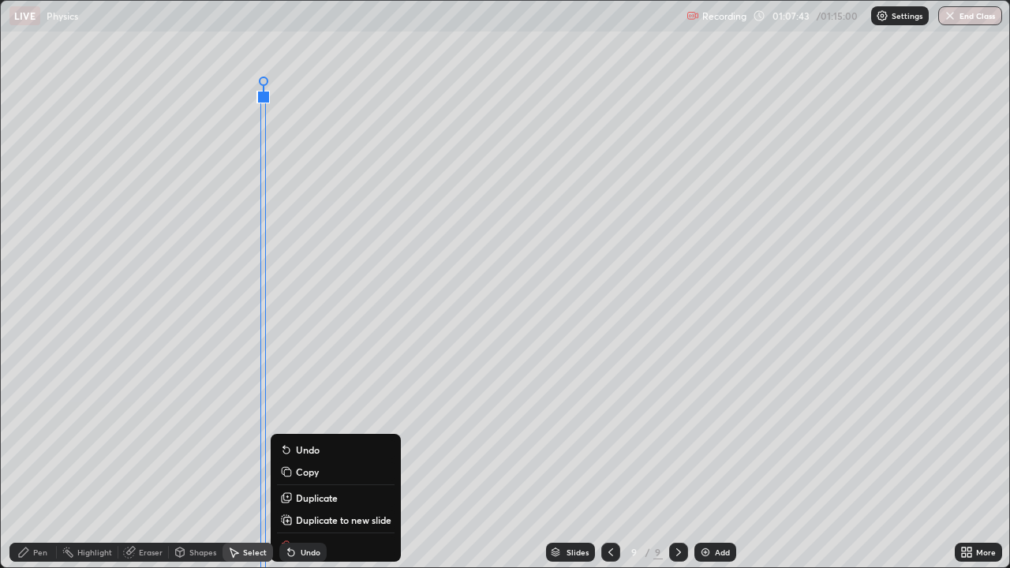
click at [315, 434] on p "Duplicate" at bounding box center [317, 498] width 42 height 13
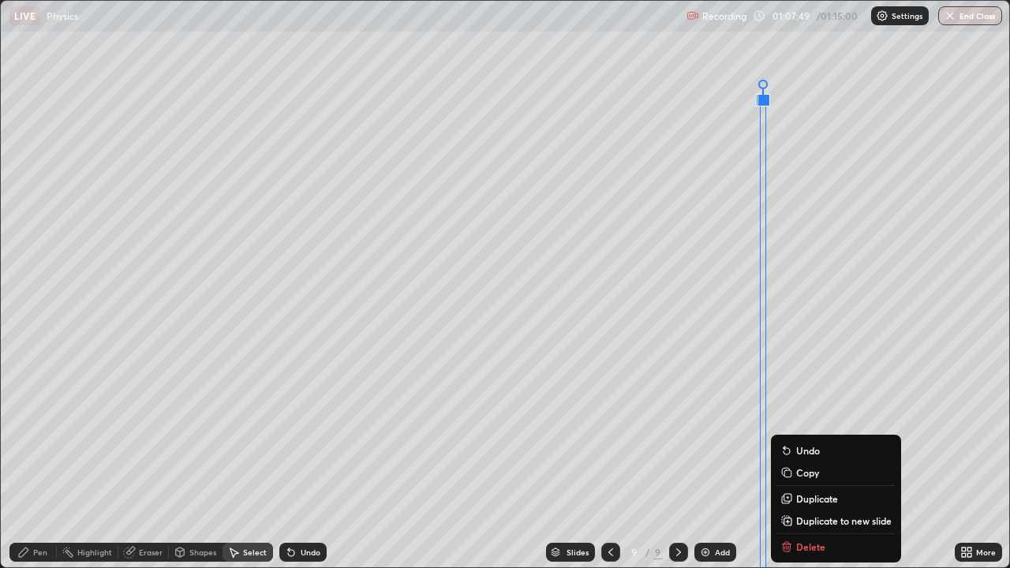
click at [36, 434] on div "Pen" at bounding box center [40, 553] width 14 height 8
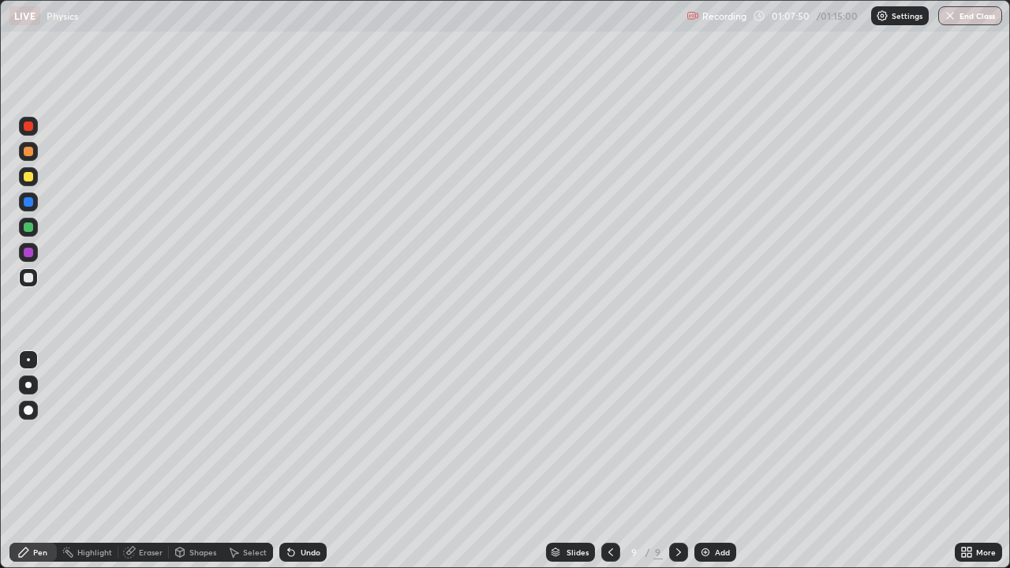
click at [28, 176] on div at bounding box center [28, 176] width 9 height 9
click at [25, 201] on div at bounding box center [28, 201] width 9 height 9
click at [26, 176] on div at bounding box center [28, 176] width 9 height 9
click at [289, 434] on icon at bounding box center [291, 553] width 6 height 6
click at [21, 279] on div at bounding box center [28, 277] width 19 height 19
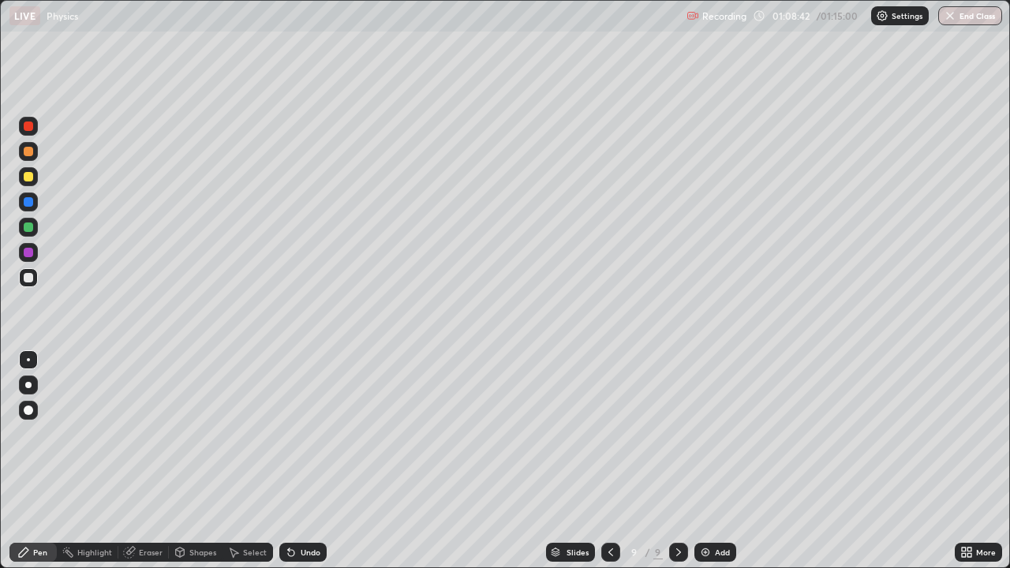
click at [238, 434] on icon at bounding box center [233, 552] width 13 height 13
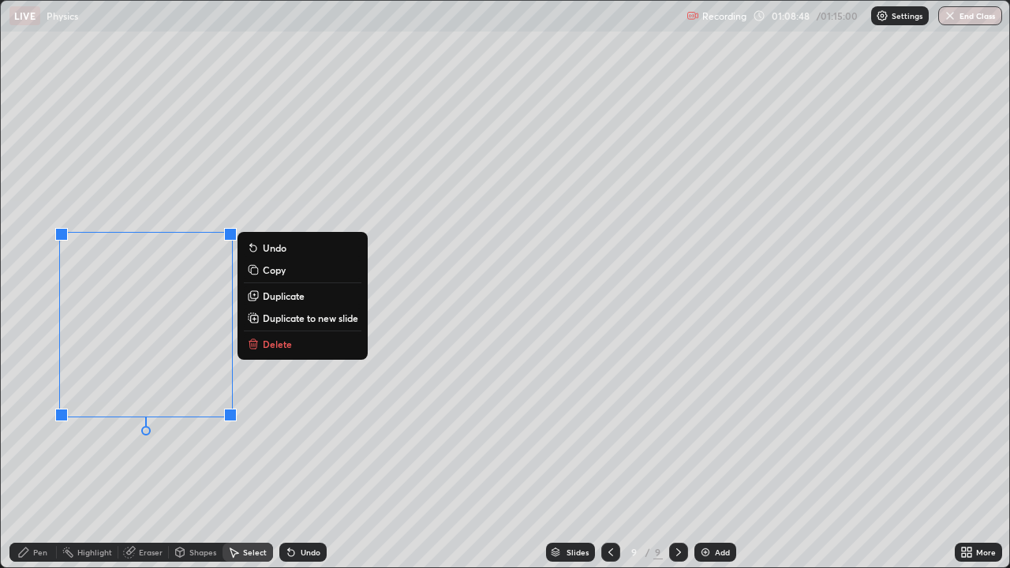
click at [153, 434] on div "0 ° Undo Copy Duplicate Duplicate to new slide Delete" at bounding box center [505, 284] width 1009 height 567
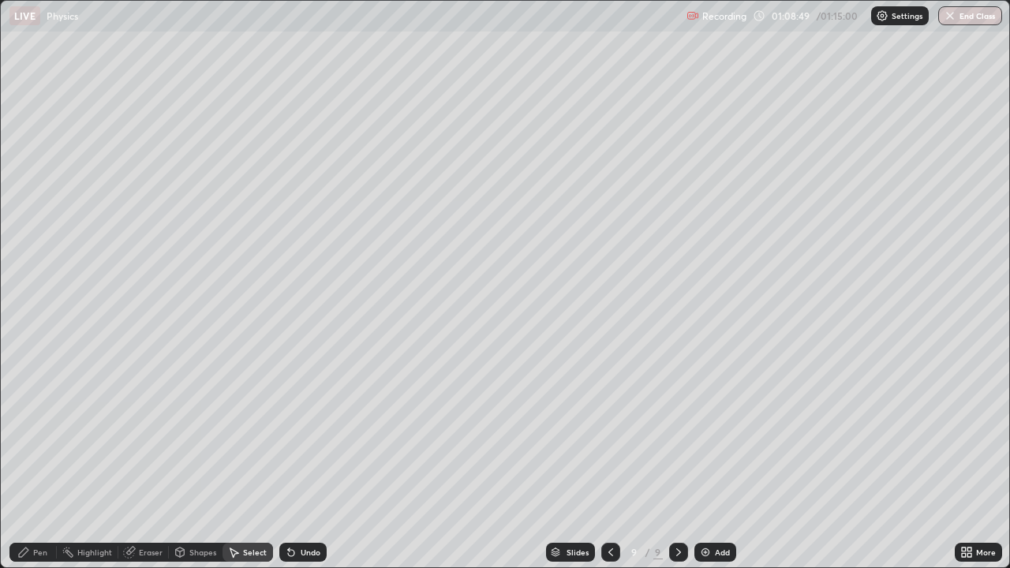
click at [39, 434] on div "Pen" at bounding box center [40, 553] width 14 height 8
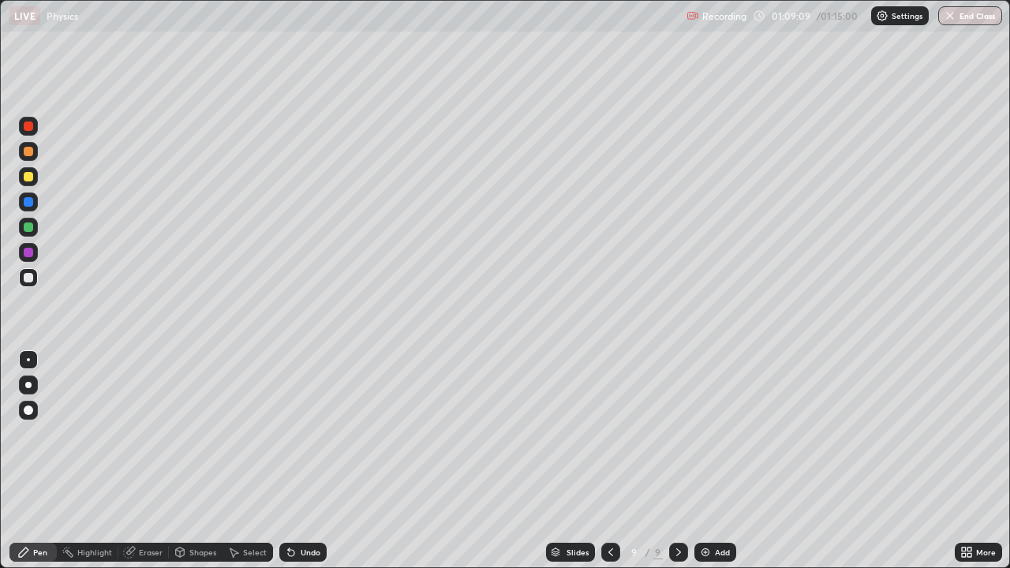
click at [28, 229] on div at bounding box center [28, 227] width 9 height 9
click at [28, 202] on div at bounding box center [28, 201] width 9 height 9
click at [25, 203] on div at bounding box center [28, 201] width 9 height 9
click at [31, 280] on div at bounding box center [28, 277] width 9 height 9
click at [296, 434] on div "Undo" at bounding box center [302, 552] width 47 height 19
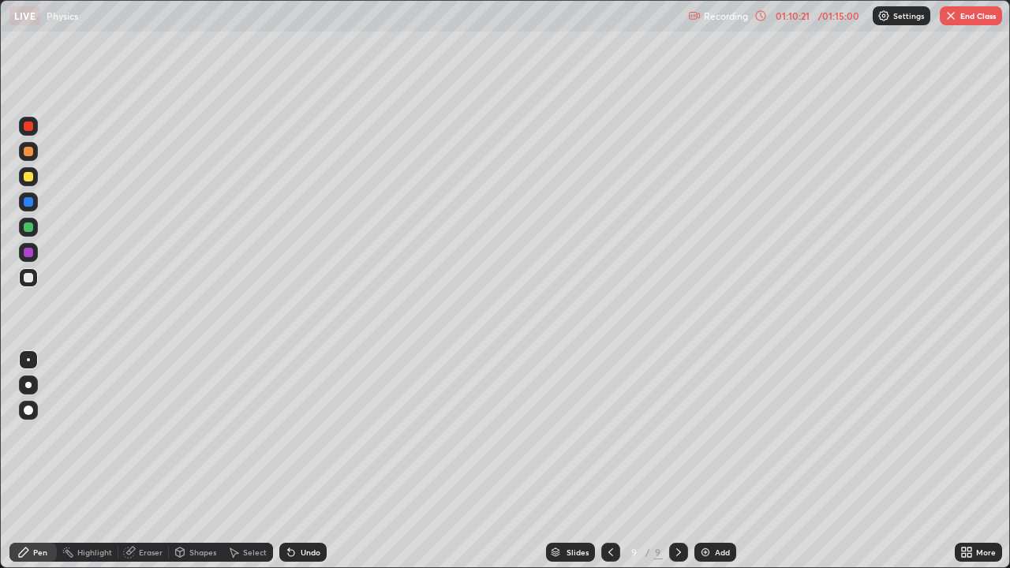
click at [31, 174] on div at bounding box center [28, 176] width 9 height 9
click at [30, 151] on div at bounding box center [28, 151] width 9 height 9
click at [248, 434] on div "Select" at bounding box center [255, 553] width 24 height 8
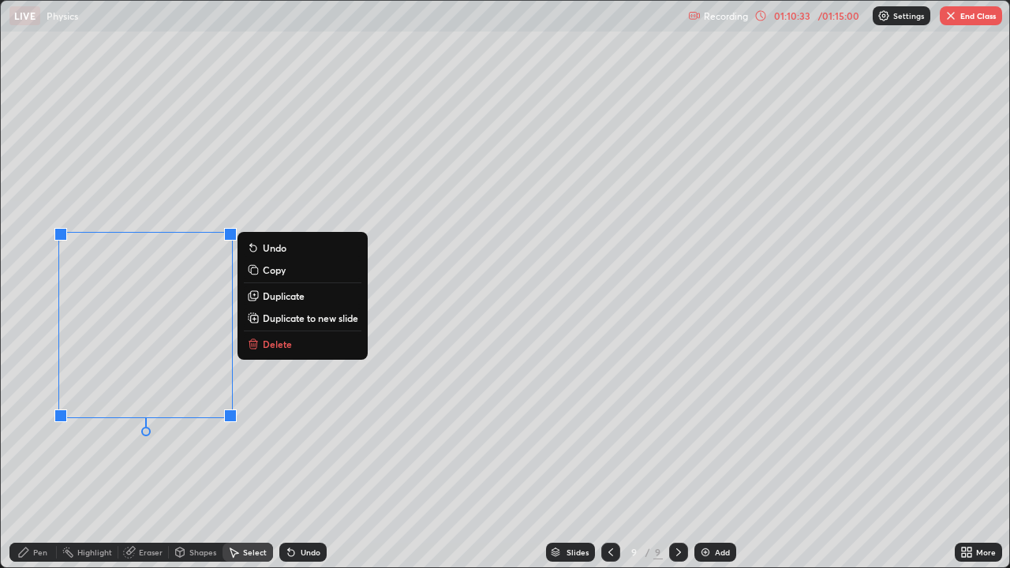
click at [266, 299] on p "Duplicate" at bounding box center [284, 296] width 42 height 13
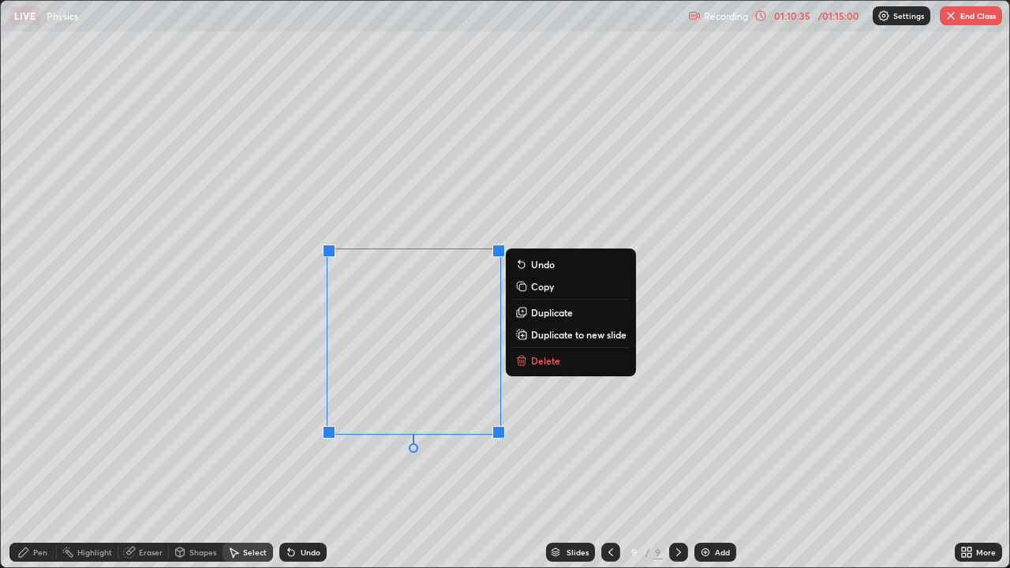
click at [340, 434] on div "0 ° Undo Copy Duplicate Duplicate to new slide Delete" at bounding box center [505, 284] width 1009 height 567
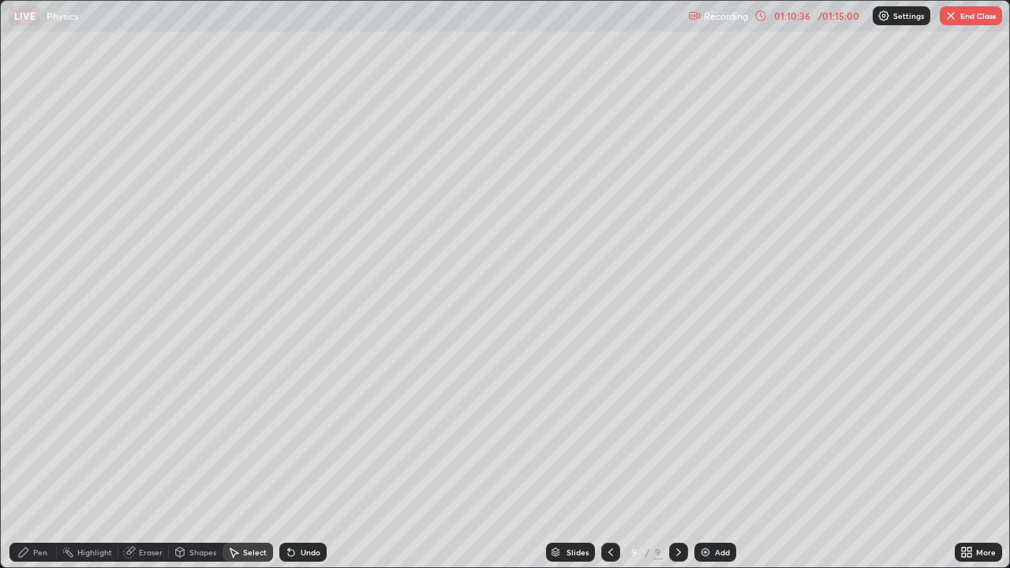
click at [38, 434] on div "Pen" at bounding box center [40, 553] width 14 height 8
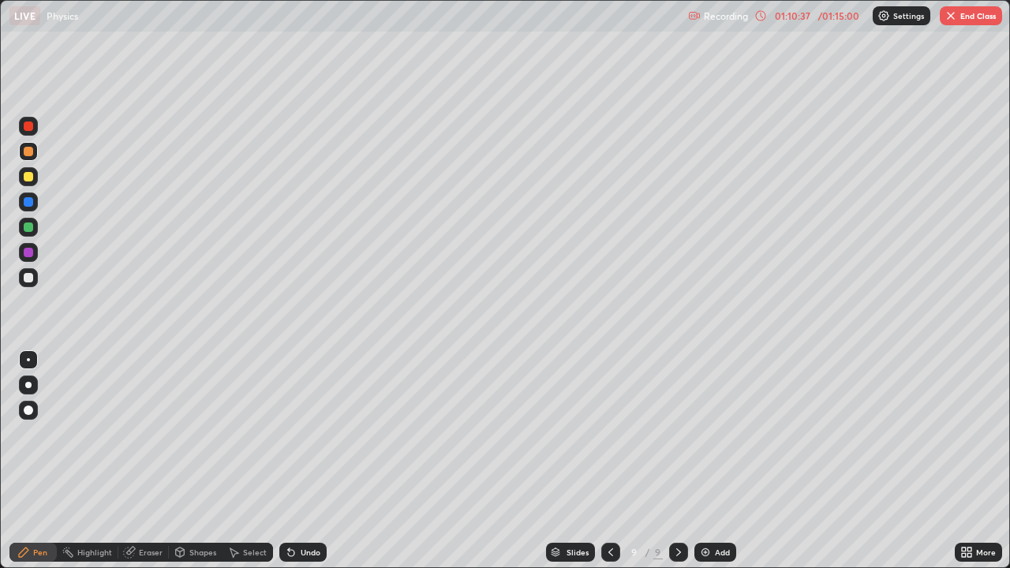
click at [28, 279] on div at bounding box center [28, 277] width 9 height 9
click at [788, 18] on div "01:12:32" at bounding box center [792, 15] width 44 height 9
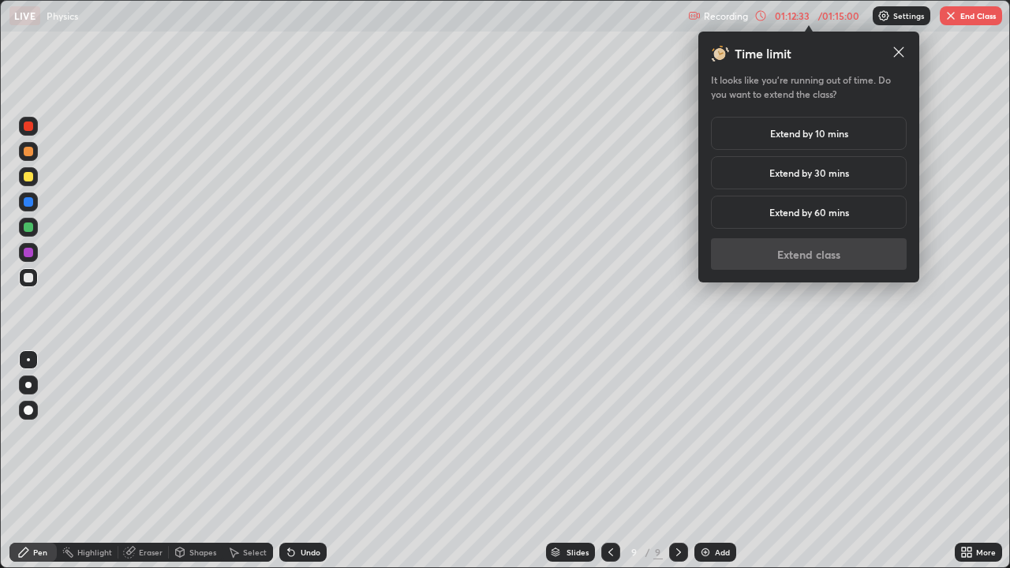
click at [789, 140] on h5 "Extend by 10 mins" at bounding box center [809, 133] width 78 height 14
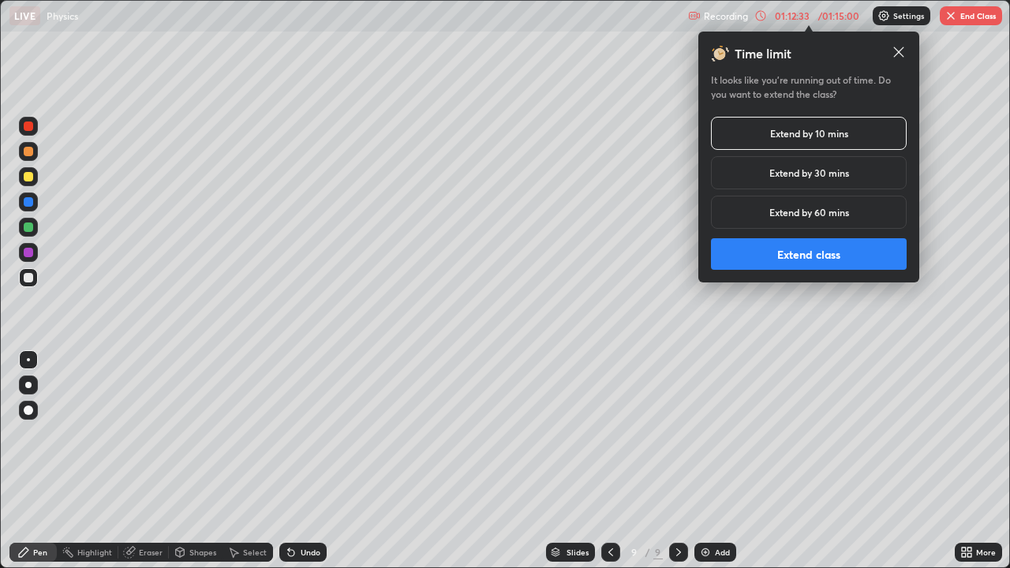
click at [823, 250] on button "Extend class" at bounding box center [809, 254] width 196 height 32
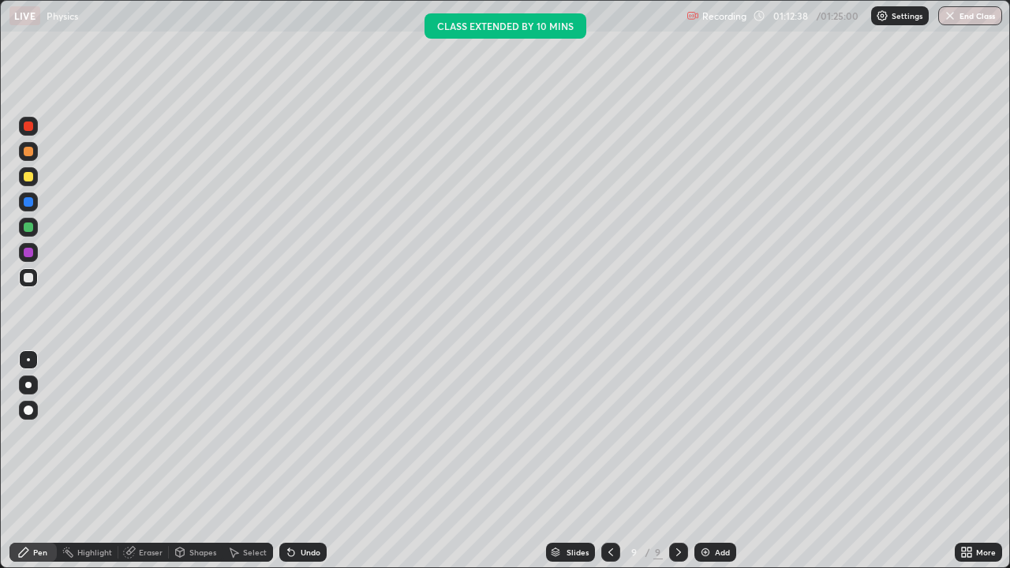
click at [21, 178] on div at bounding box center [28, 176] width 19 height 19
click at [30, 253] on div at bounding box center [28, 252] width 9 height 9
click at [32, 230] on div at bounding box center [28, 227] width 9 height 9
click at [294, 434] on icon at bounding box center [291, 552] width 13 height 13
click at [301, 434] on div "Undo" at bounding box center [311, 553] width 20 height 8
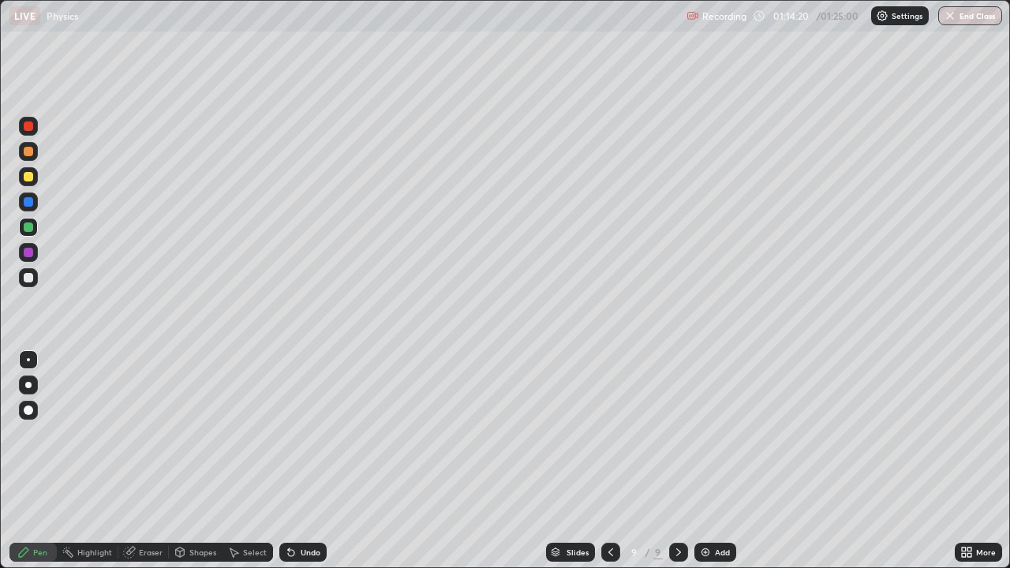
click at [295, 434] on div "Undo" at bounding box center [302, 552] width 47 height 19
click at [299, 434] on div "Undo" at bounding box center [302, 552] width 47 height 19
click at [293, 434] on icon at bounding box center [291, 552] width 13 height 13
click at [28, 183] on div at bounding box center [28, 176] width 19 height 19
click at [295, 434] on div "Undo" at bounding box center [302, 552] width 47 height 19
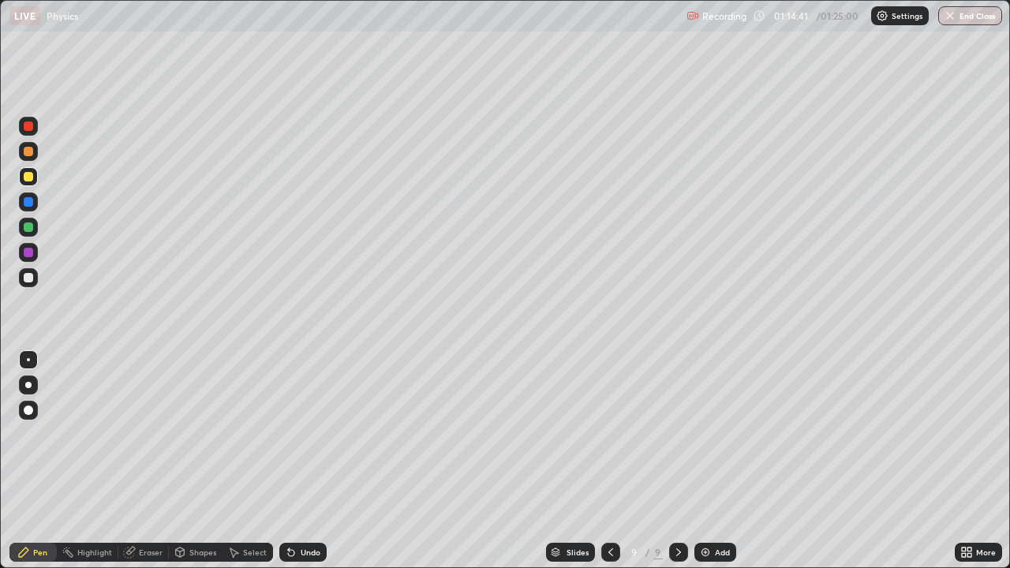
click at [29, 152] on div at bounding box center [28, 151] width 9 height 9
click at [301, 434] on div "Undo" at bounding box center [302, 552] width 47 height 19
click at [296, 434] on div "Undo" at bounding box center [302, 552] width 47 height 19
click at [295, 434] on div "Undo" at bounding box center [302, 552] width 47 height 19
click at [302, 434] on div "Undo" at bounding box center [302, 552] width 47 height 19
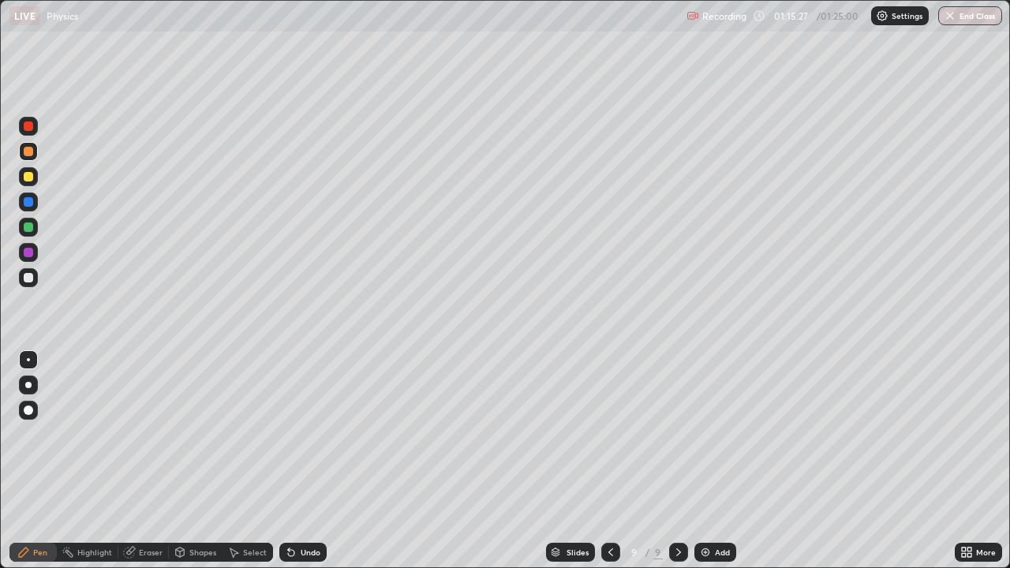
click at [31, 228] on div at bounding box center [28, 227] width 9 height 9
click at [242, 434] on div "Select" at bounding box center [248, 552] width 51 height 19
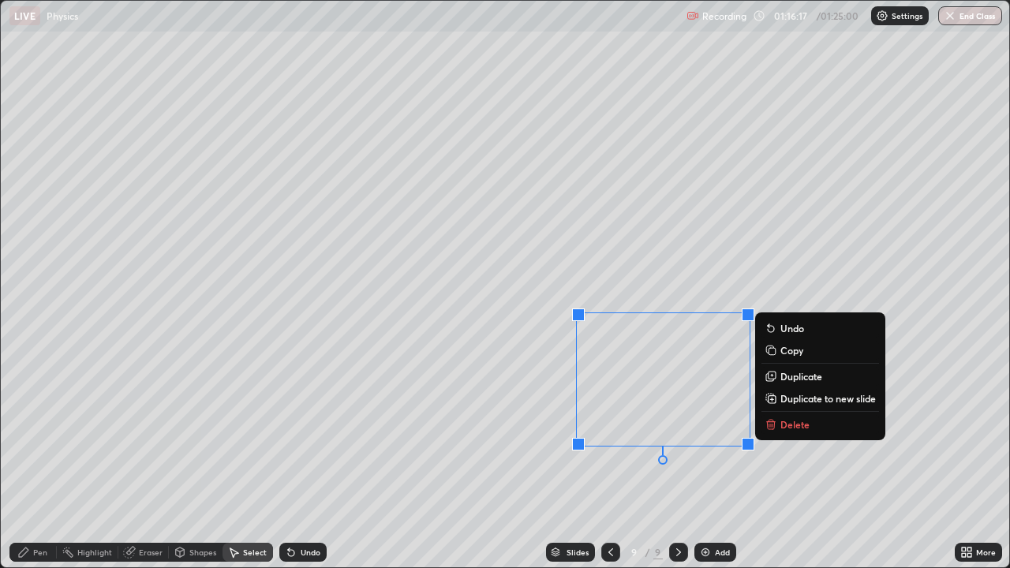
click at [781, 421] on p "Delete" at bounding box center [795, 424] width 29 height 13
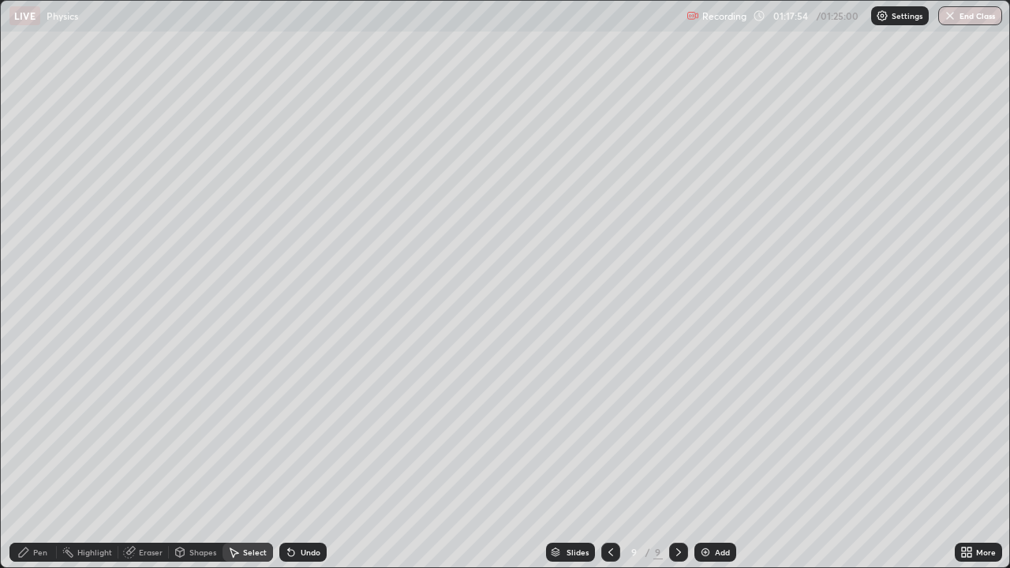
click at [243, 434] on div "Select" at bounding box center [255, 553] width 24 height 8
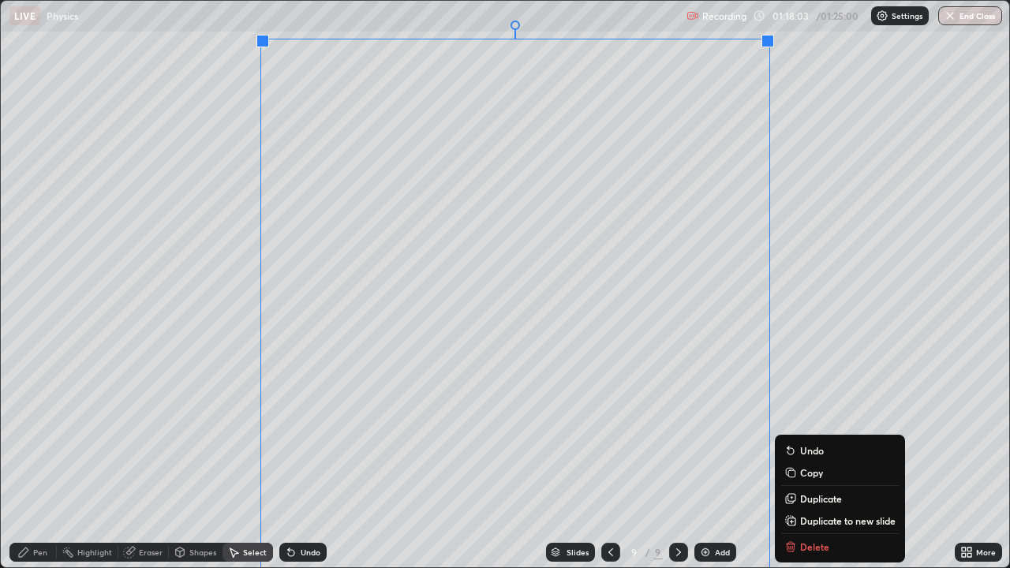
click at [824, 434] on p "Duplicate to new slide" at bounding box center [848, 521] width 96 height 13
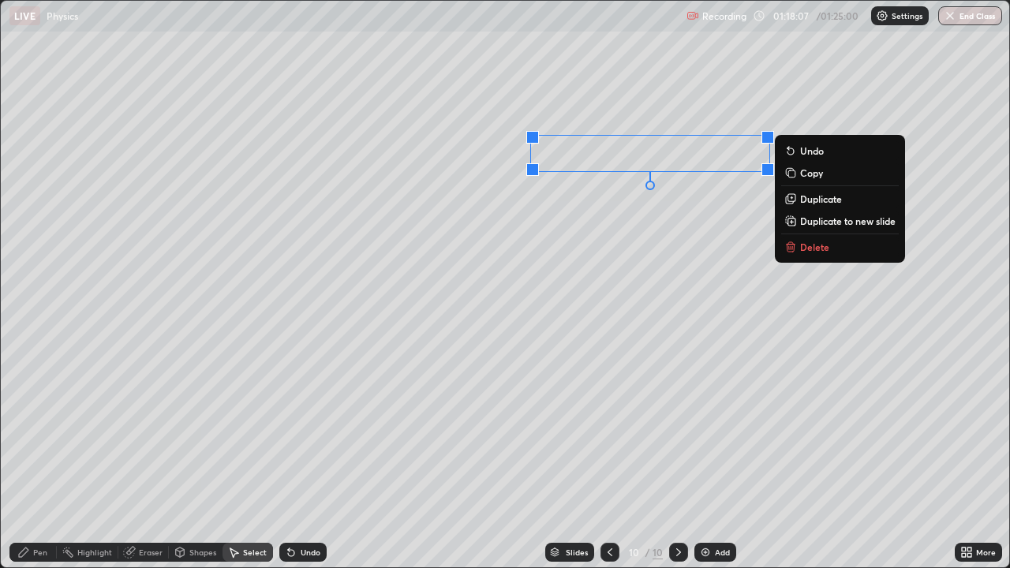
click at [813, 249] on p "Delete" at bounding box center [814, 247] width 29 height 13
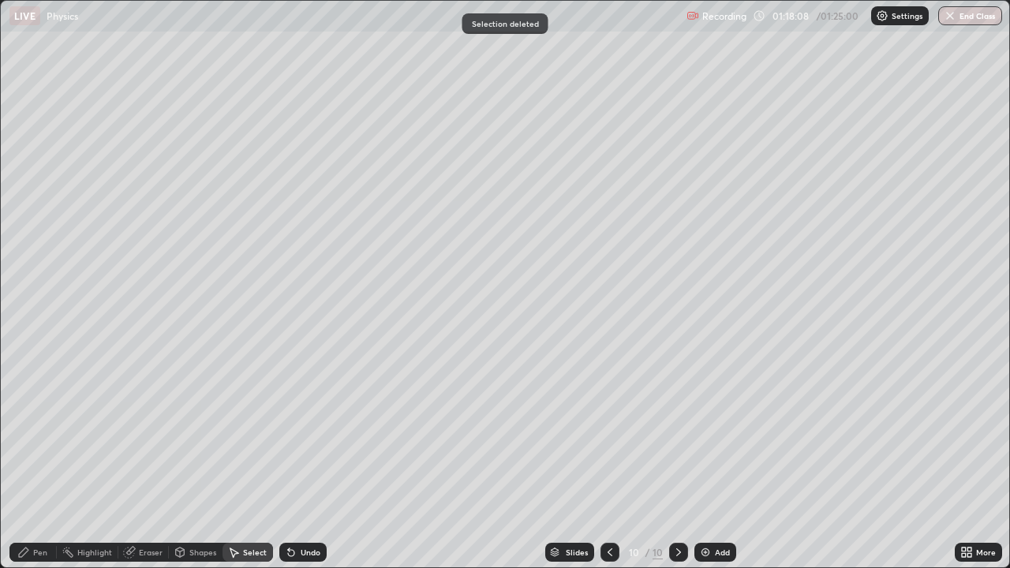
click at [45, 434] on div "Pen" at bounding box center [40, 553] width 14 height 8
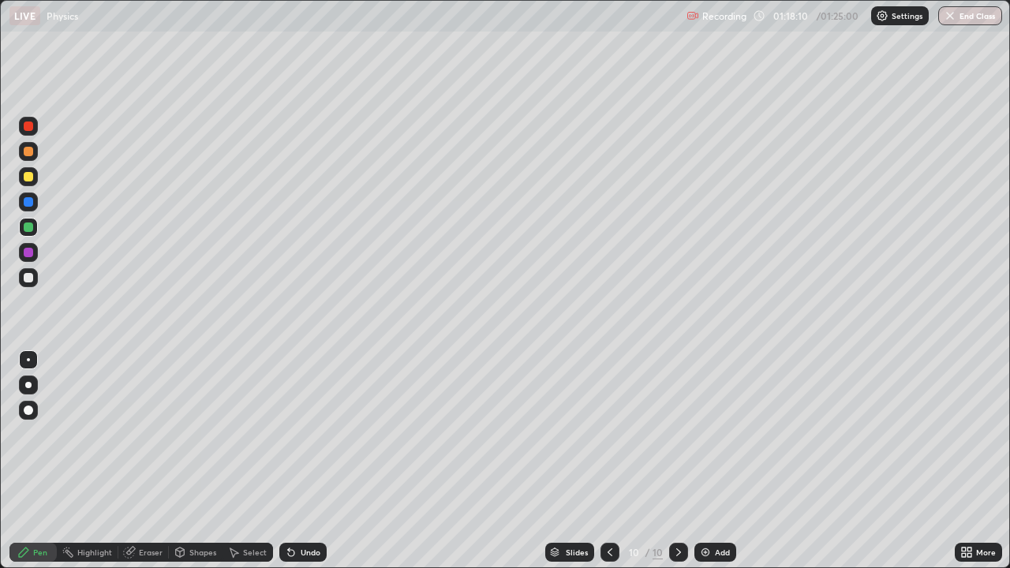
click at [26, 276] on div at bounding box center [28, 277] width 9 height 9
click at [28, 182] on div at bounding box center [28, 176] width 19 height 19
click at [28, 227] on div at bounding box center [28, 227] width 9 height 9
click at [303, 434] on div "Undo" at bounding box center [311, 553] width 20 height 8
click at [609, 434] on icon at bounding box center [610, 552] width 13 height 13
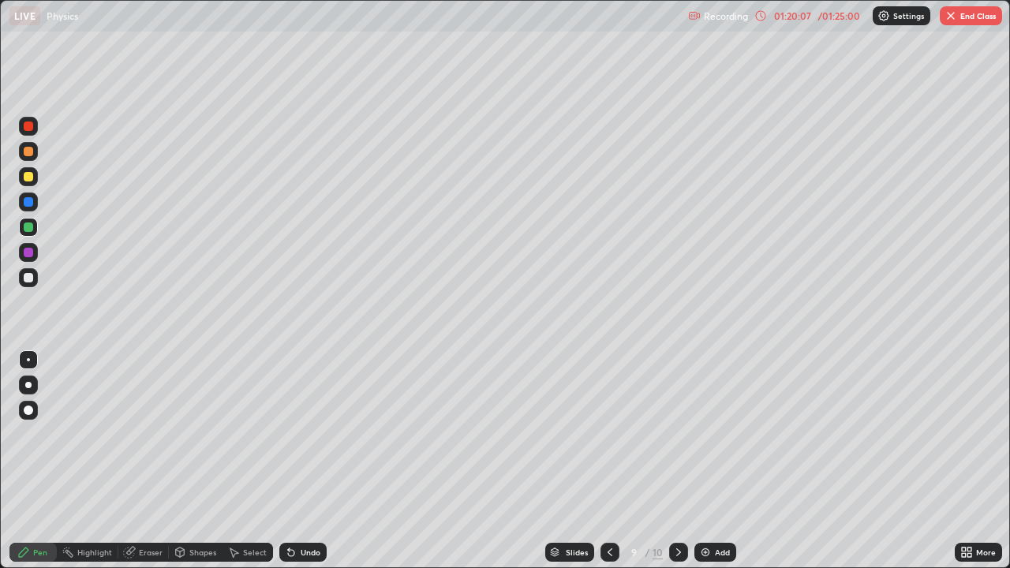
click at [680, 434] on icon at bounding box center [678, 552] width 13 height 13
click at [607, 434] on icon at bounding box center [610, 552] width 13 height 13
click at [677, 434] on icon at bounding box center [678, 552] width 13 height 13
click at [30, 204] on div at bounding box center [28, 201] width 9 height 9
click at [26, 176] on div at bounding box center [28, 176] width 9 height 9
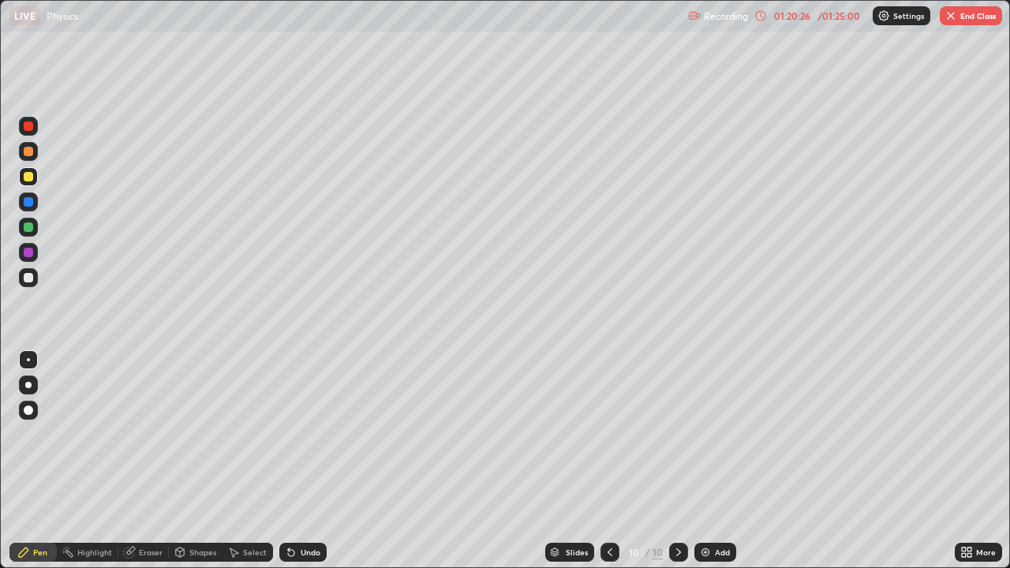
click at [313, 434] on div "Undo" at bounding box center [311, 553] width 20 height 8
click at [29, 278] on div at bounding box center [28, 277] width 9 height 9
click at [28, 178] on div at bounding box center [28, 176] width 9 height 9
click at [24, 152] on div at bounding box center [28, 151] width 9 height 9
click at [32, 179] on div at bounding box center [28, 176] width 9 height 9
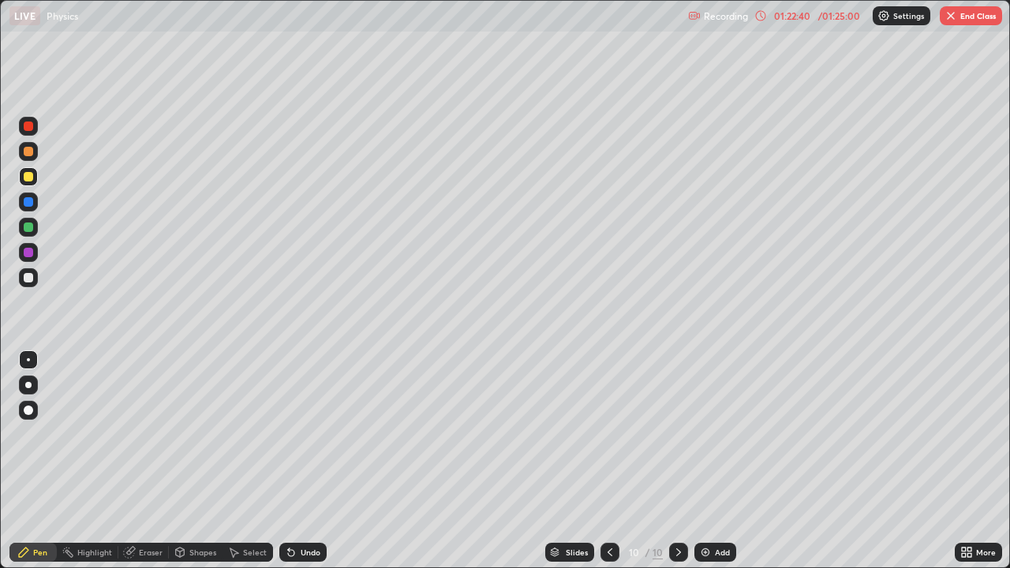
click at [29, 287] on div at bounding box center [28, 277] width 19 height 19
click at [26, 177] on div at bounding box center [28, 176] width 9 height 9
click at [896, 434] on div "Slides 10 / 10 Add" at bounding box center [641, 553] width 628 height 32
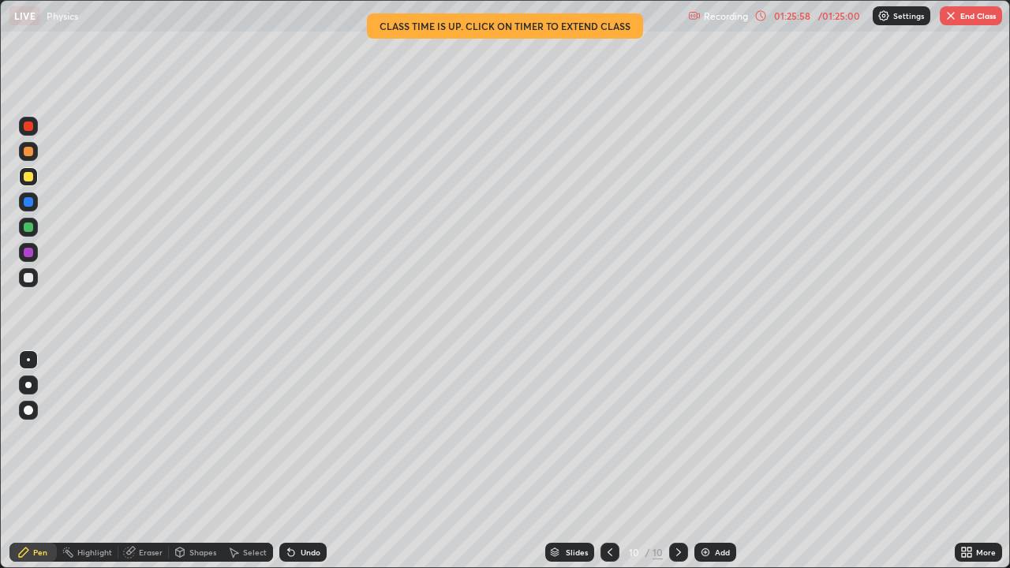
click at [966, 9] on button "End Class" at bounding box center [971, 15] width 62 height 19
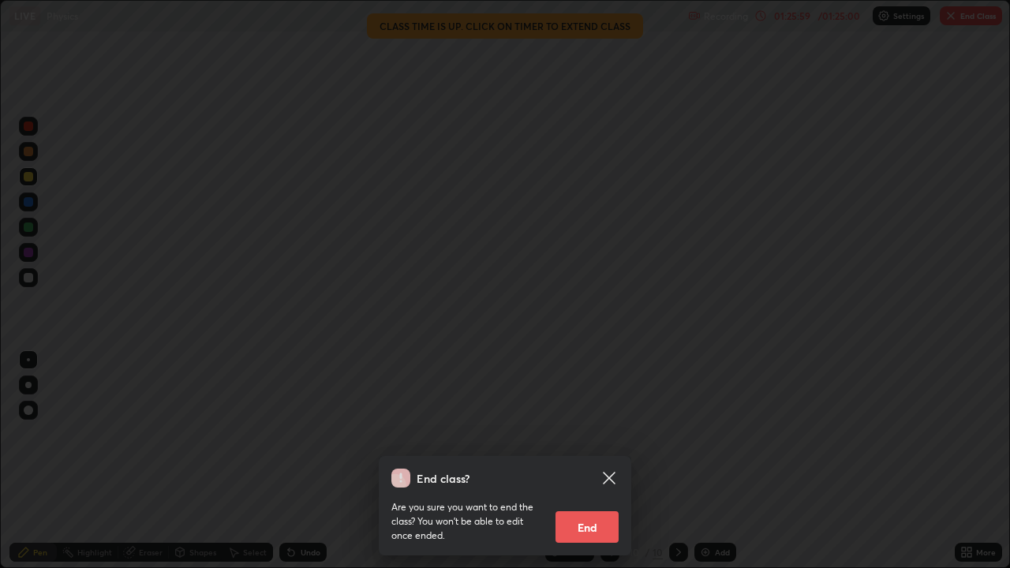
click at [596, 434] on button "End" at bounding box center [587, 527] width 63 height 32
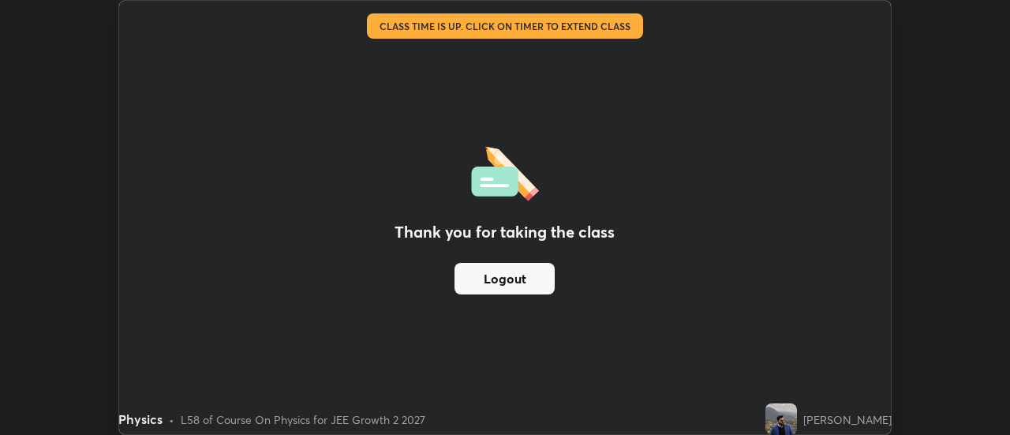
scroll to position [78494, 77918]
